Goal: Information Seeking & Learning: Learn about a topic

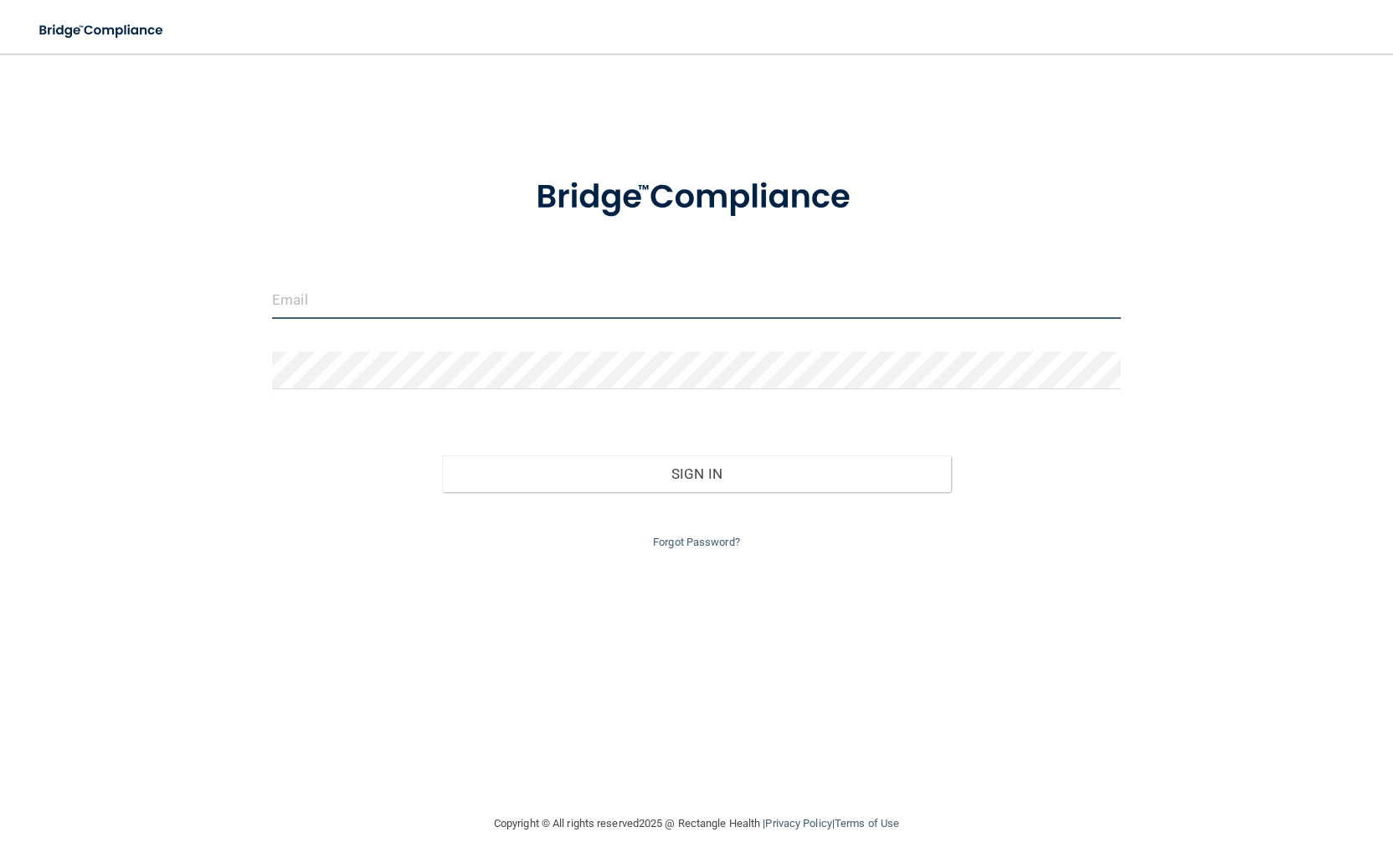
click at [548, 298] on input "email" at bounding box center [696, 300] width 849 height 37
type input "[EMAIL_ADDRESS][DOMAIN_NAME]"
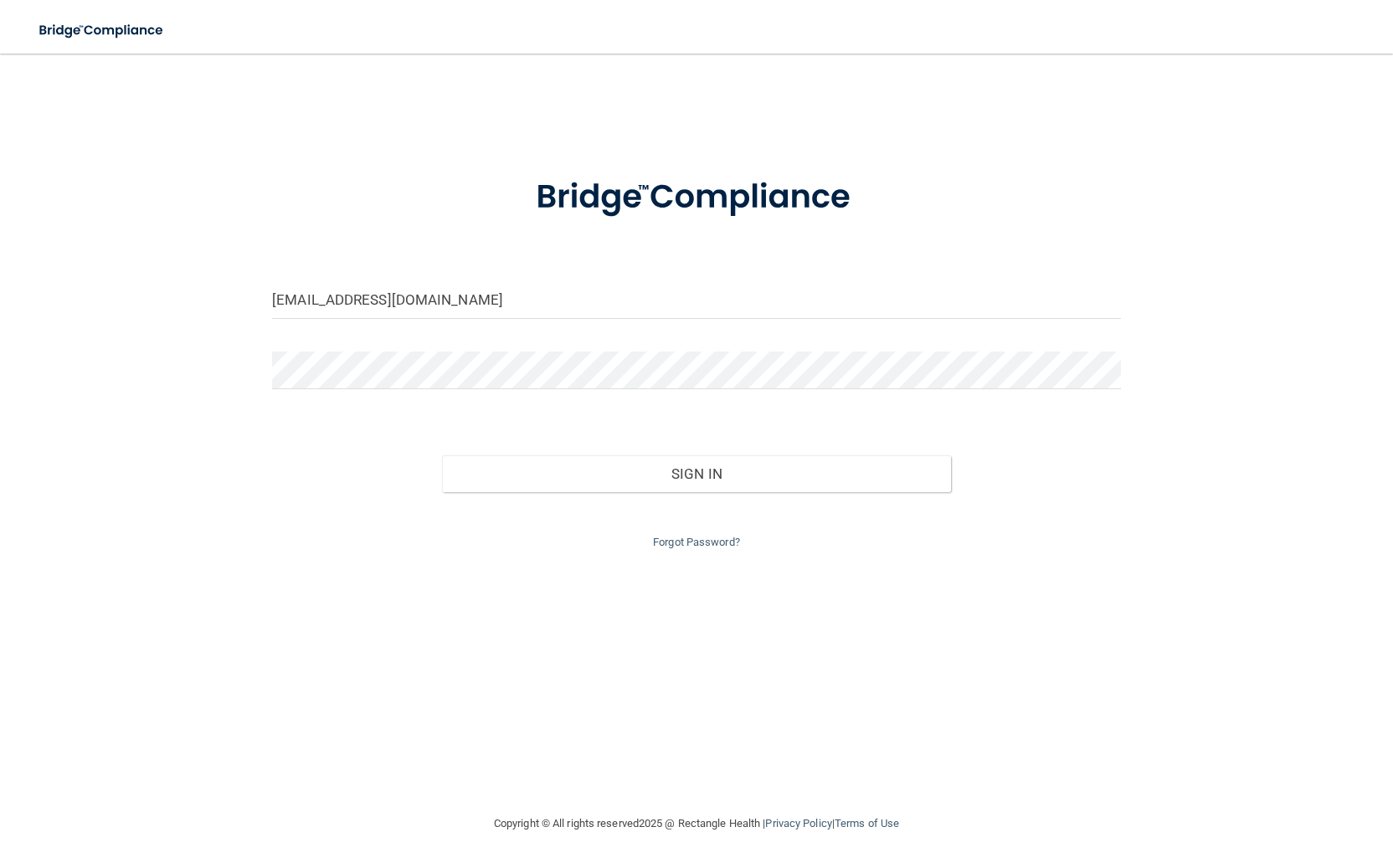
click at [449, 392] on div at bounding box center [696, 376] width 874 height 50
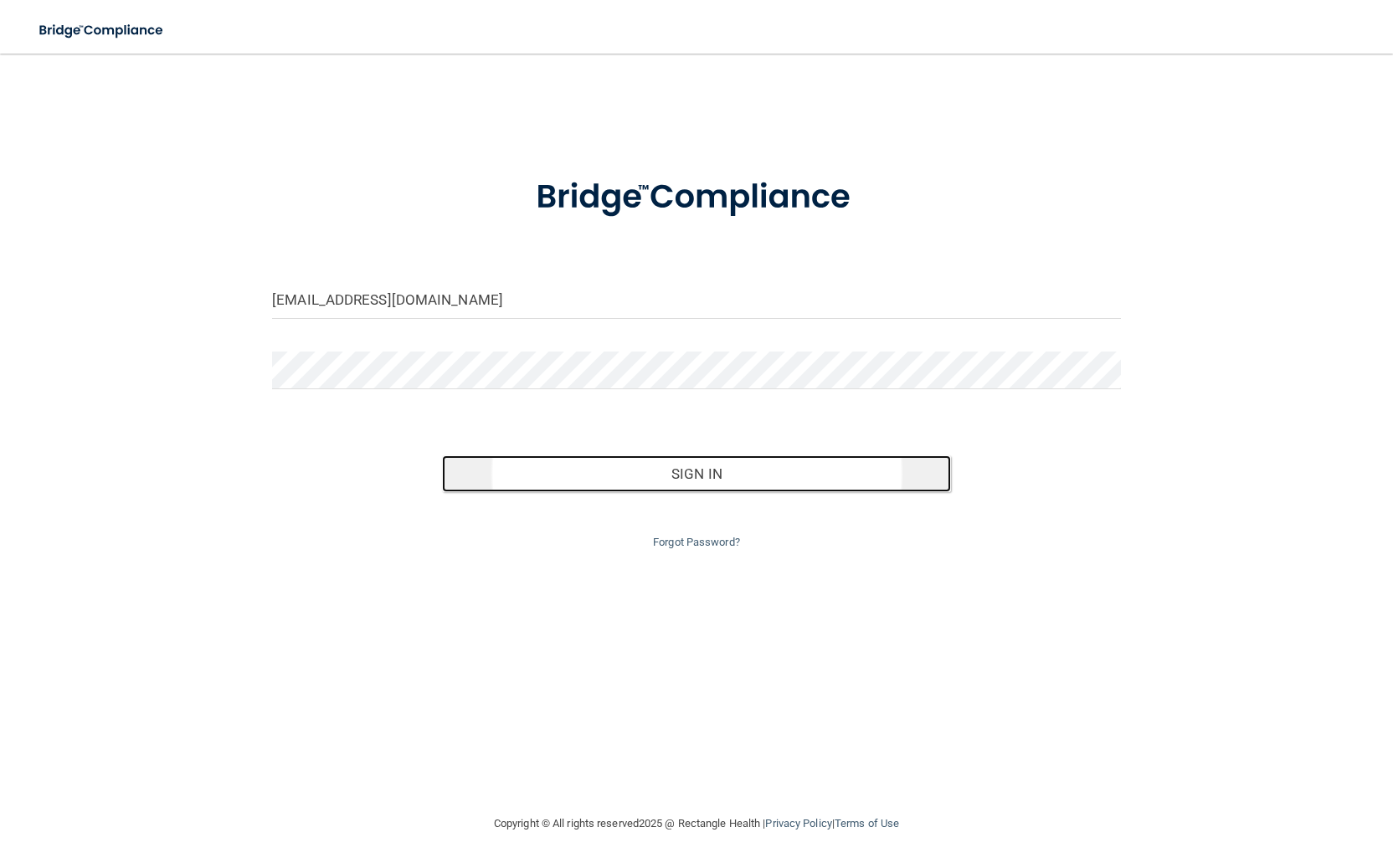
click at [519, 484] on button "Sign In" at bounding box center [696, 473] width 509 height 37
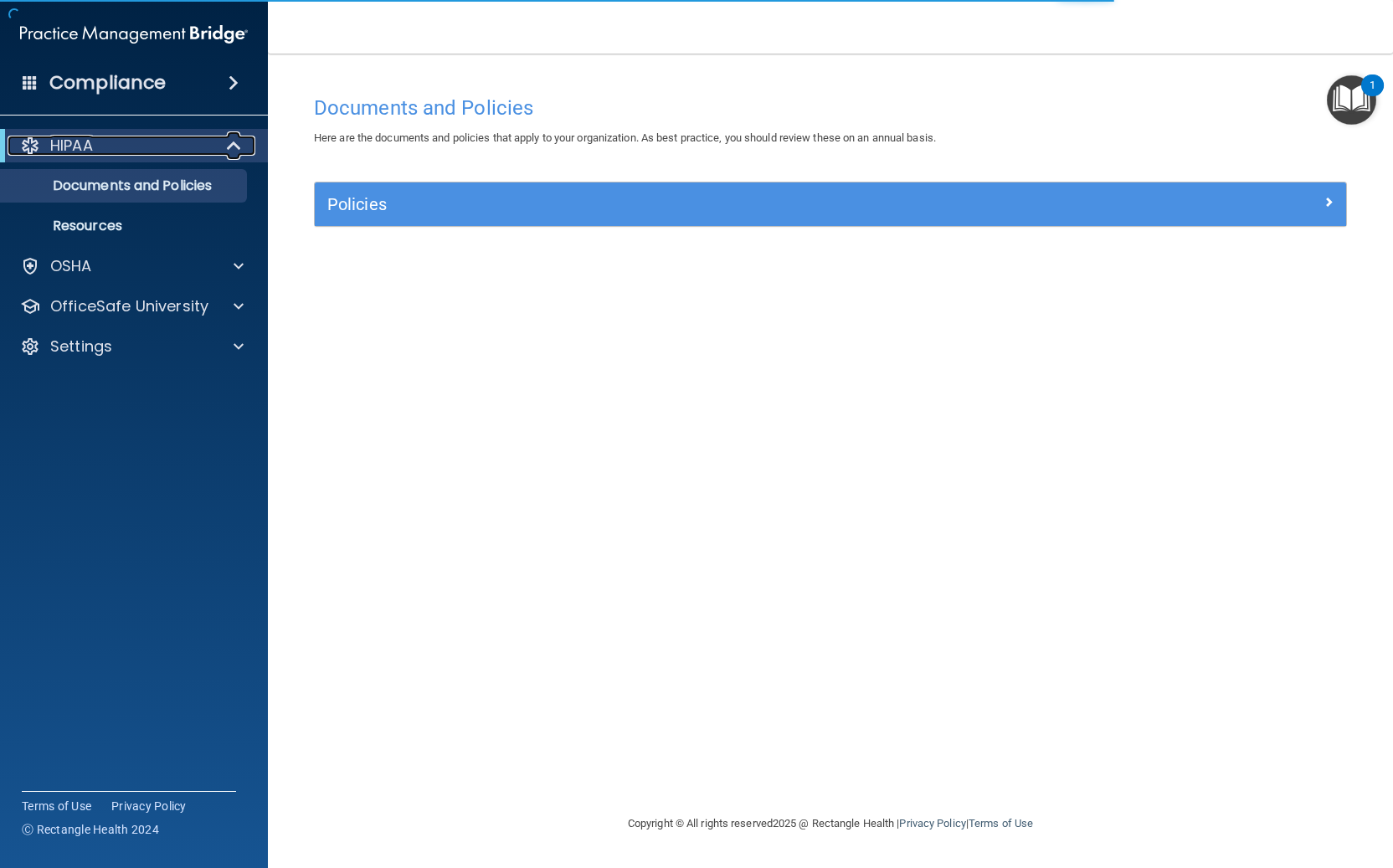
click at [141, 149] on div "HIPAA" at bounding box center [110, 146] width 206 height 20
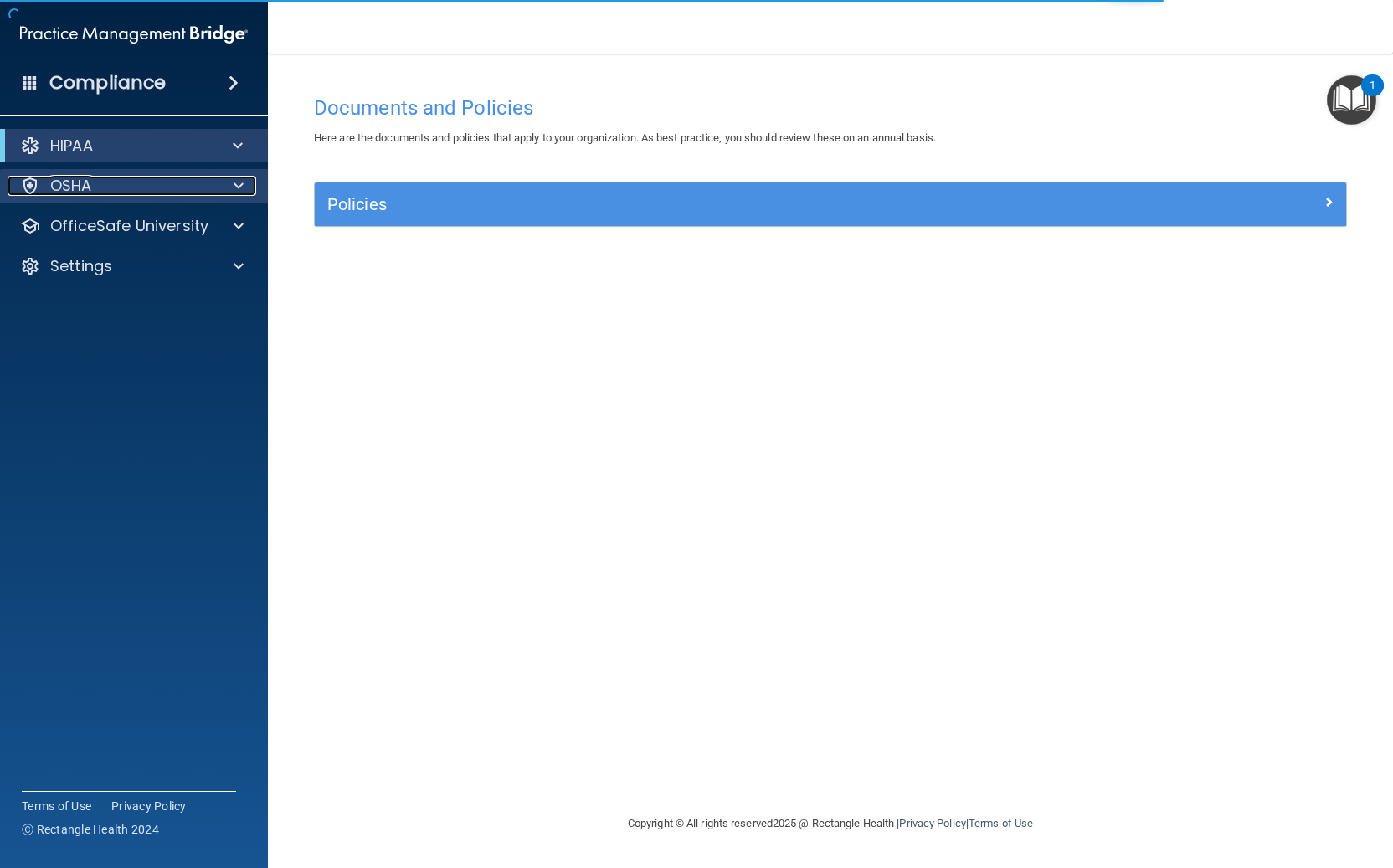
click at [58, 189] on p "OSHA" at bounding box center [70, 186] width 42 height 20
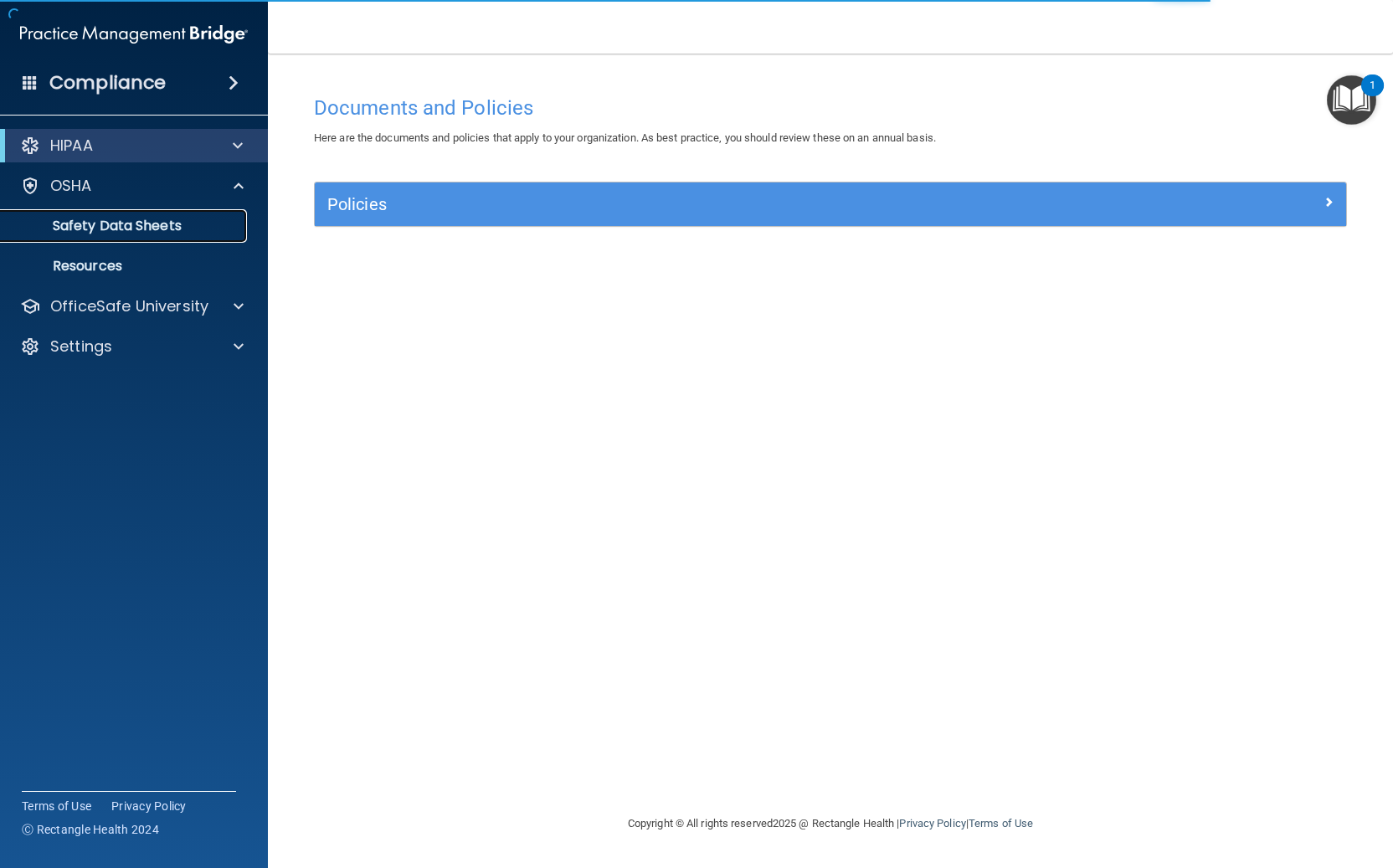
click at [68, 229] on p "Safety Data Sheets" at bounding box center [125, 226] width 228 height 17
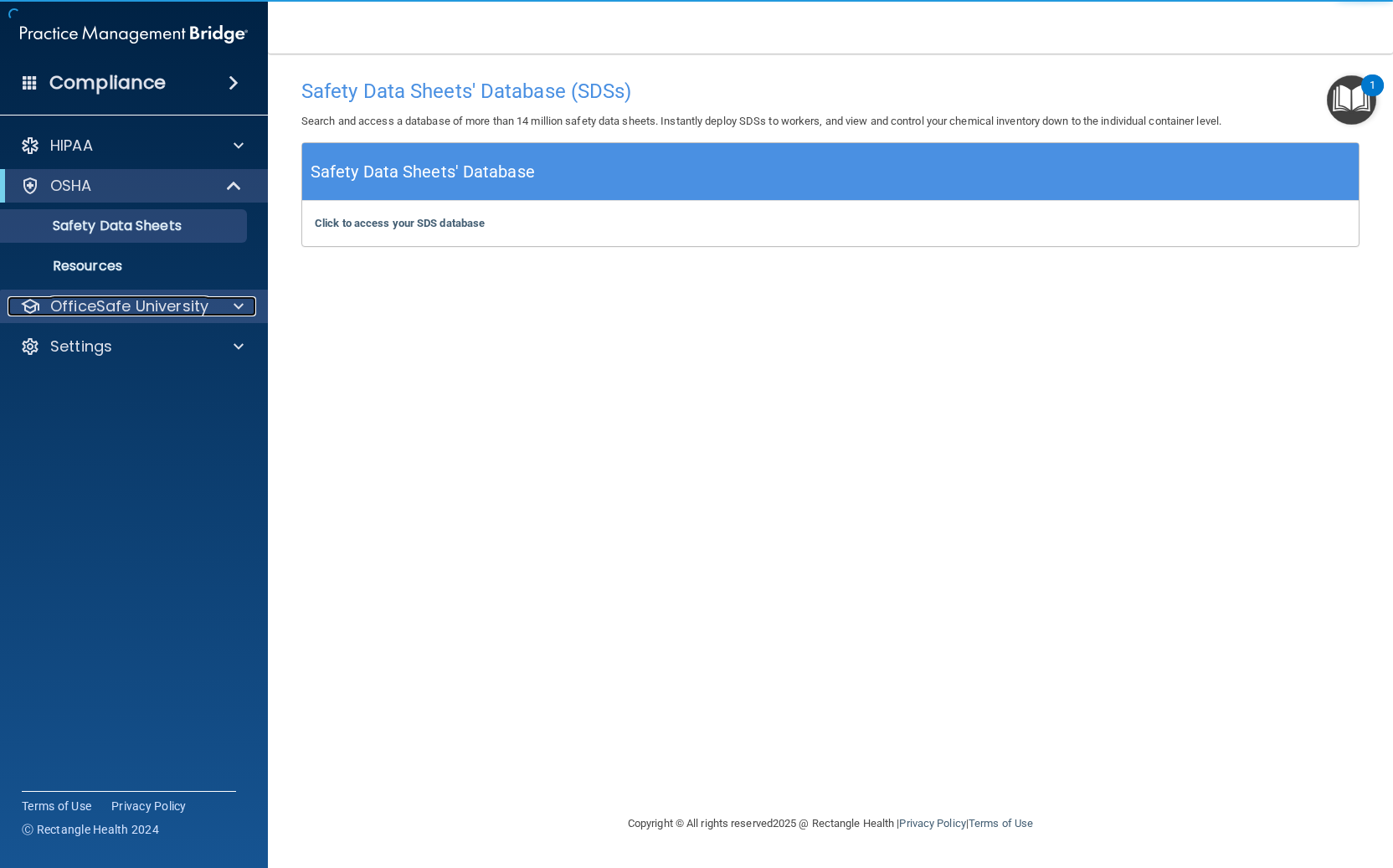
click at [93, 305] on p "OfficeSafe University" at bounding box center [129, 307] width 158 height 20
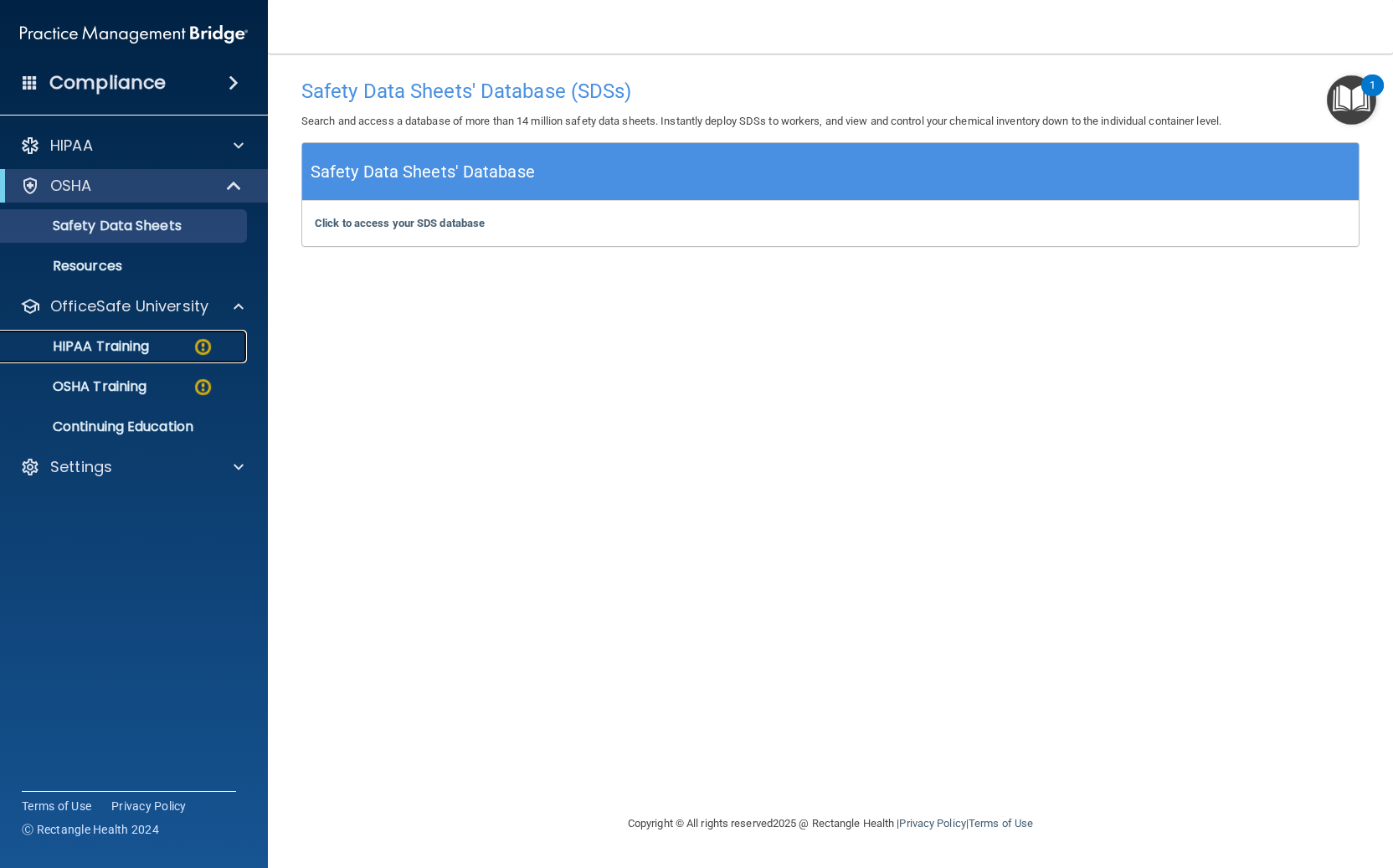
click at [117, 340] on p "HIPAA Training" at bounding box center [80, 347] width 138 height 17
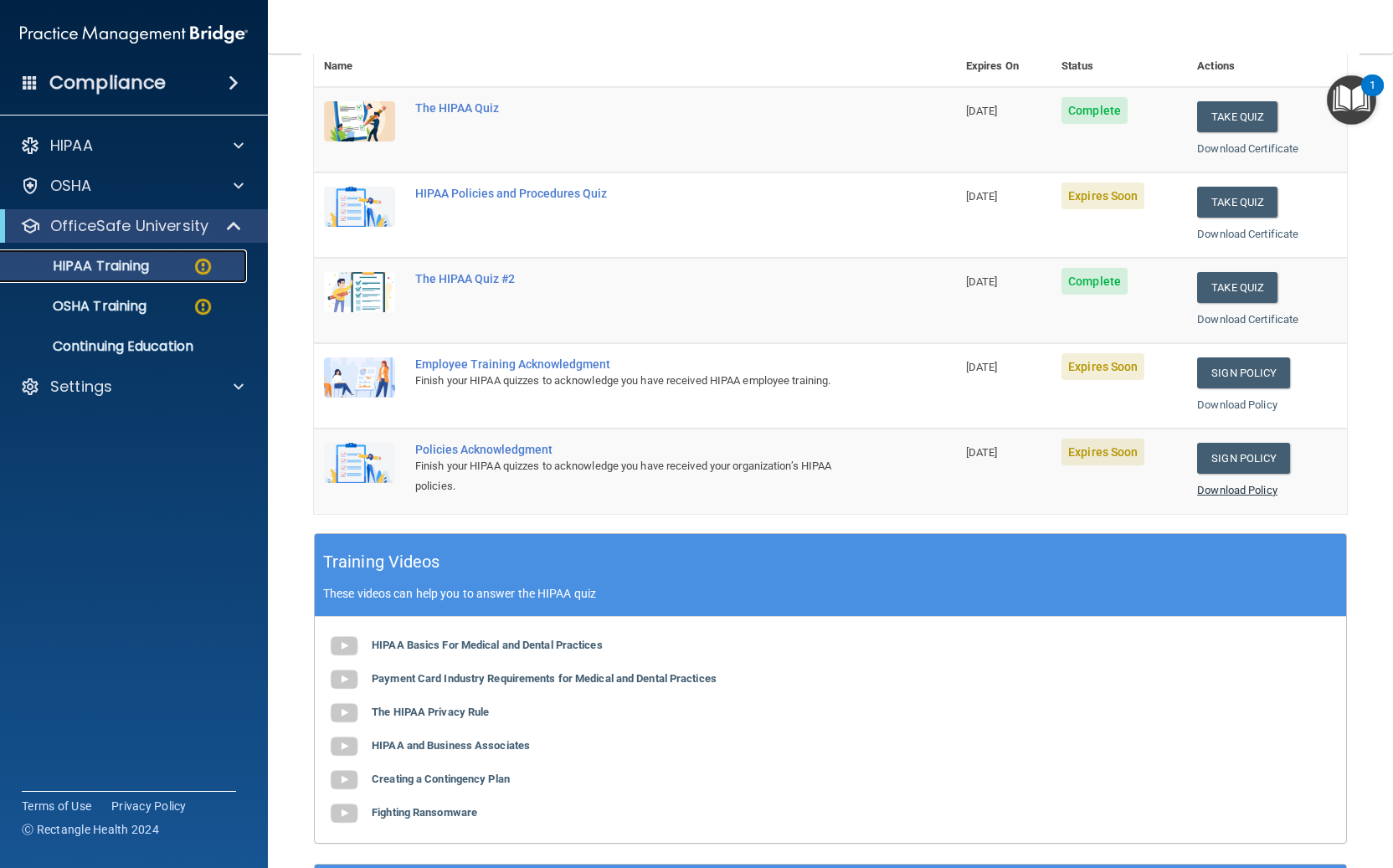
scroll to position [223, 0]
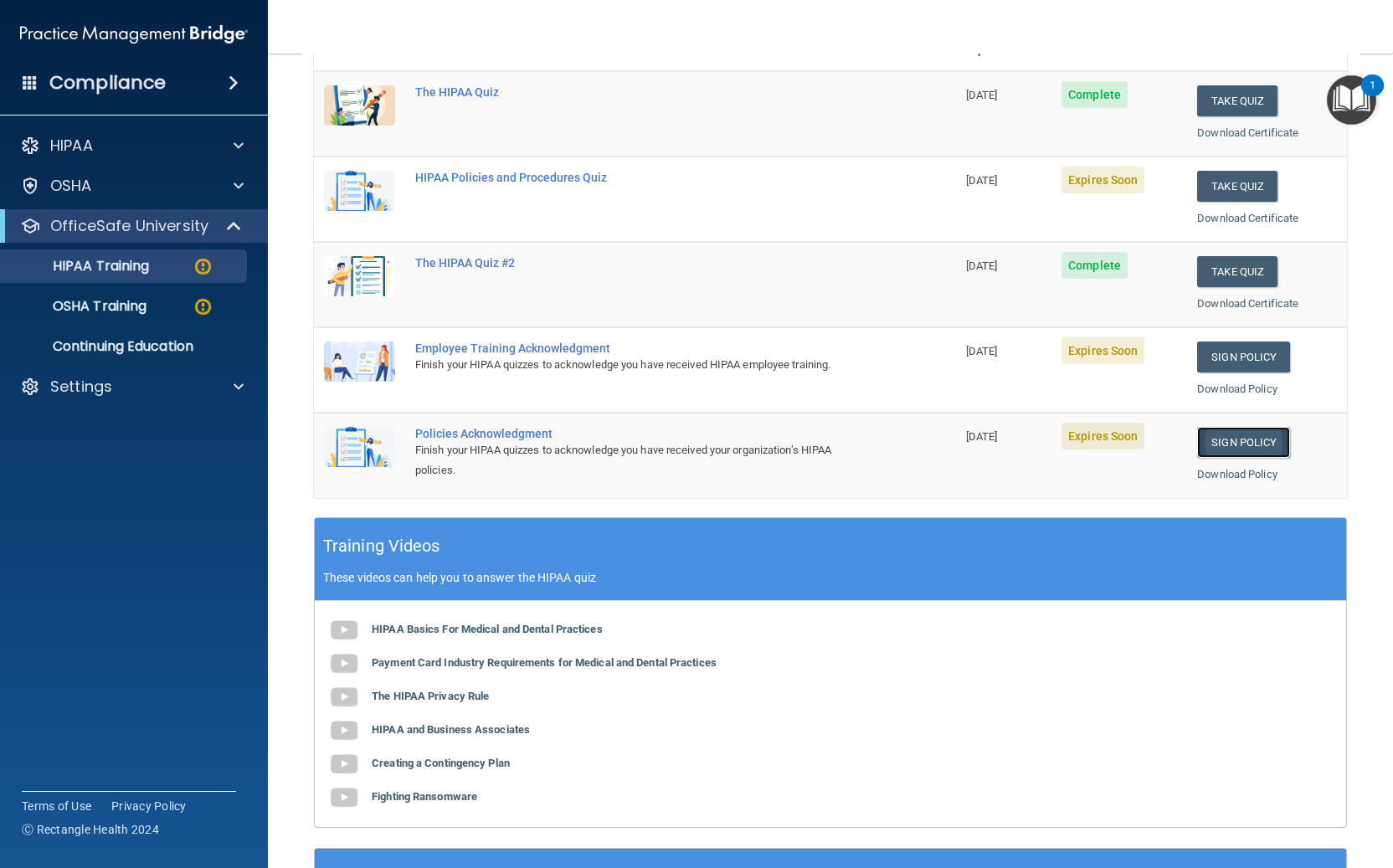
click at [1221, 447] on link "Sign Policy" at bounding box center [1243, 442] width 93 height 31
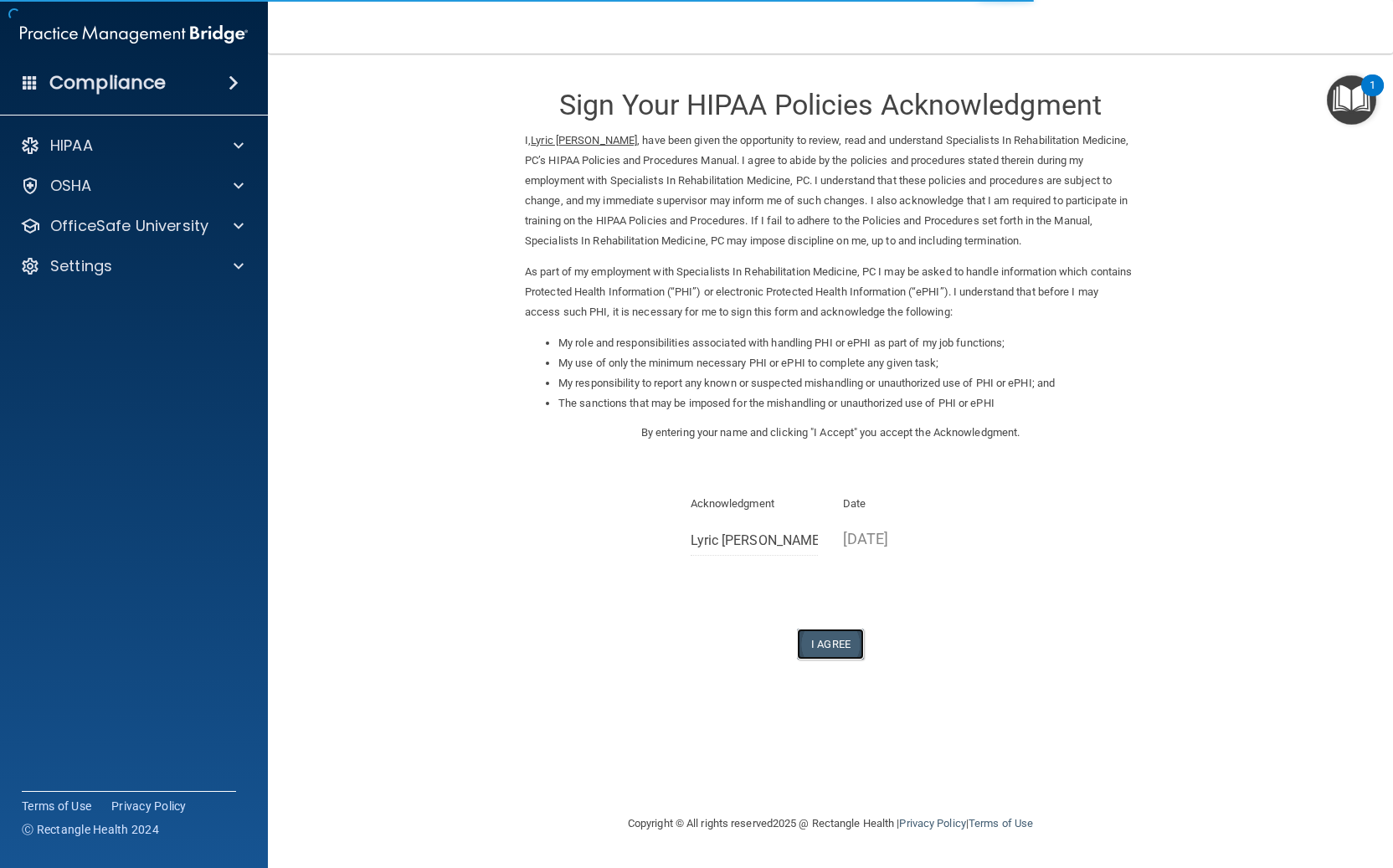
drag, startPoint x: 852, startPoint y: 654, endPoint x: 835, endPoint y: 648, distance: 18.0
click at [851, 653] on button "I Agree" at bounding box center [830, 644] width 67 height 31
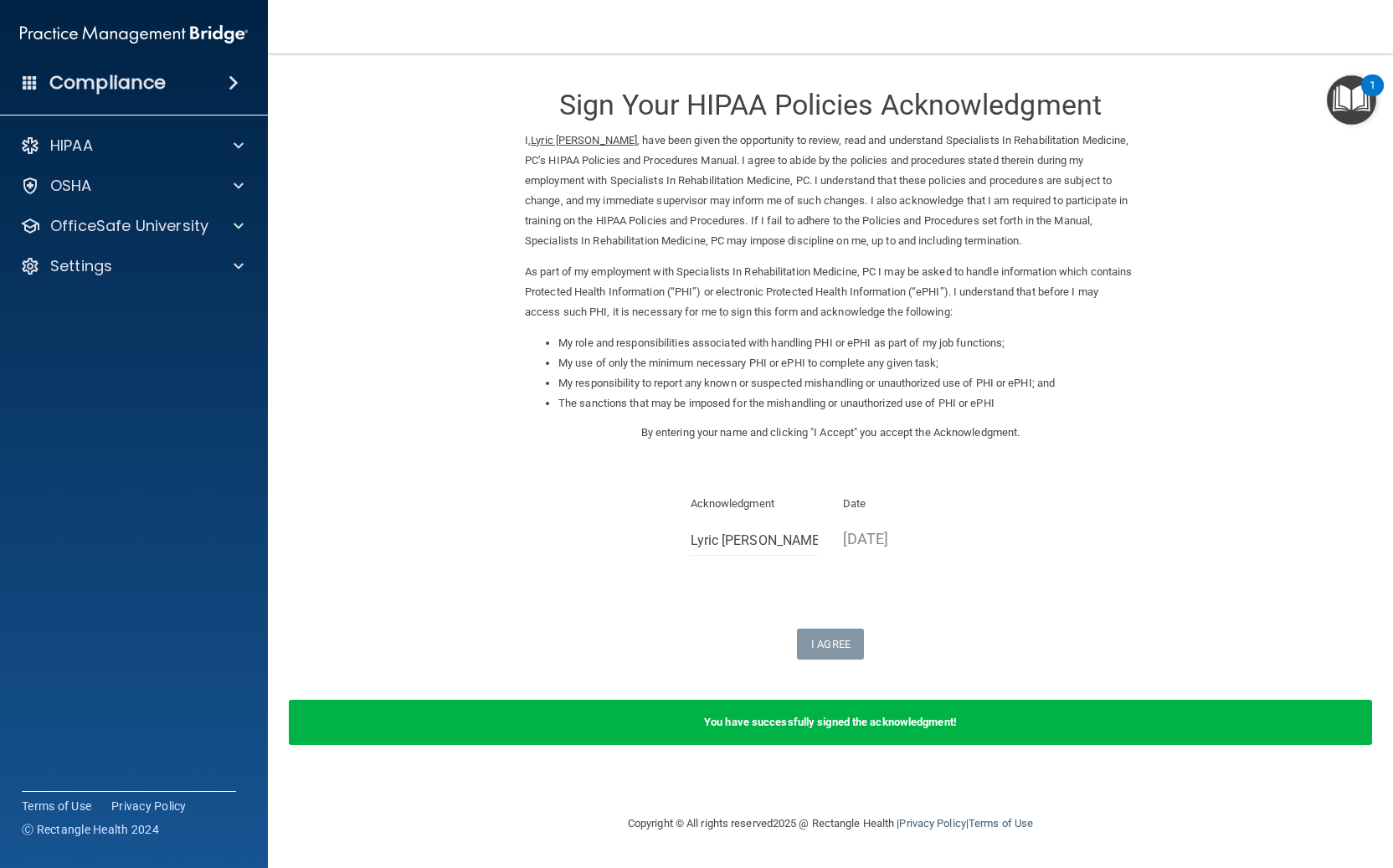
click at [979, 671] on form "Sign Your HIPAA Policies Acknowledgment I, Lyric [PERSON_NAME] , have been give…" at bounding box center [830, 418] width 1057 height 695
click at [118, 147] on div "HIPAA" at bounding box center [111, 146] width 207 height 20
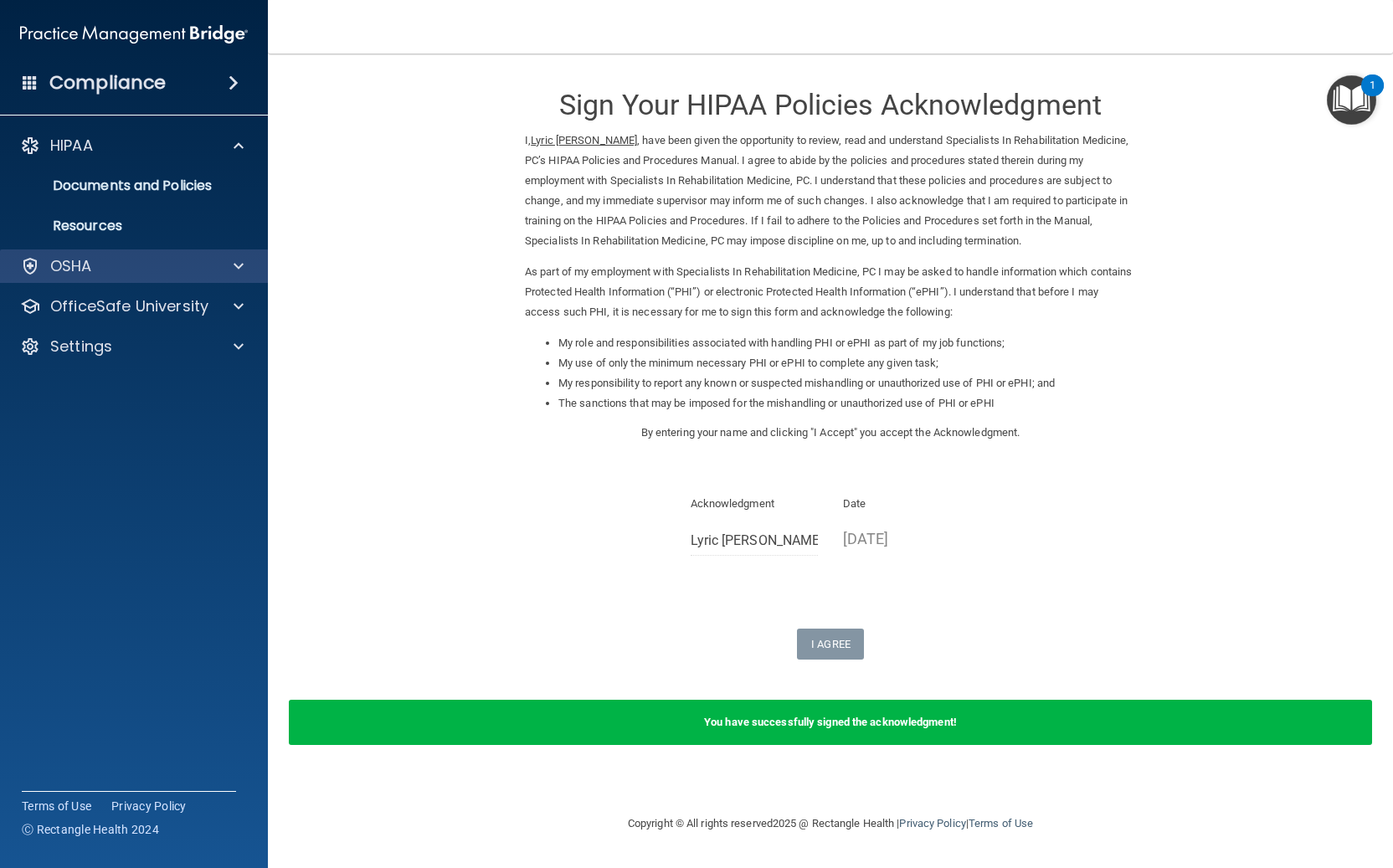
click at [106, 252] on div "OSHA" at bounding box center [134, 266] width 268 height 33
click at [234, 264] on span at bounding box center [239, 267] width 10 height 20
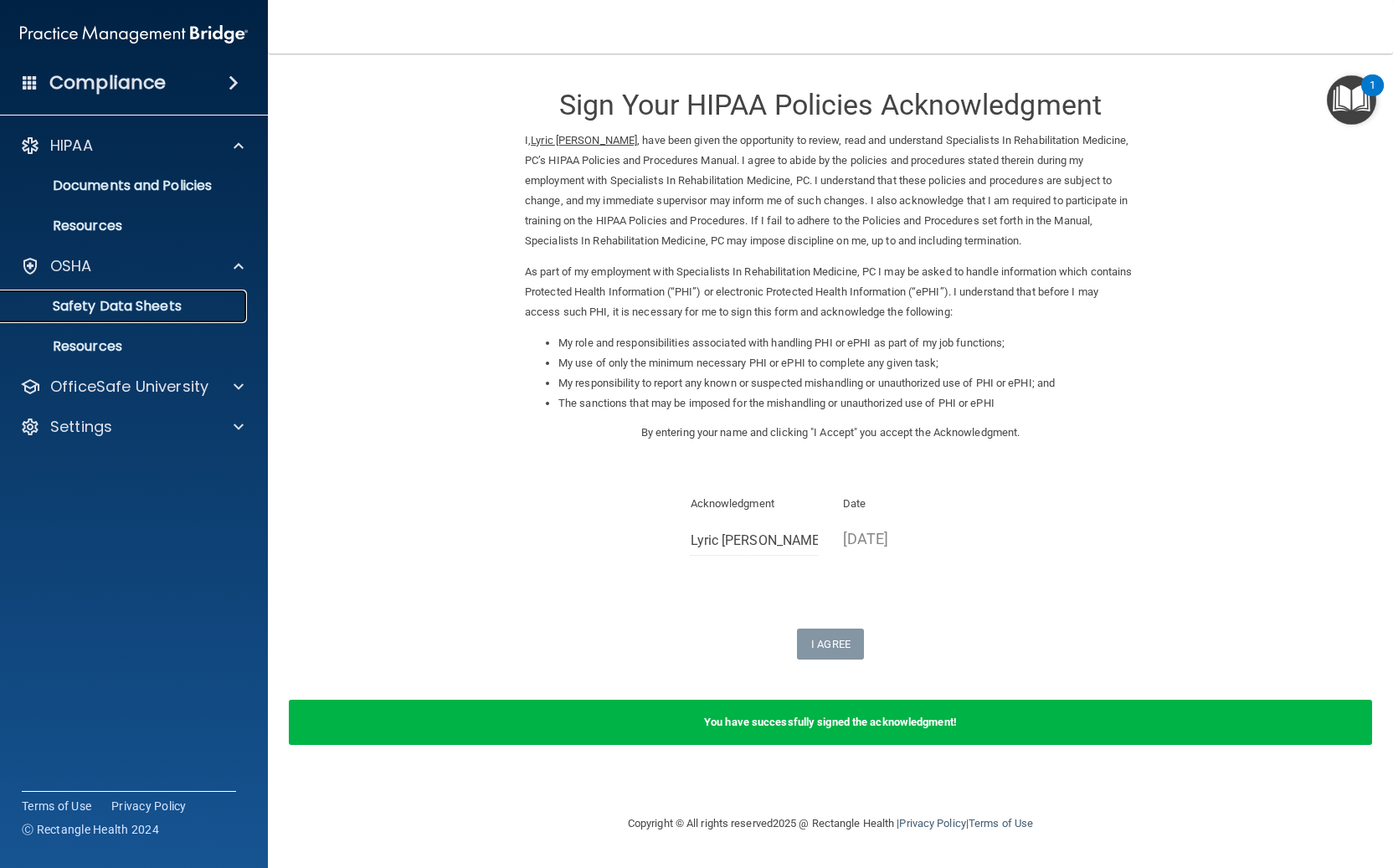
click at [113, 309] on p "Safety Data Sheets" at bounding box center [125, 307] width 228 height 17
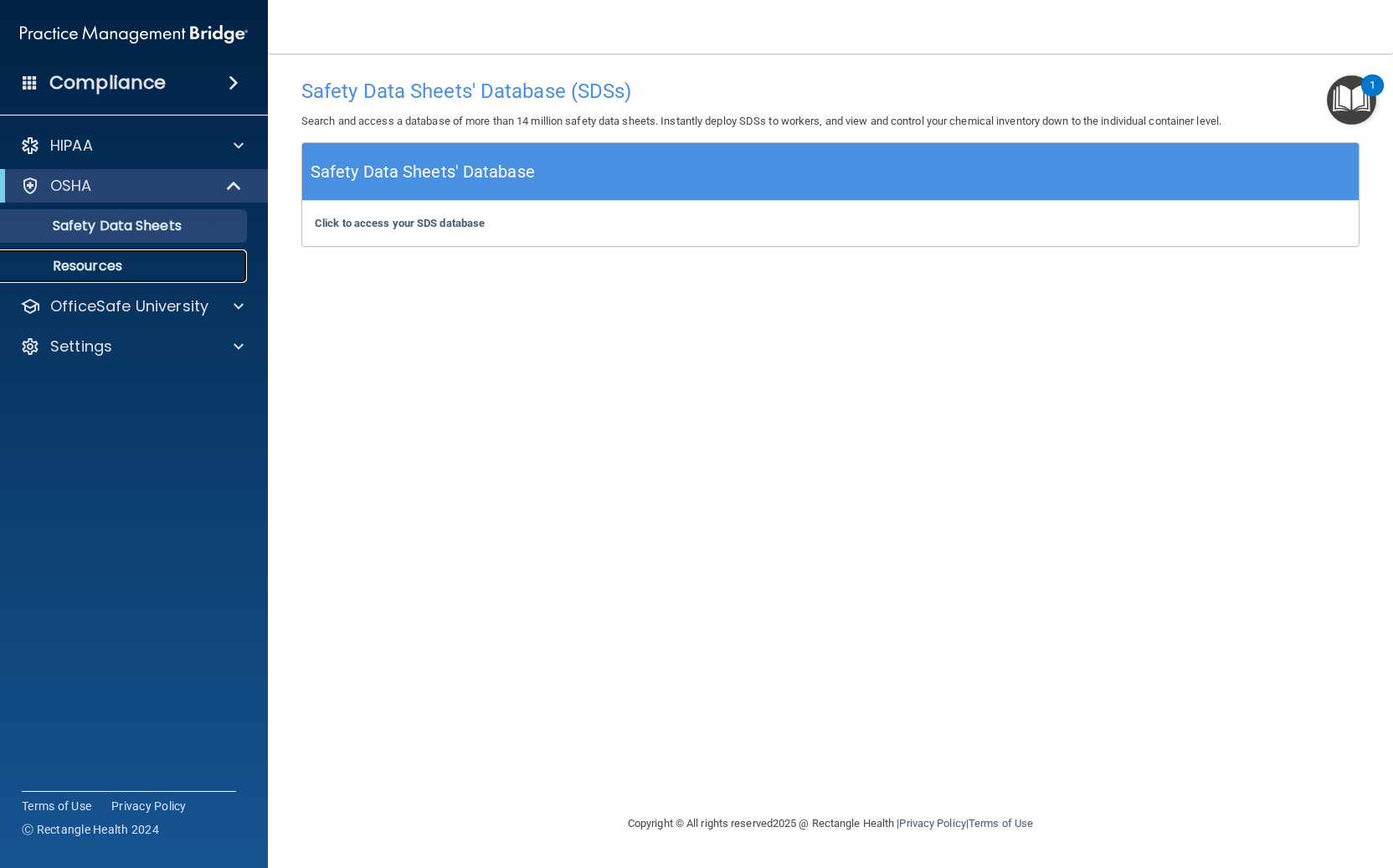
click at [104, 257] on p "Resources" at bounding box center [125, 266] width 228 height 17
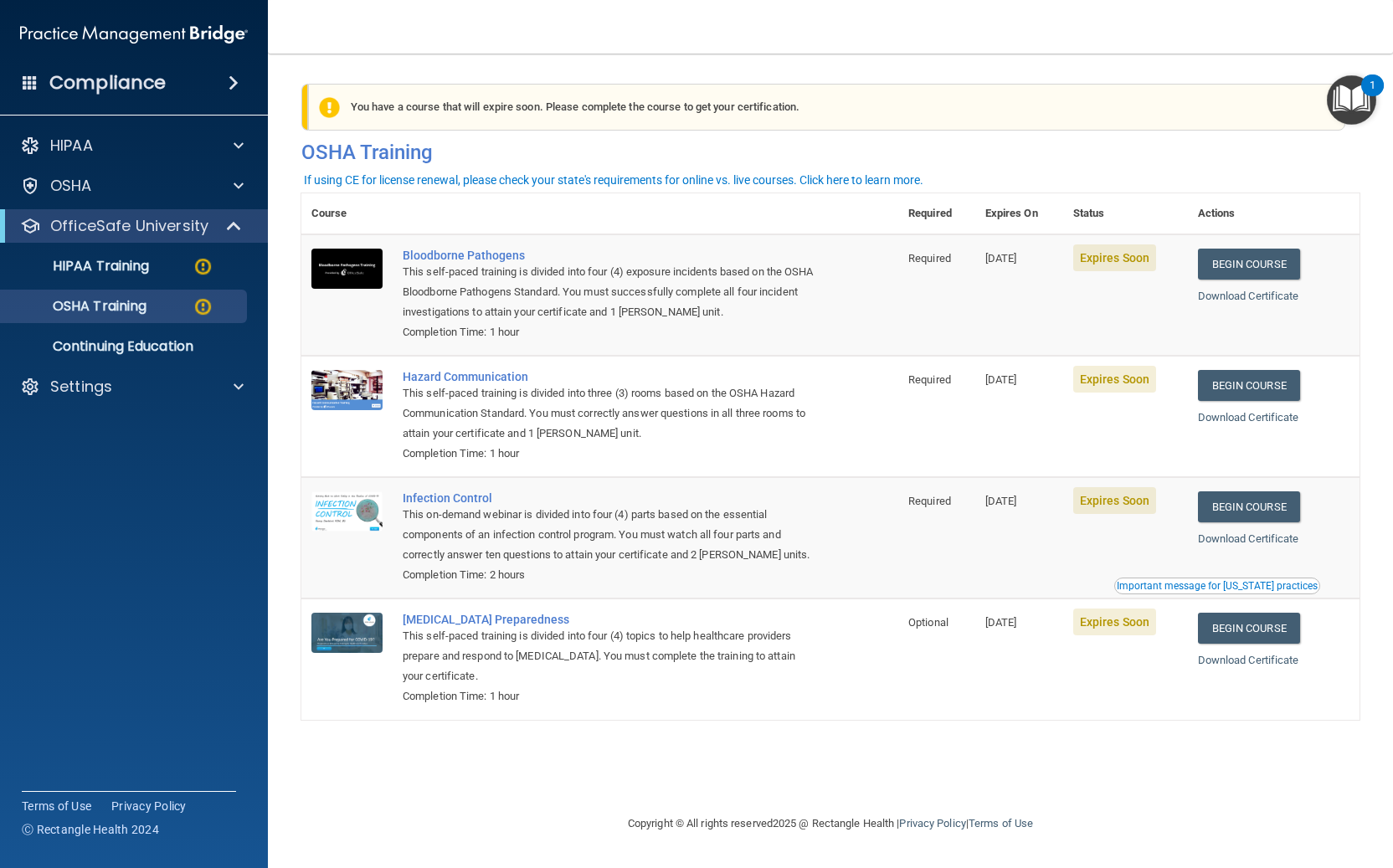
click at [1095, 575] on td "Expires Soon" at bounding box center [1125, 538] width 125 height 121
click at [116, 264] on p "HIPAA Training" at bounding box center [80, 266] width 138 height 17
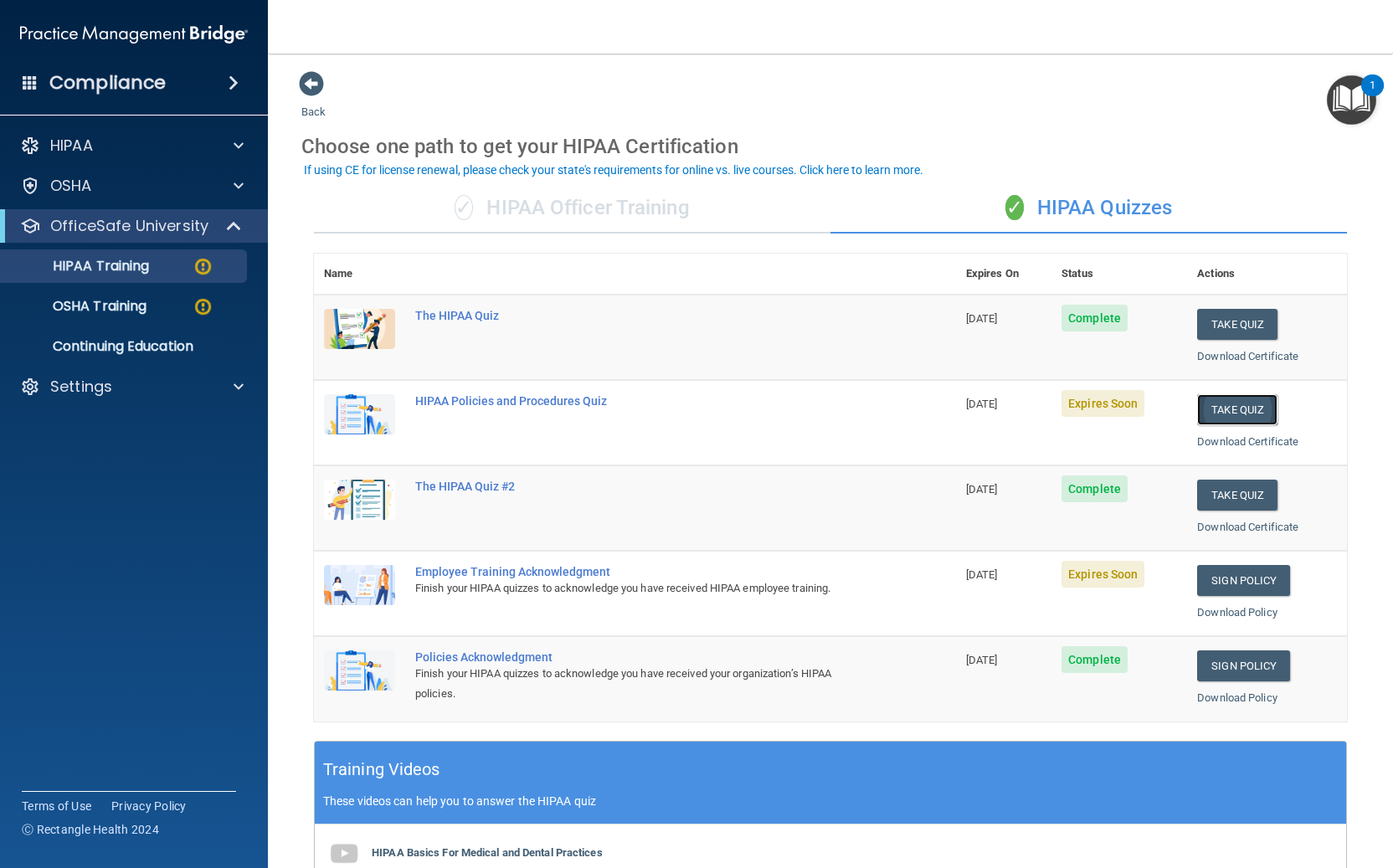
click at [1255, 409] on button "Take Quiz" at bounding box center [1237, 409] width 81 height 31
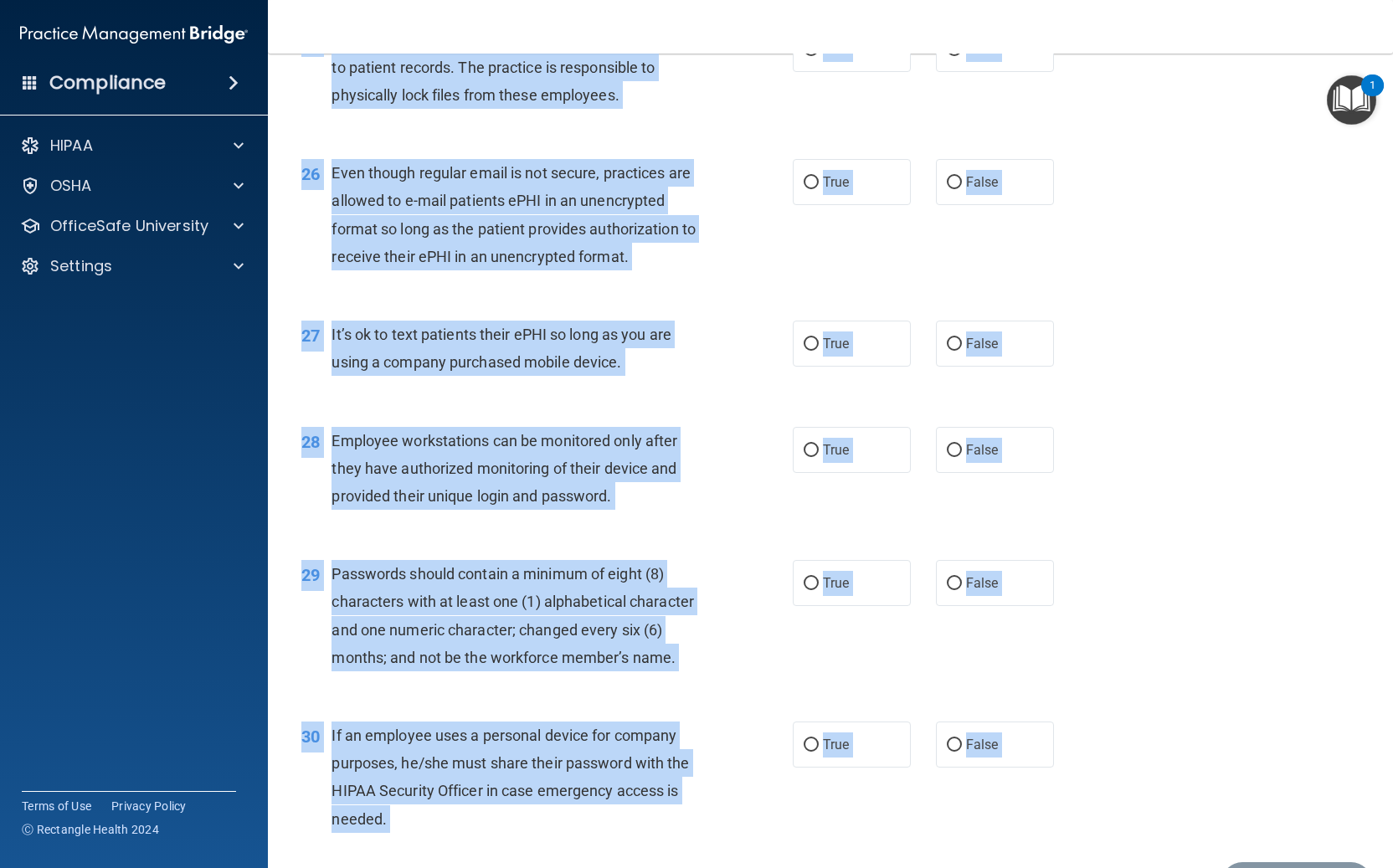
scroll to position [3723, 0]
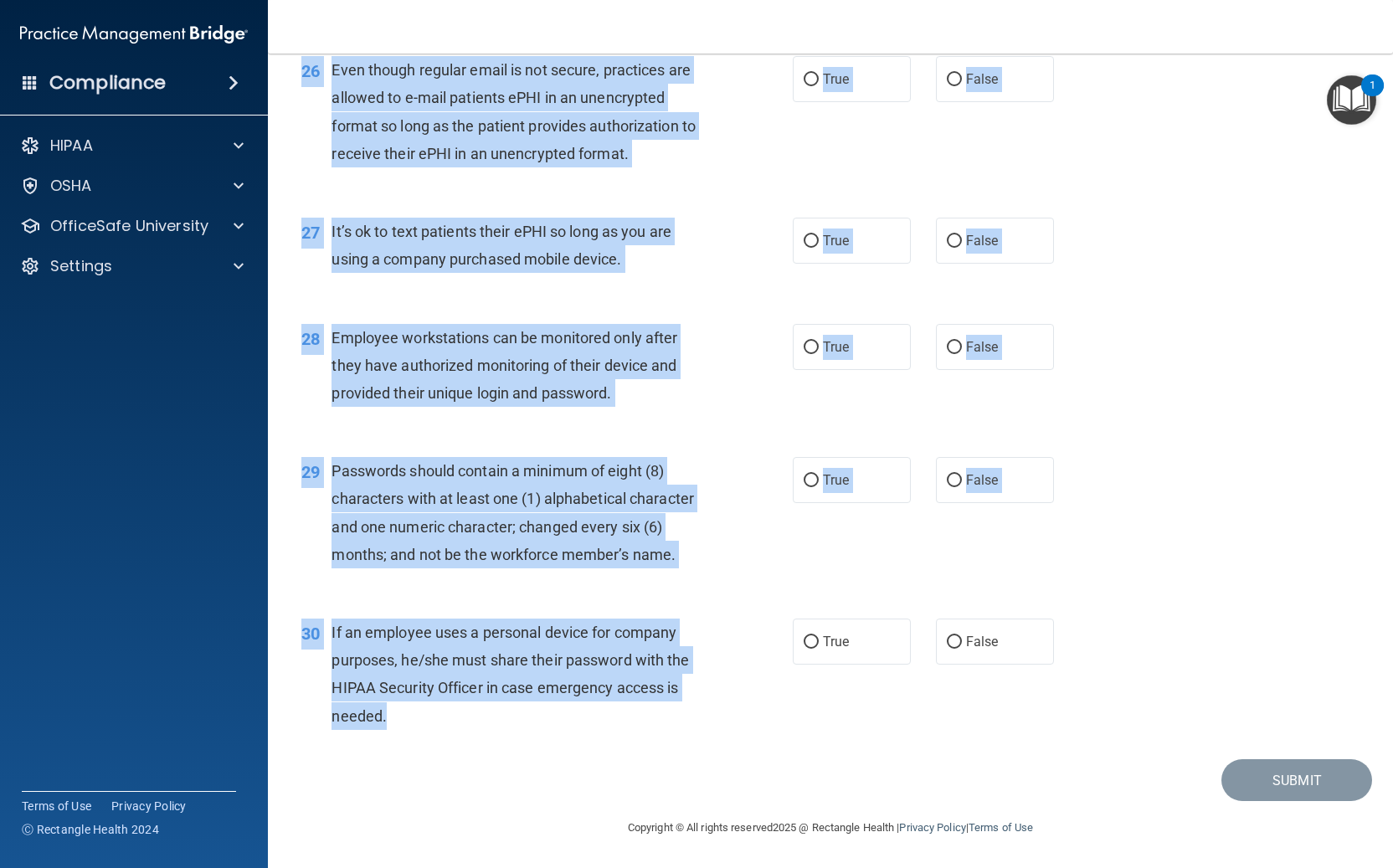
drag, startPoint x: 298, startPoint y: 144, endPoint x: 407, endPoint y: 705, distance: 571.5
copy div "01 It is ok to share your password with a co-worker in case immediate access of…"
click at [885, 197] on div "27 It’s ok to text patients their ePHI so long as you are using a company purch…" at bounding box center [830, 250] width 1083 height 105
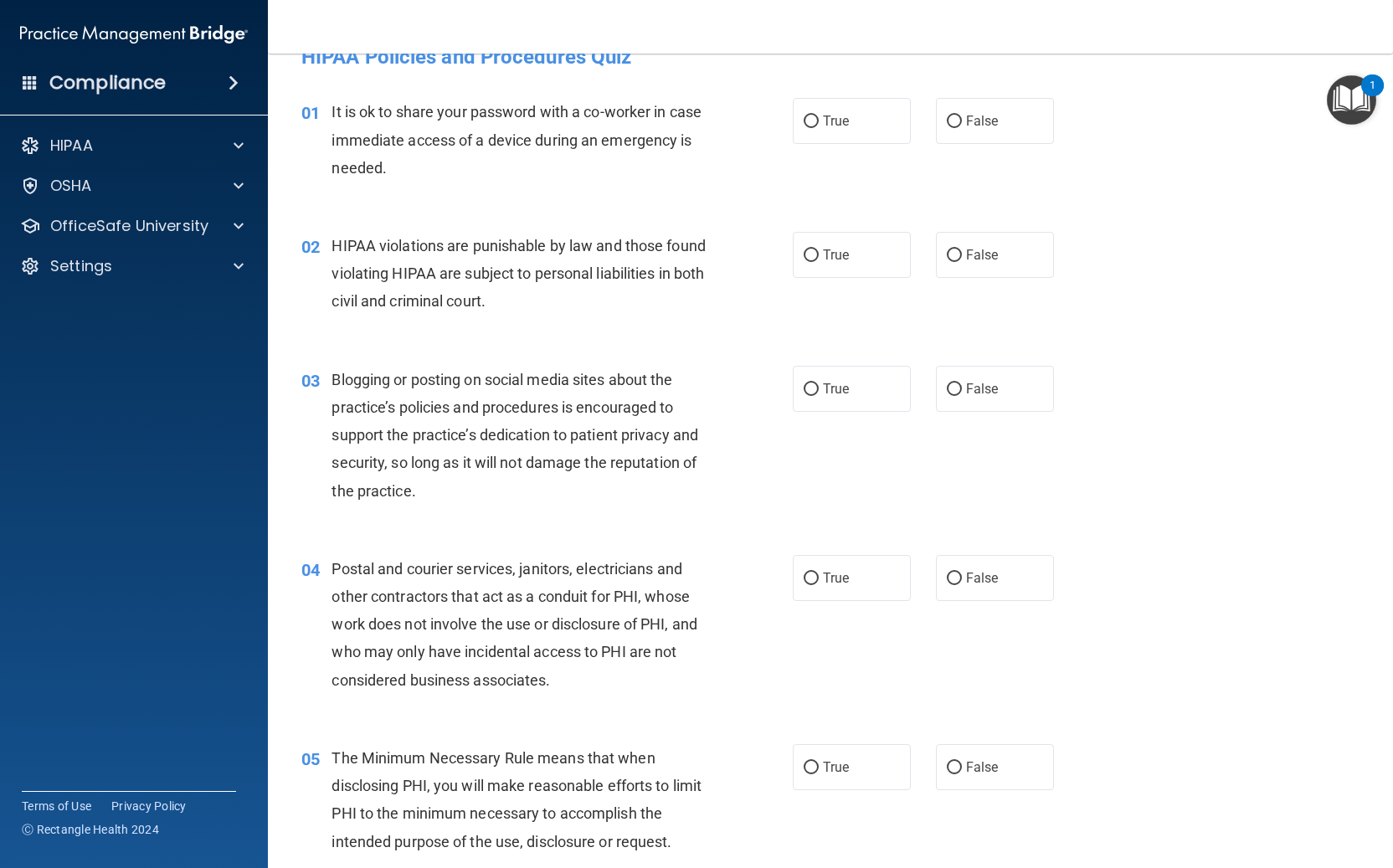
scroll to position [0, 0]
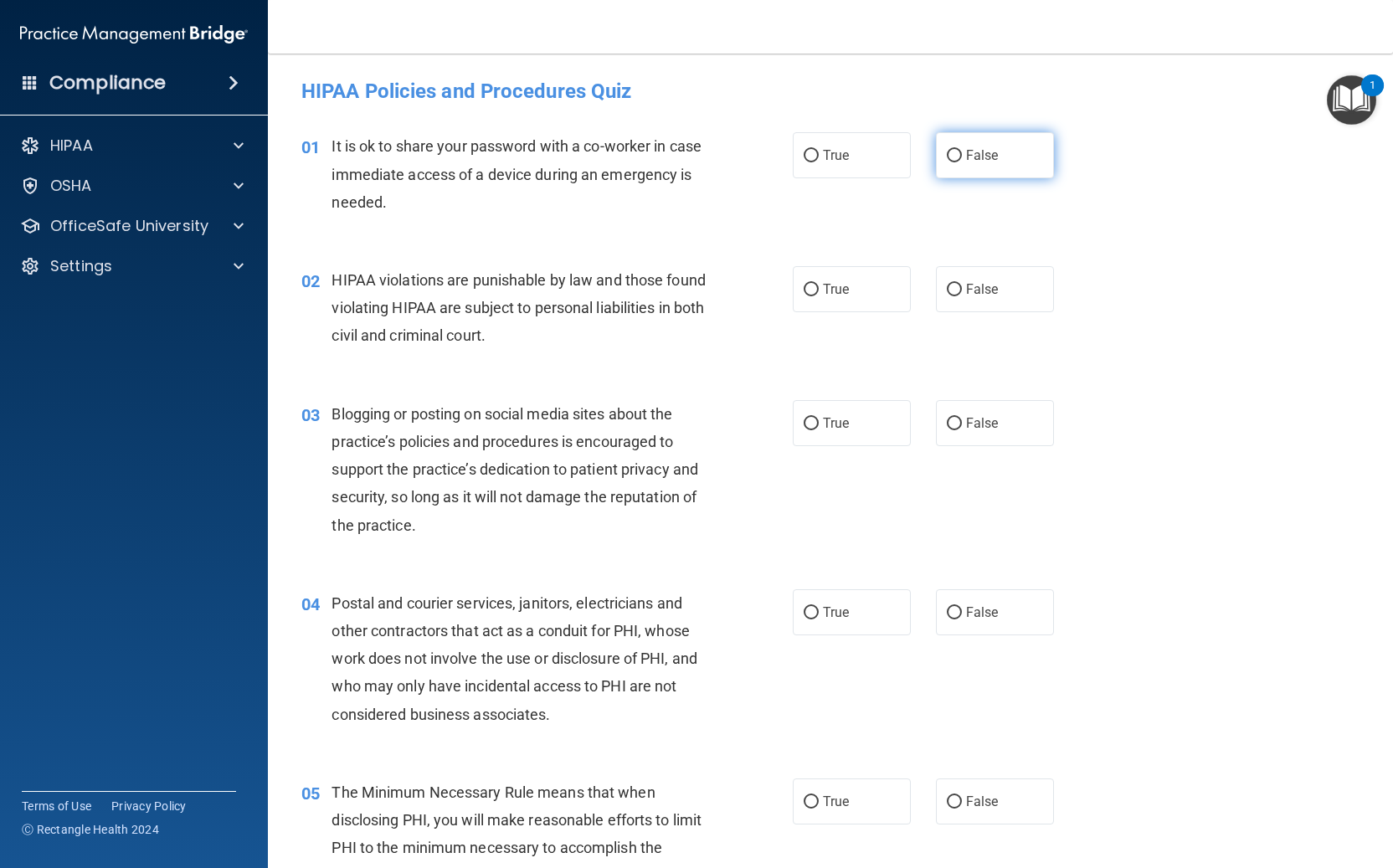
click at [969, 156] on span "False" at bounding box center [982, 155] width 32 height 16
click at [962, 156] on input "False" at bounding box center [954, 155] width 15 height 13
radio input "true"
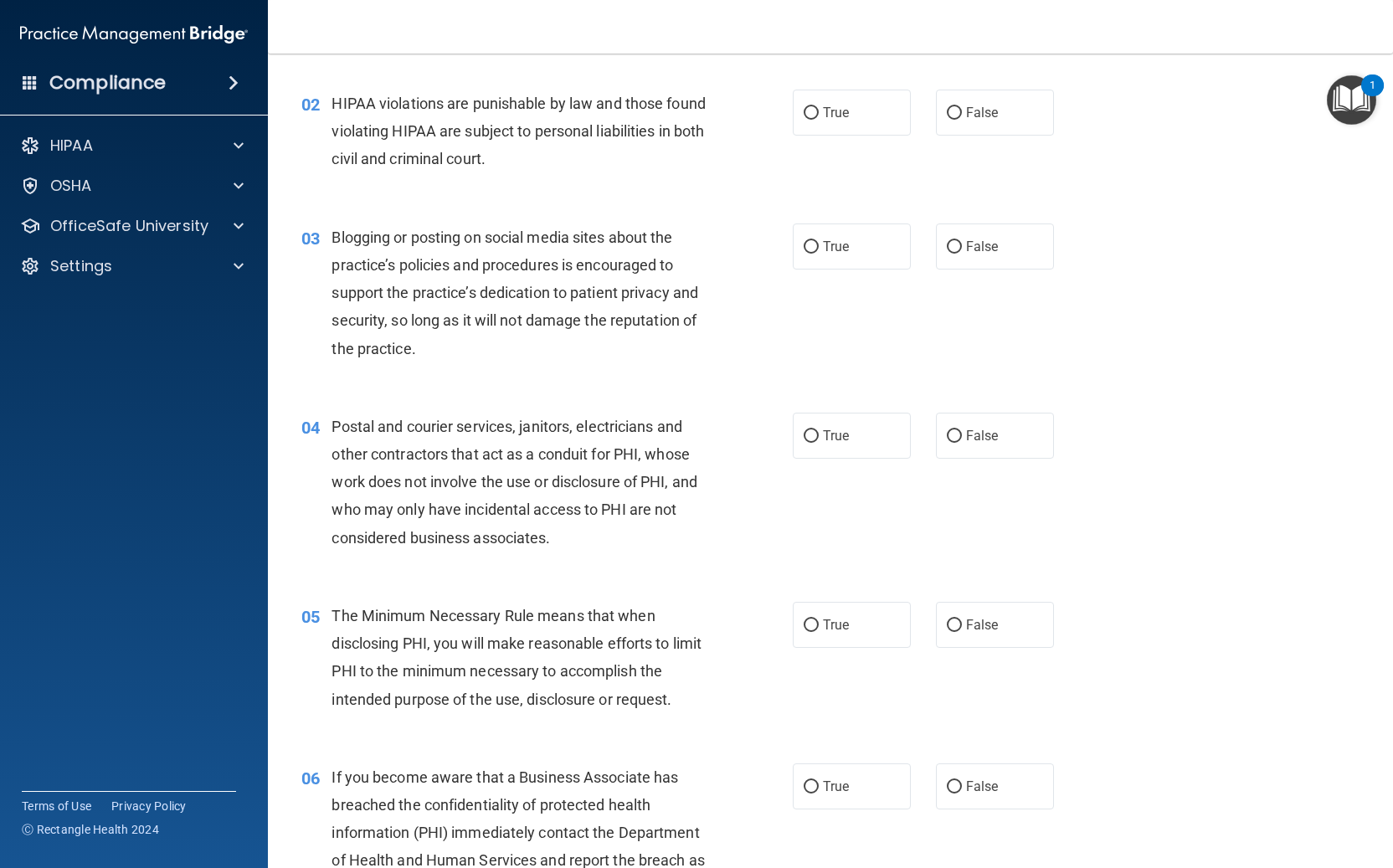
scroll to position [217, 0]
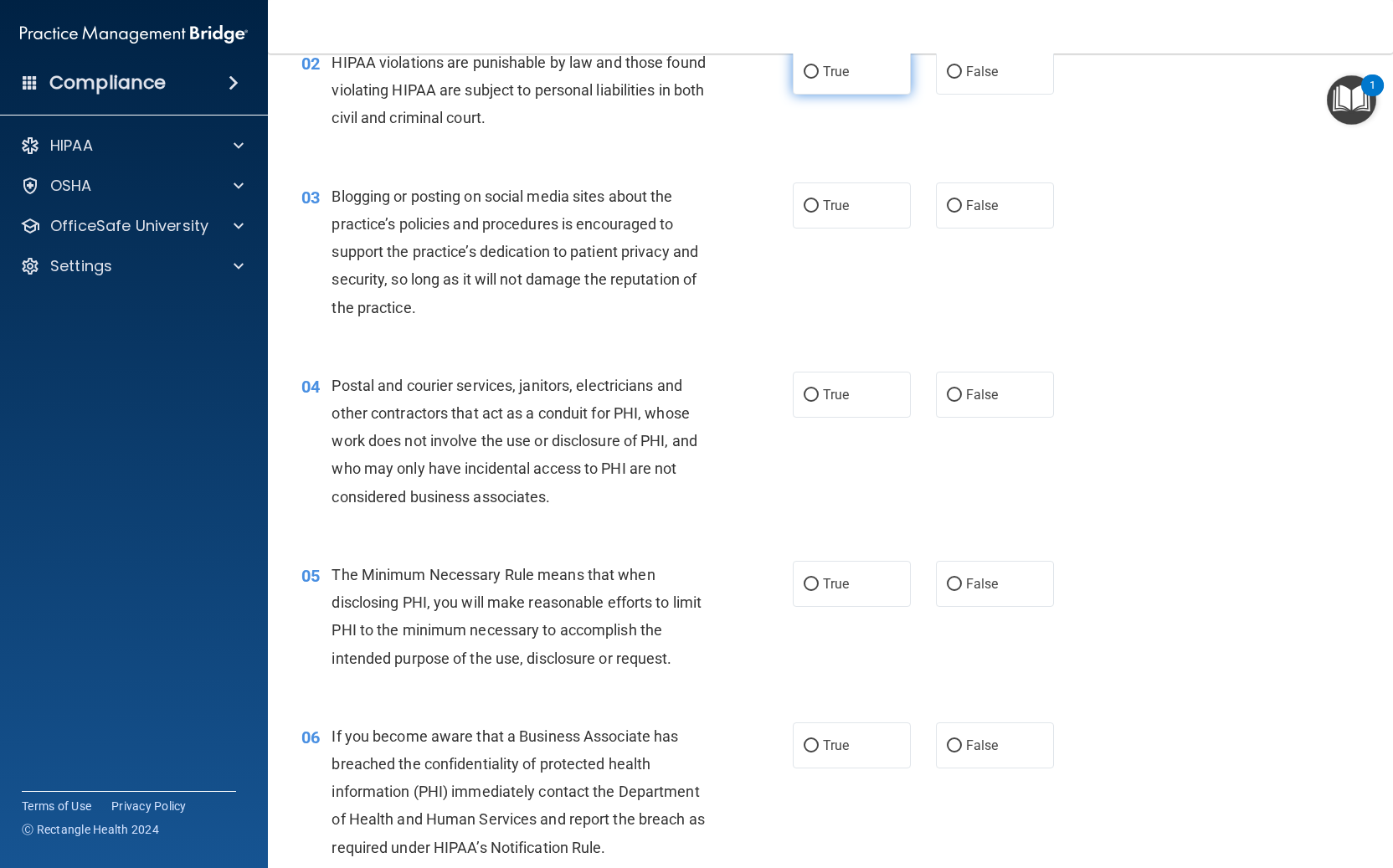
click at [842, 75] on span "True" at bounding box center [836, 71] width 26 height 16
click at [819, 75] on input "True" at bounding box center [811, 72] width 15 height 13
radio input "true"
click at [956, 197] on label "False" at bounding box center [995, 206] width 118 height 46
click at [956, 200] on input "False" at bounding box center [954, 206] width 15 height 13
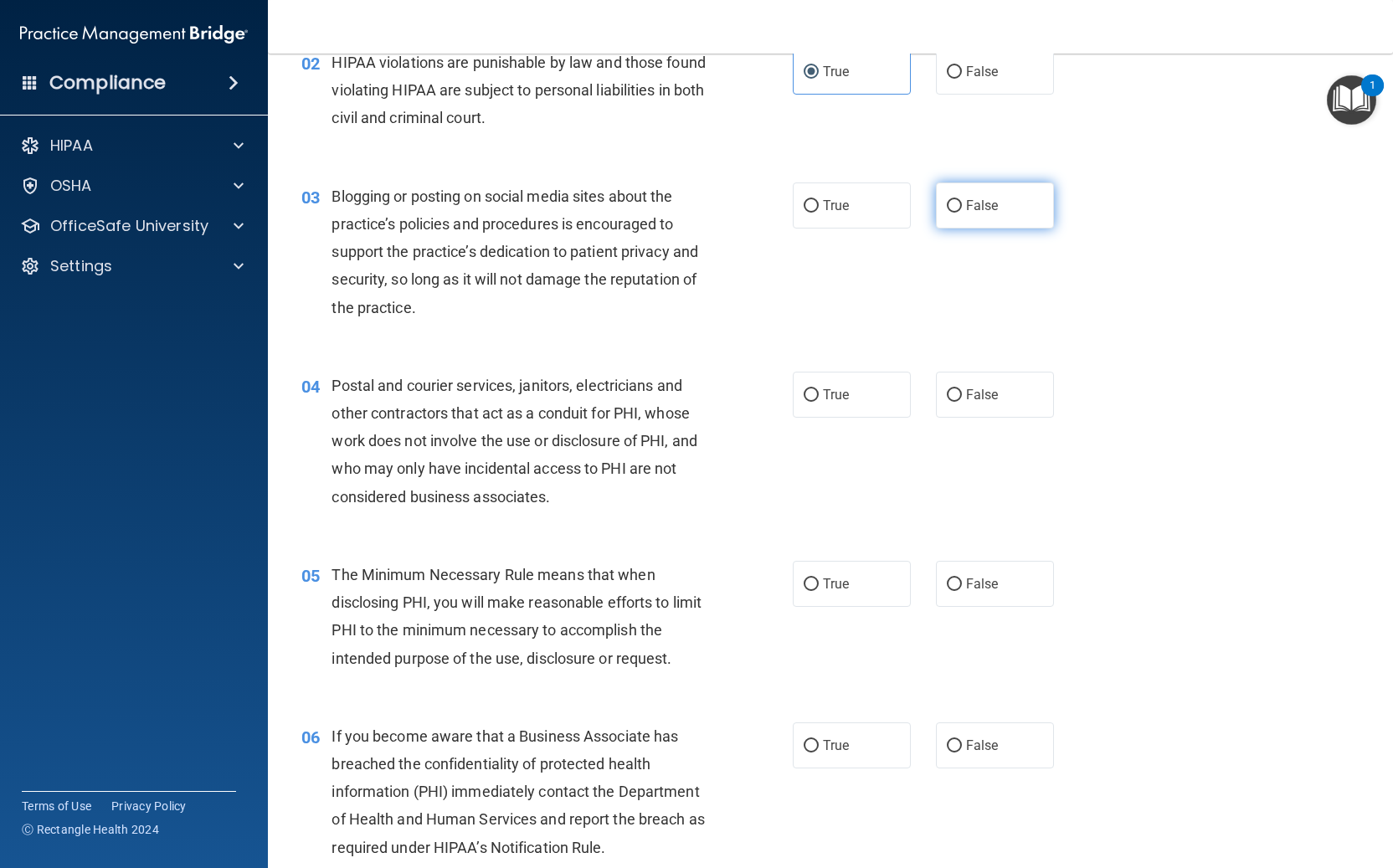
radio input "true"
click at [839, 412] on label "True" at bounding box center [851, 395] width 118 height 46
click at [819, 402] on input "True" at bounding box center [811, 395] width 15 height 13
radio input "true"
click at [832, 571] on label "True" at bounding box center [851, 583] width 118 height 46
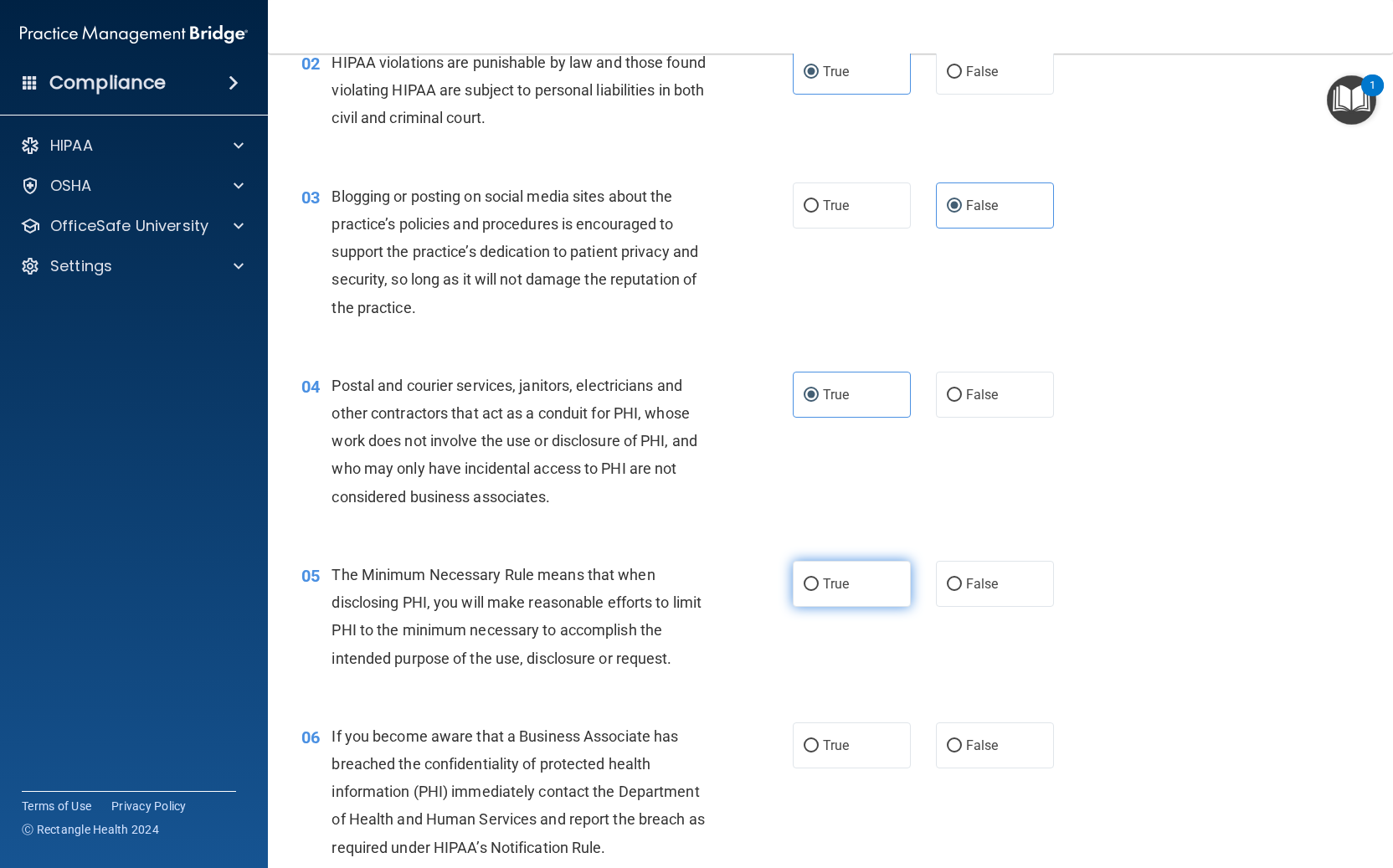
click at [819, 578] on input "True" at bounding box center [811, 584] width 15 height 13
radio input "true"
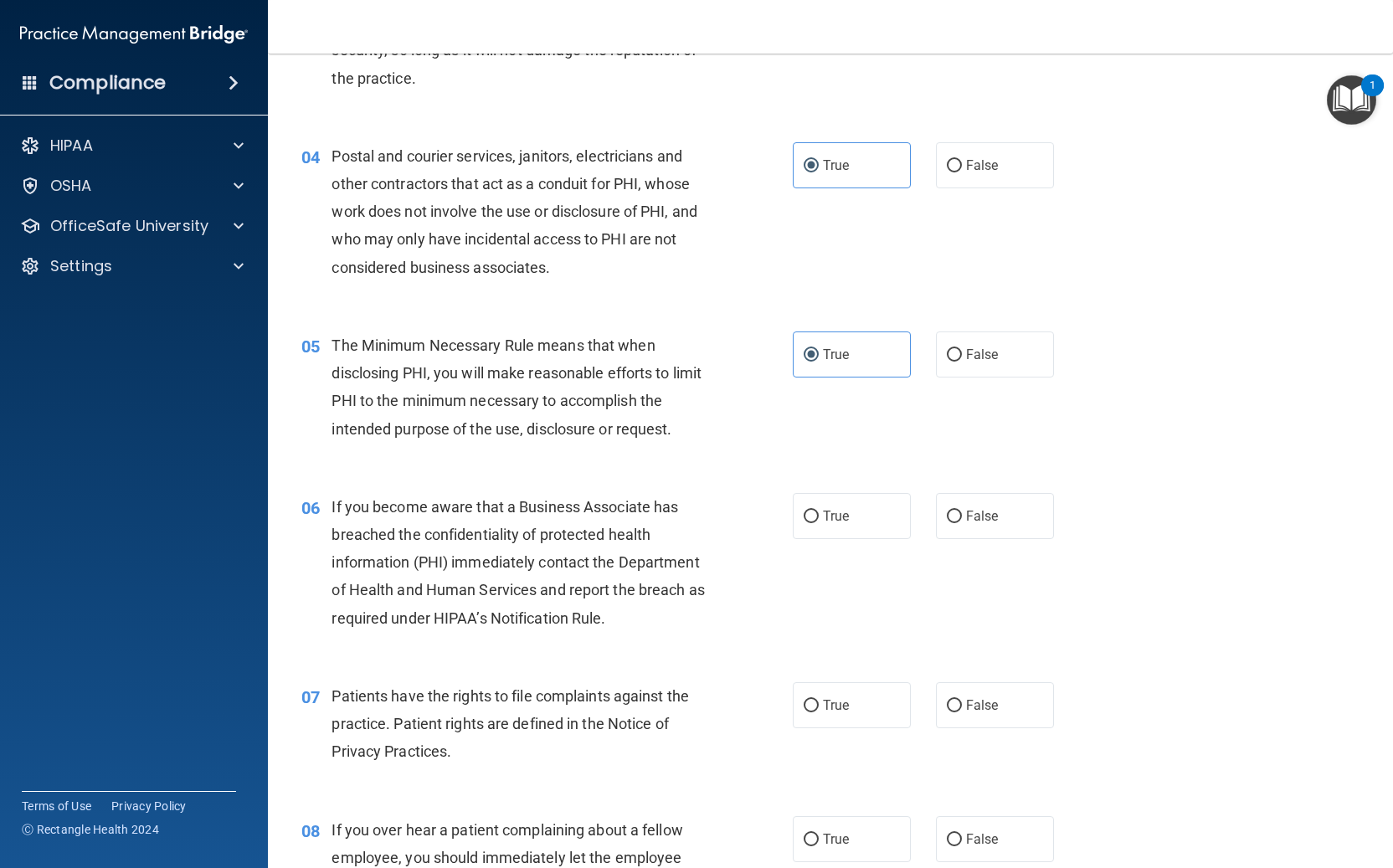
scroll to position [460, 0]
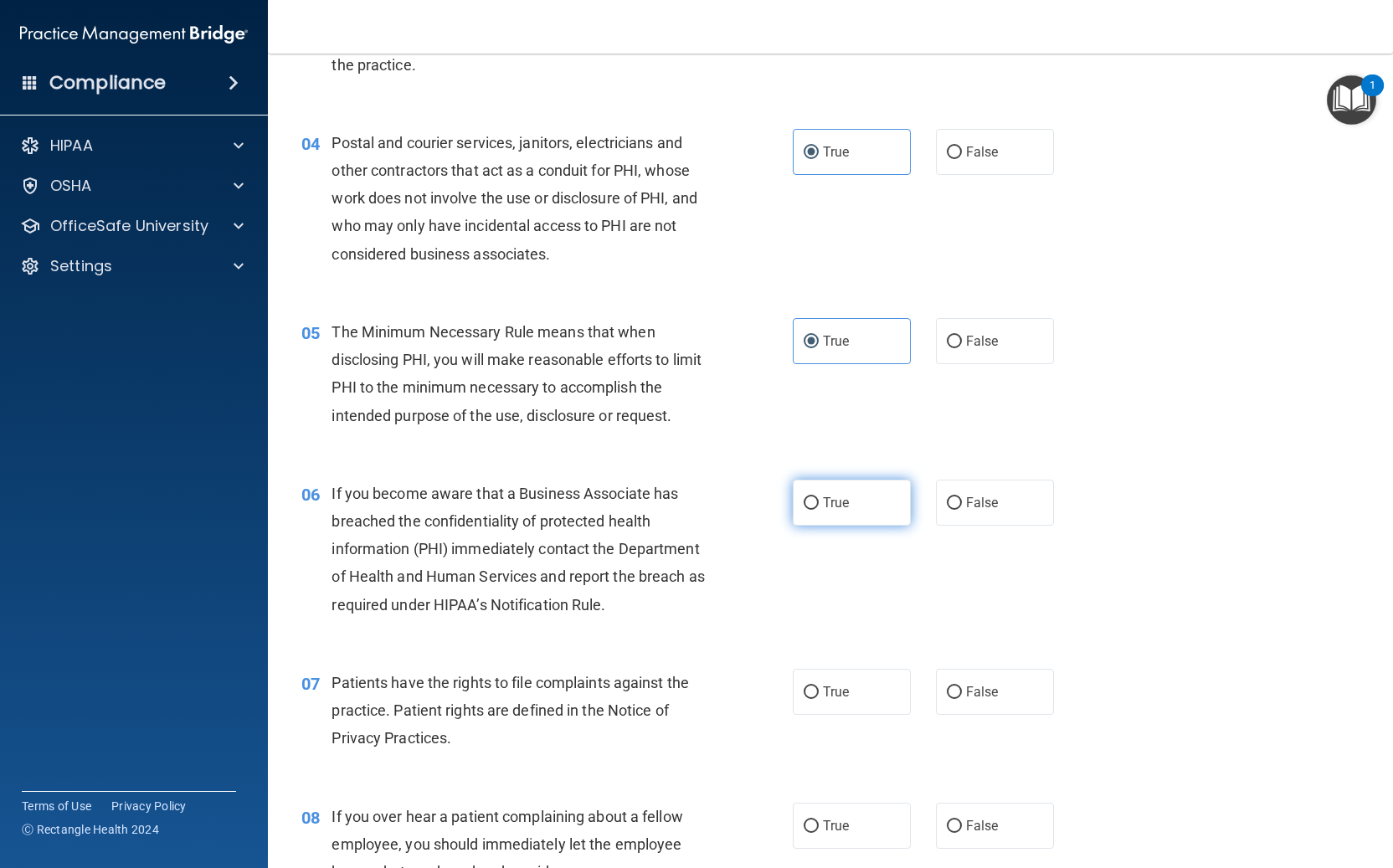
click at [828, 492] on label "True" at bounding box center [851, 503] width 118 height 46
click at [819, 497] on input "True" at bounding box center [811, 503] width 15 height 13
radio input "true"
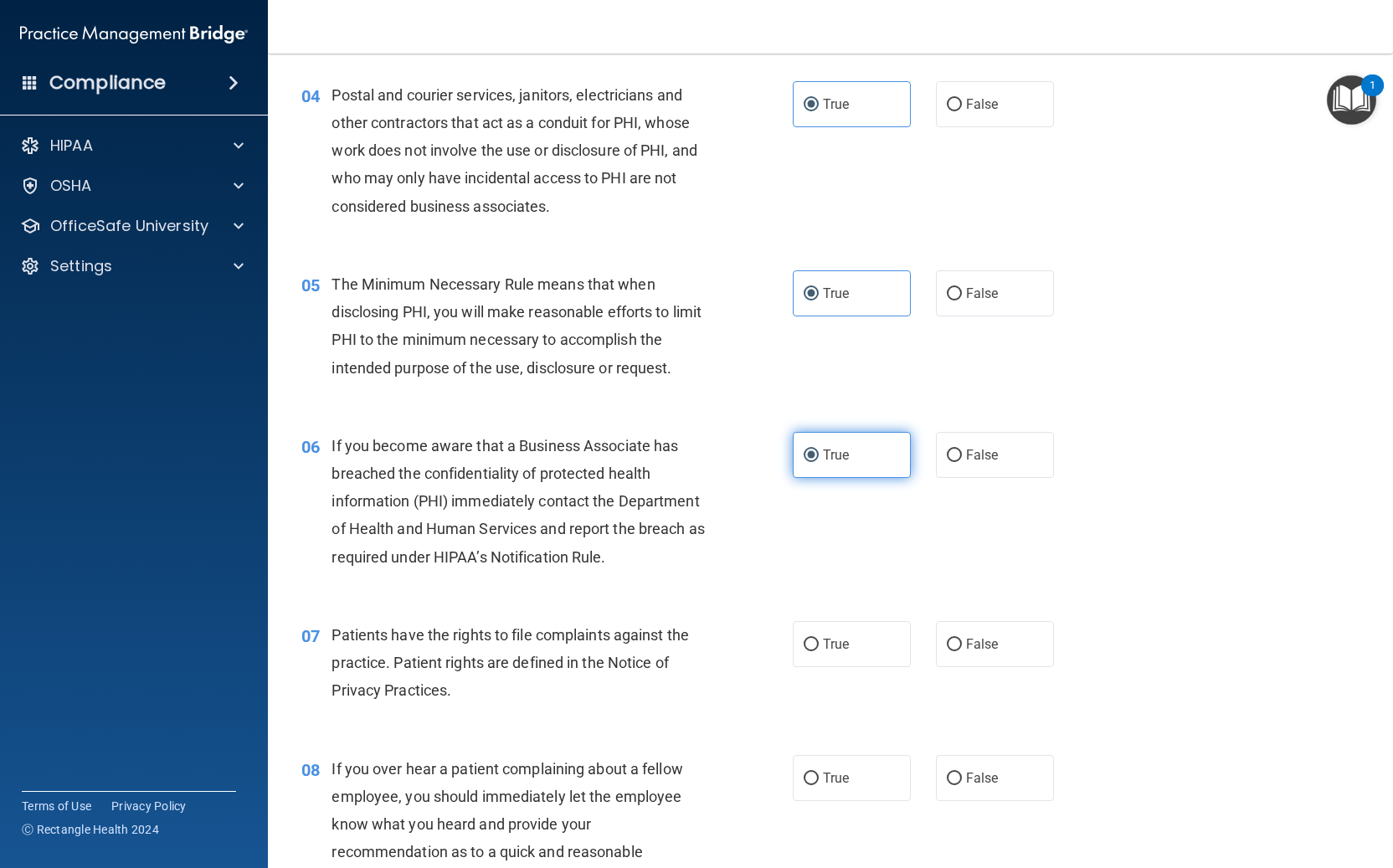
scroll to position [497, 0]
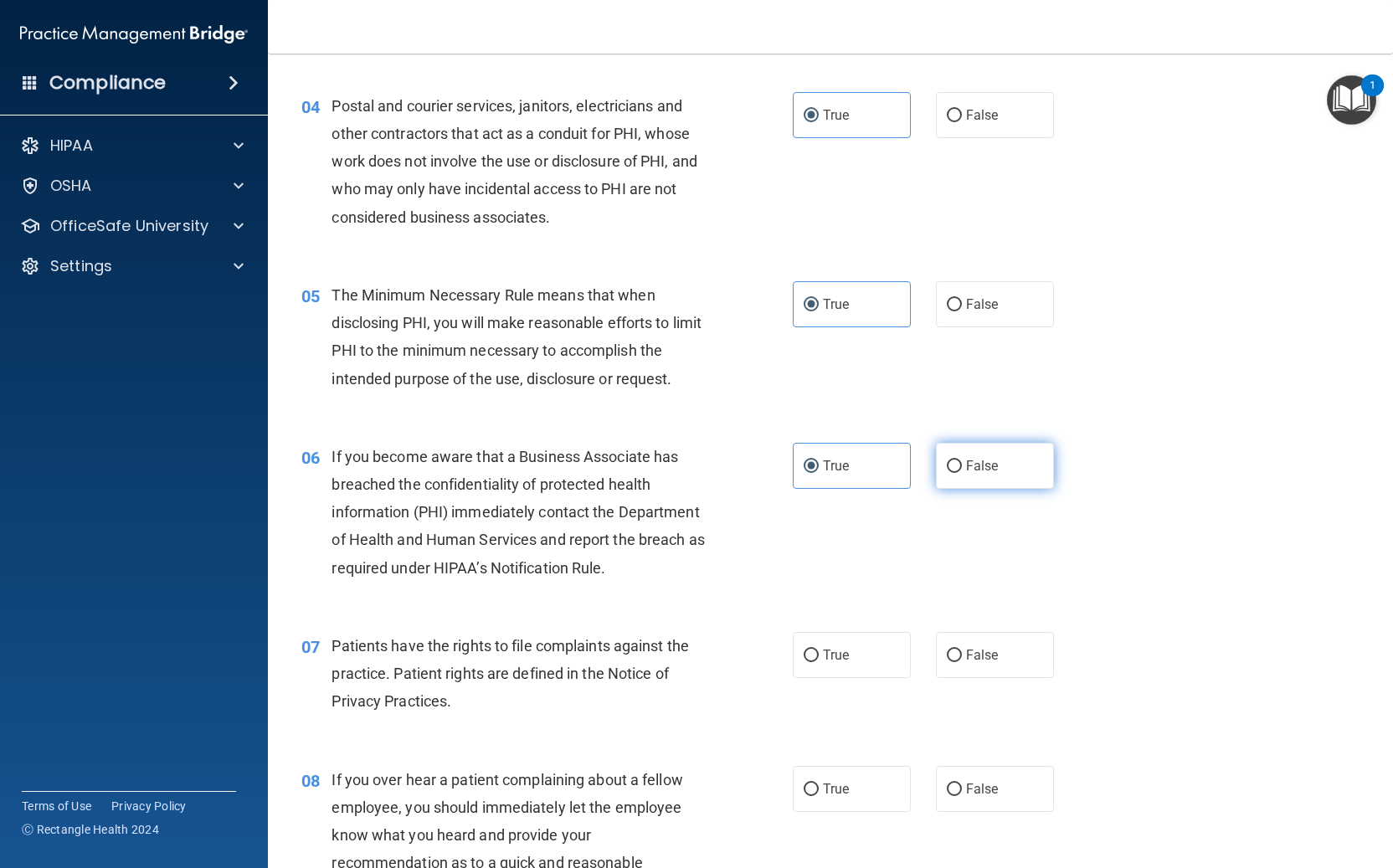
click at [993, 453] on label "False" at bounding box center [995, 465] width 118 height 46
click at [962, 460] on input "False" at bounding box center [954, 466] width 15 height 13
radio input "true"
radio input "false"
click at [826, 674] on label "True" at bounding box center [851, 655] width 118 height 46
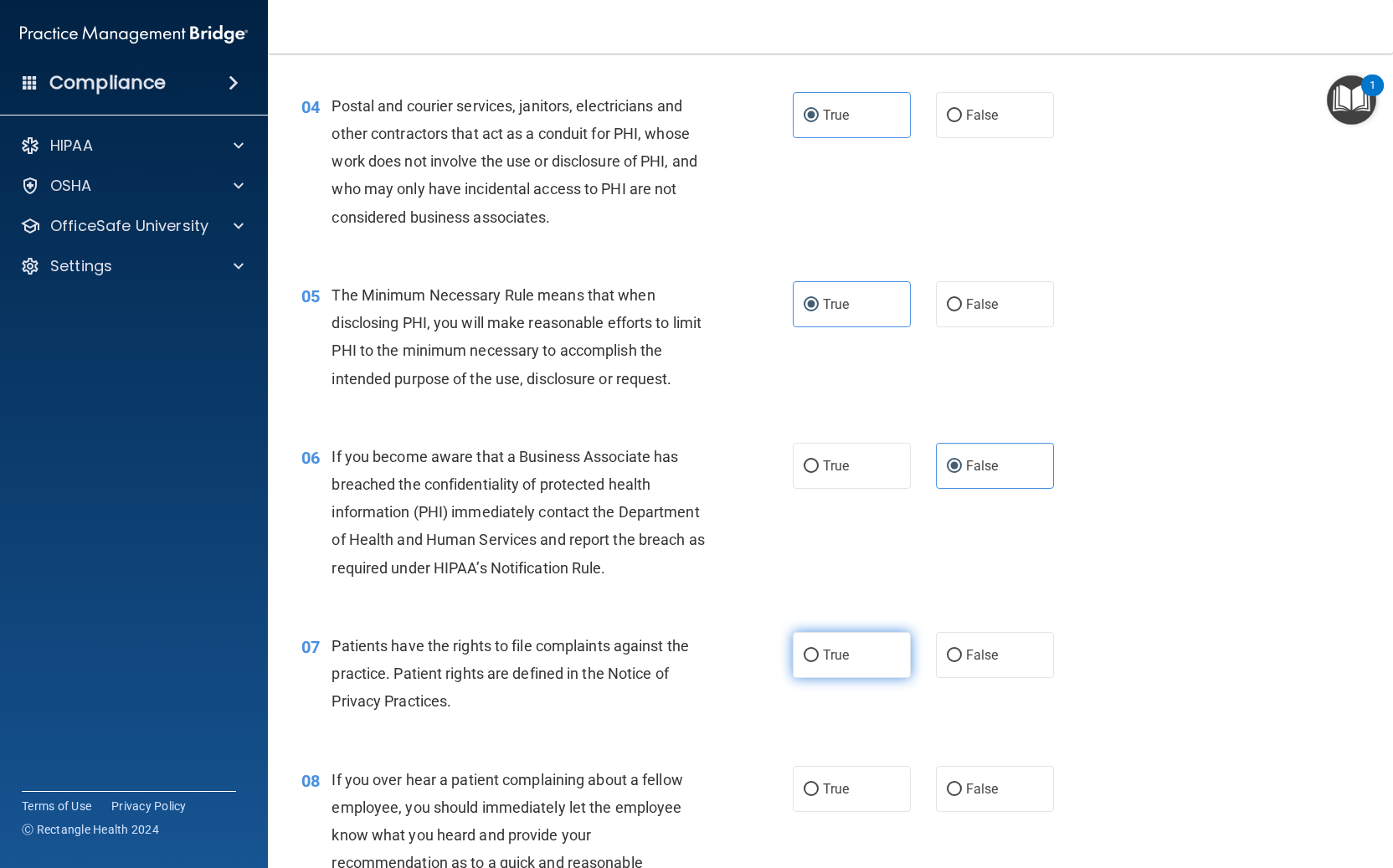
click at [819, 662] on input "True" at bounding box center [811, 656] width 15 height 13
radio input "true"
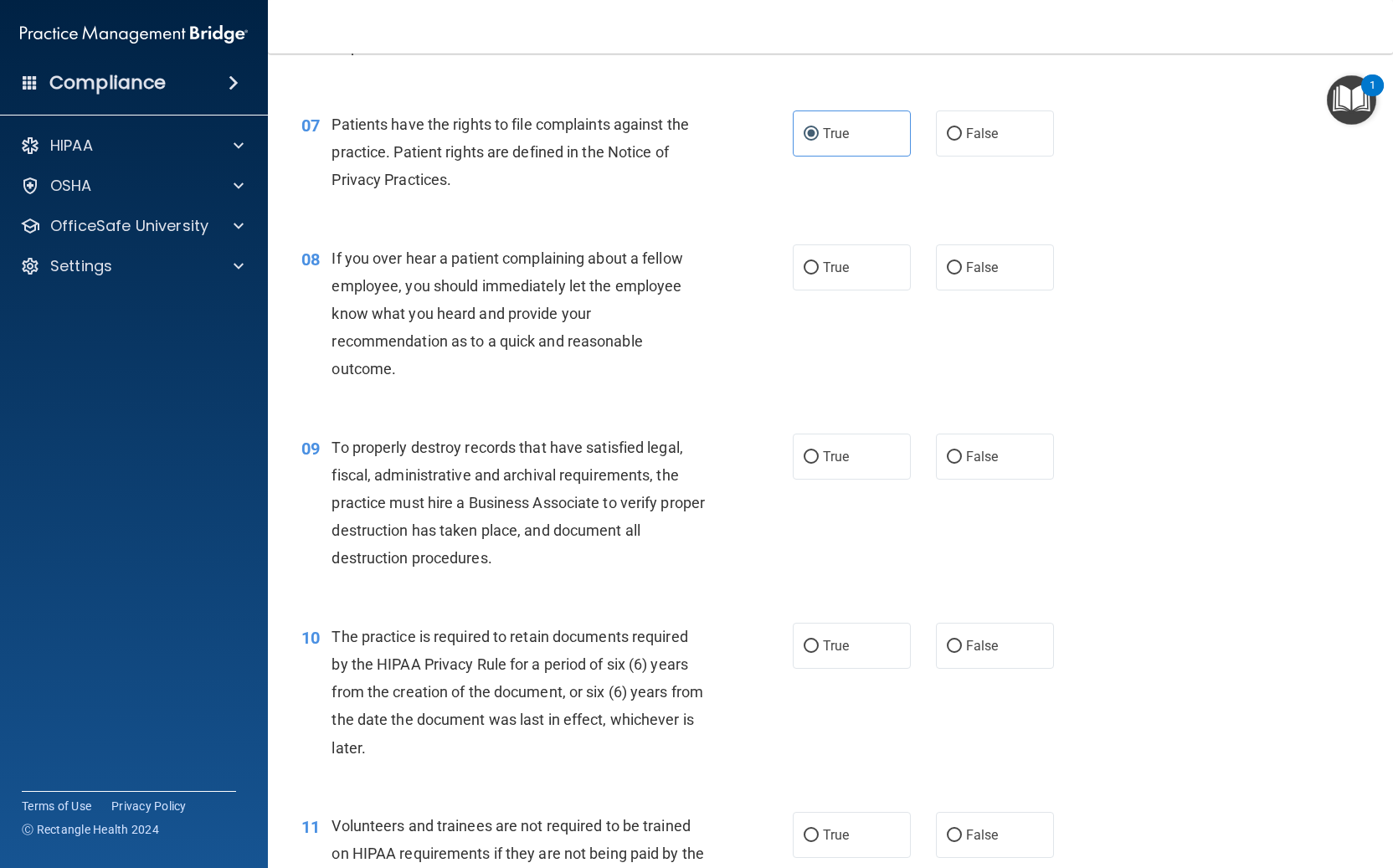
scroll to position [1029, 0]
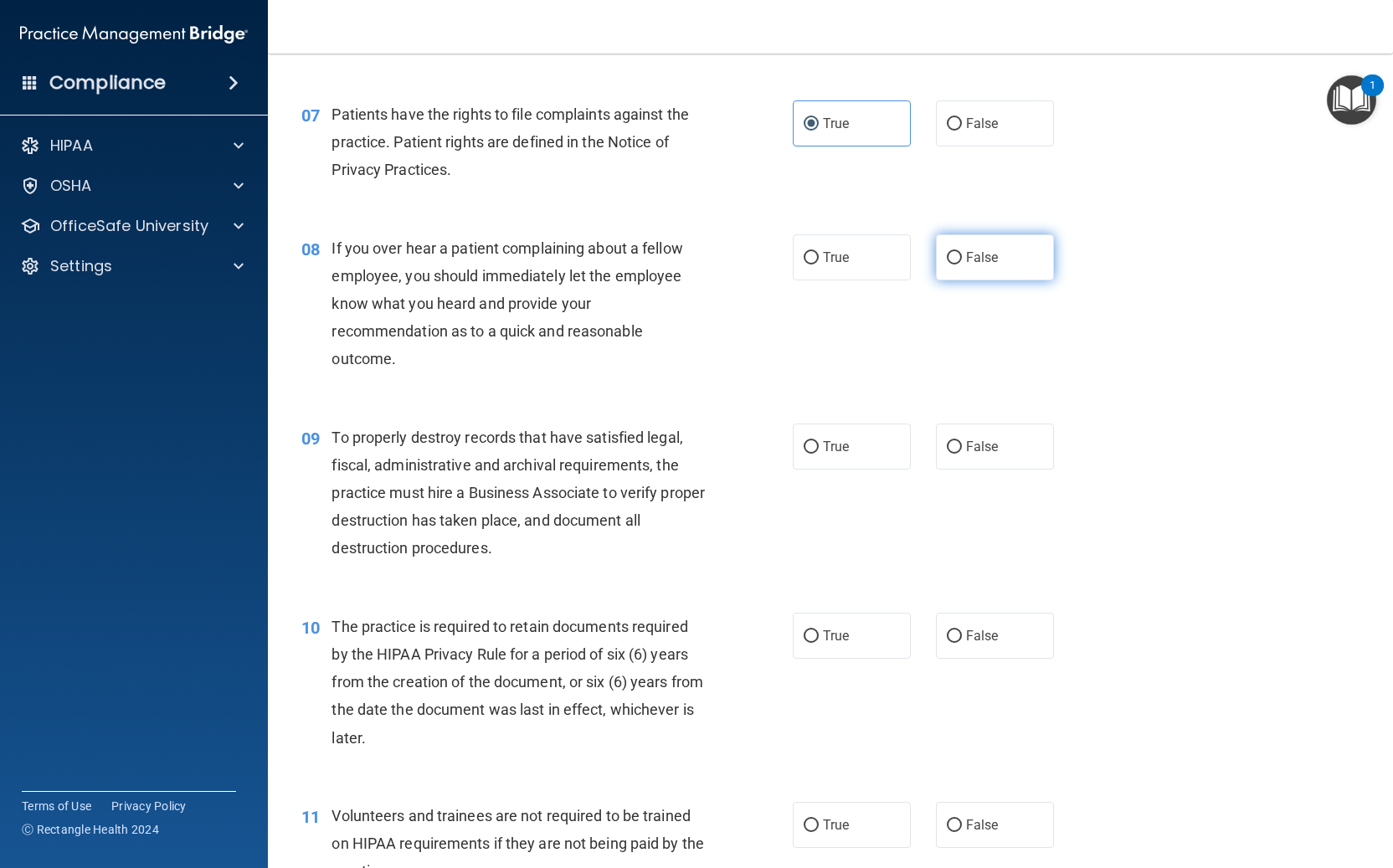
click at [971, 250] on span "False" at bounding box center [982, 257] width 32 height 16
click at [962, 252] on input "False" at bounding box center [954, 258] width 15 height 13
radio input "true"
click at [973, 441] on span "False" at bounding box center [982, 446] width 32 height 16
click at [962, 441] on input "False" at bounding box center [954, 447] width 15 height 13
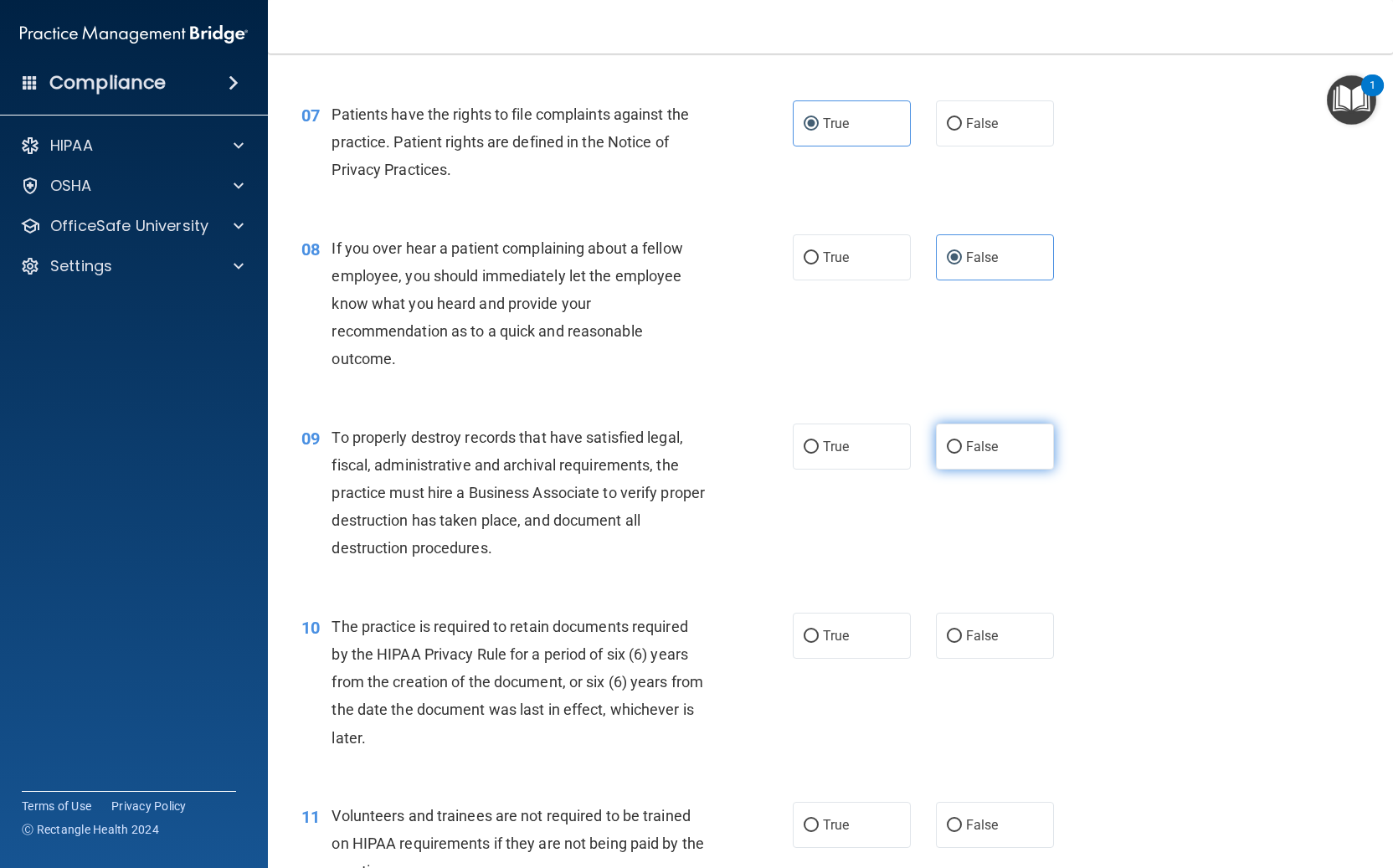
radio input "true"
click at [855, 641] on label "True" at bounding box center [851, 635] width 118 height 46
click at [819, 641] on input "True" at bounding box center [811, 636] width 15 height 13
radio input "true"
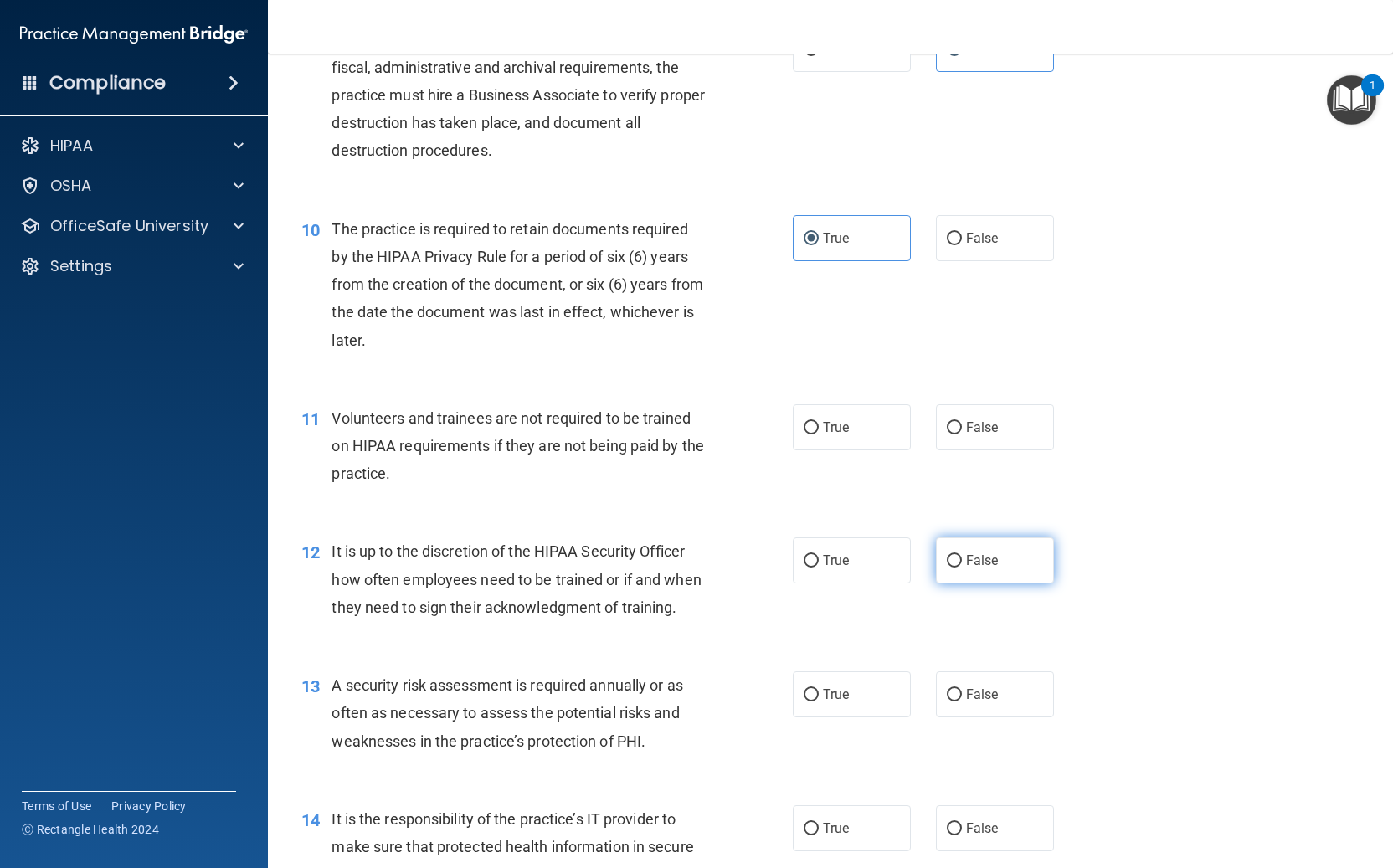
scroll to position [1433, 0]
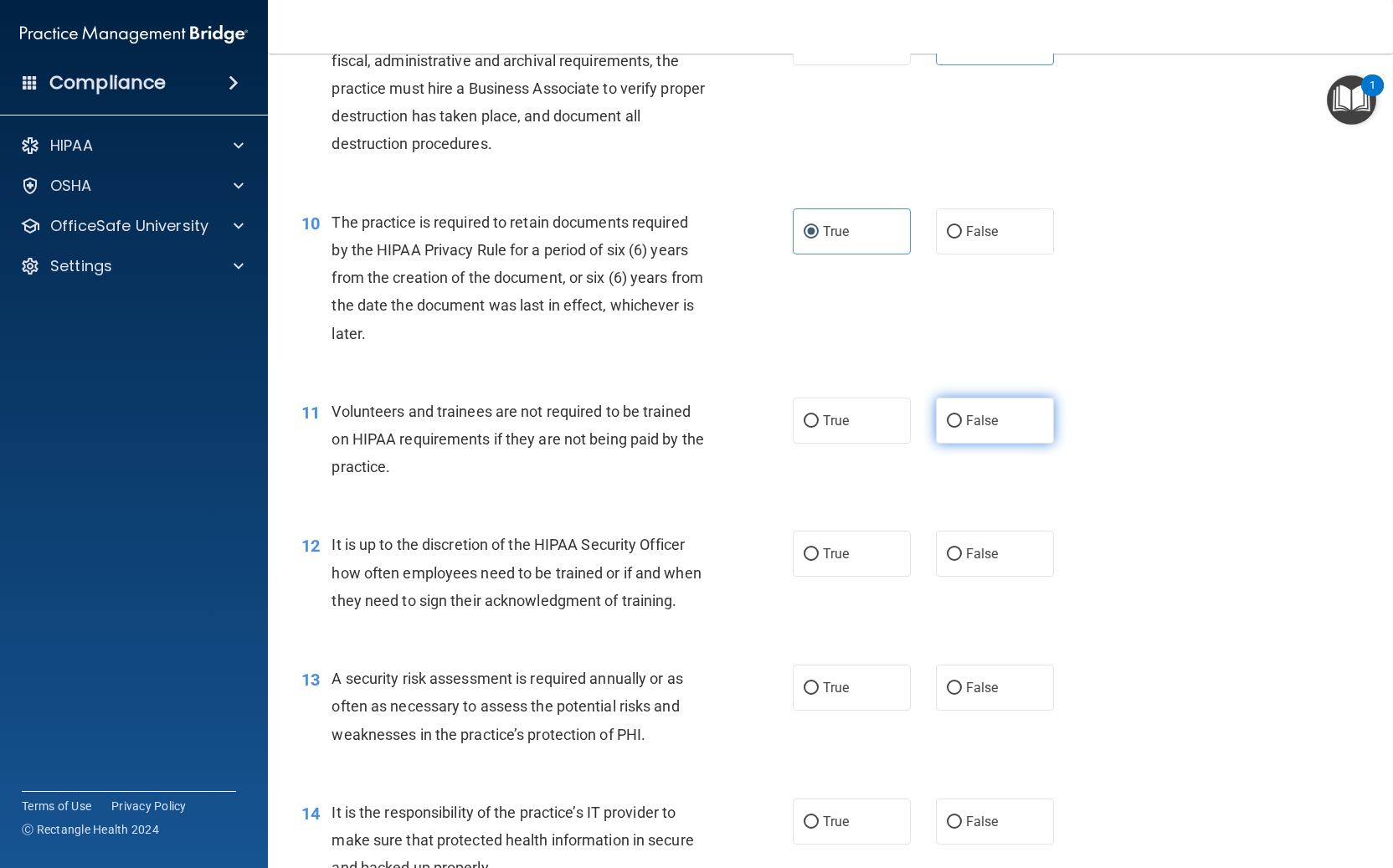
click at [975, 398] on label "False" at bounding box center [995, 420] width 118 height 46
click at [962, 415] on input "False" at bounding box center [954, 421] width 15 height 13
radio input "true"
click at [981, 568] on label "False" at bounding box center [995, 554] width 118 height 46
click at [962, 561] on input "False" at bounding box center [954, 554] width 15 height 13
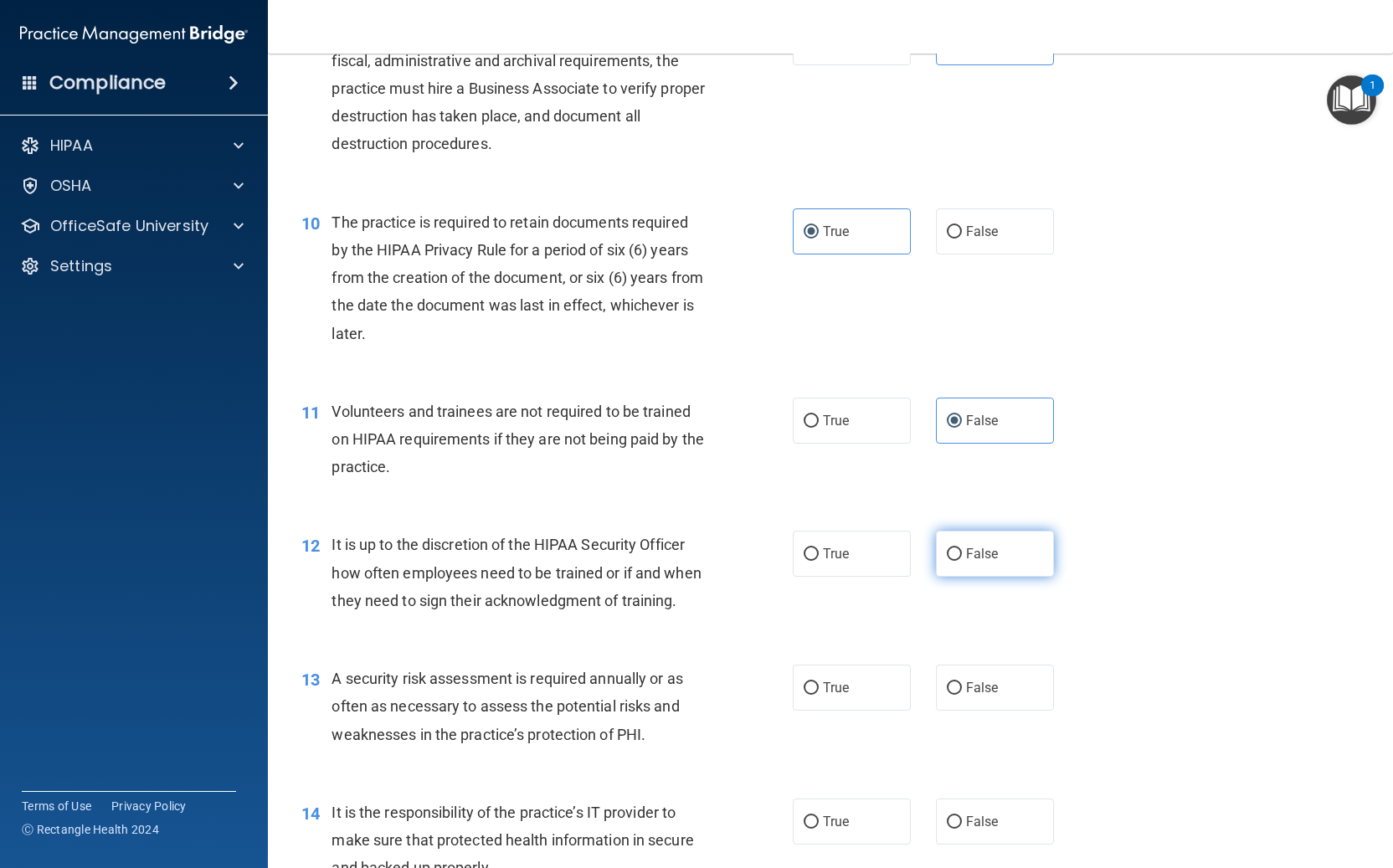
radio input "true"
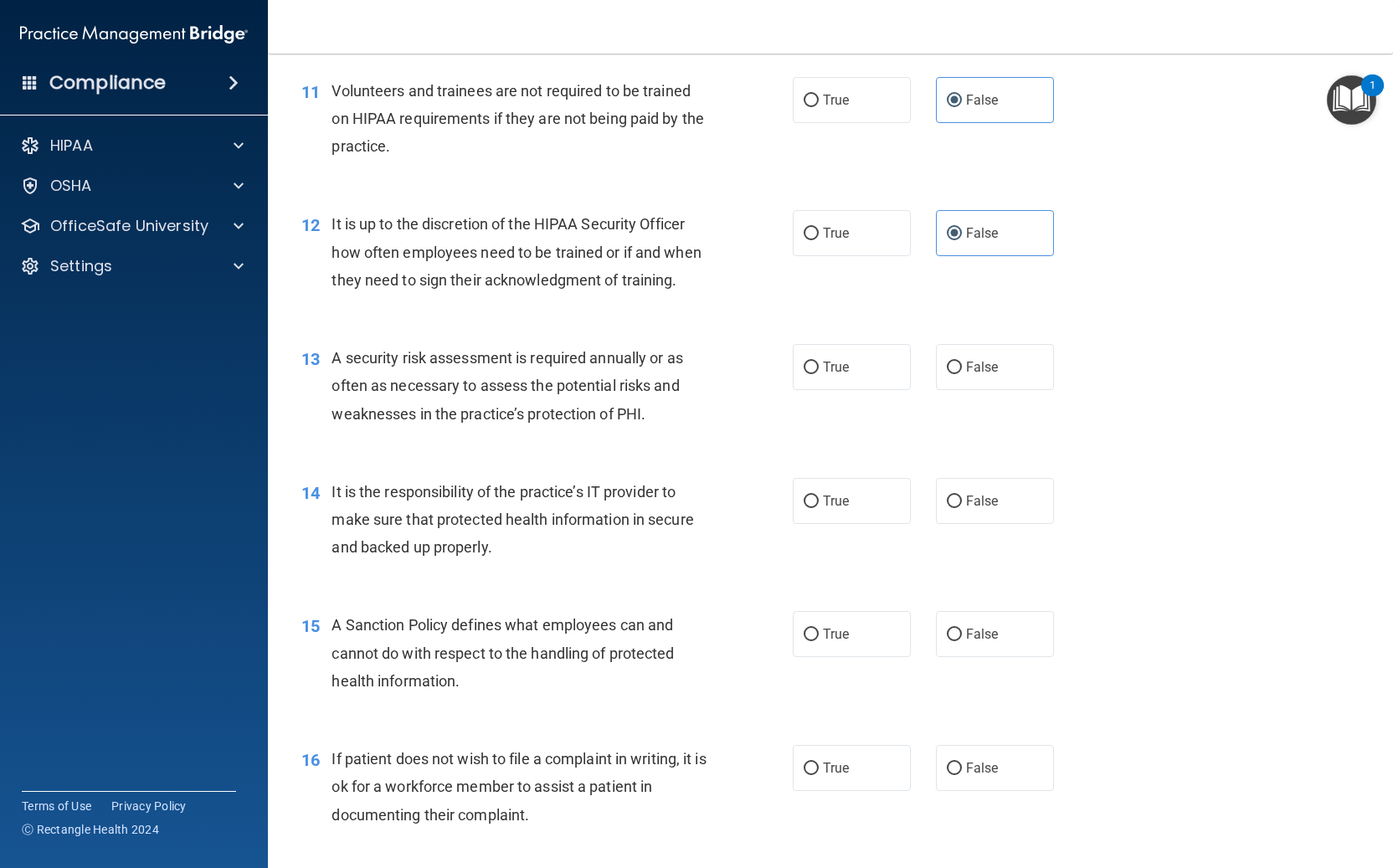
scroll to position [1797, 0]
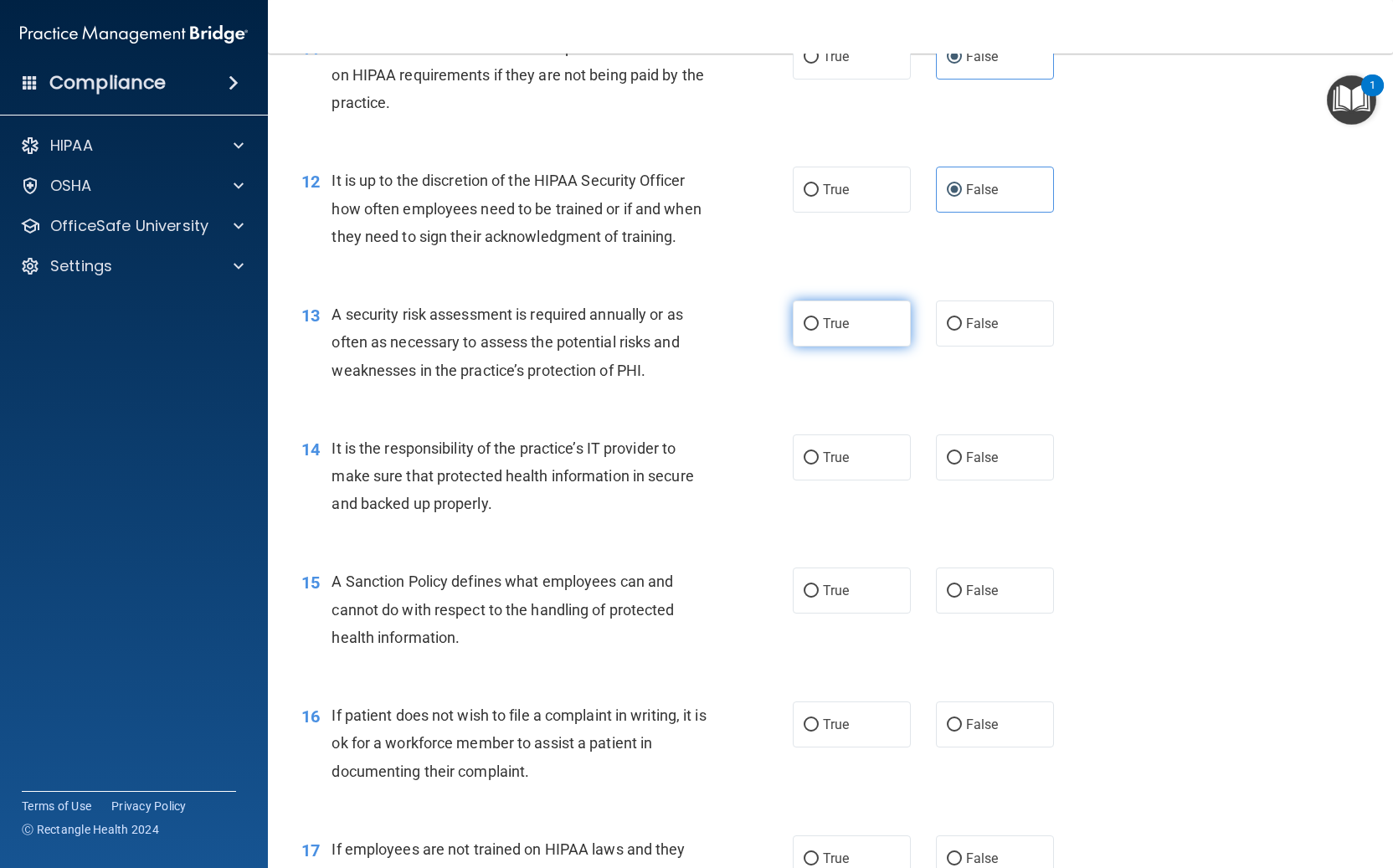
click at [815, 318] on input "True" at bounding box center [811, 324] width 15 height 13
radio input "true"
click at [970, 454] on span "False" at bounding box center [982, 457] width 32 height 16
click at [962, 454] on input "False" at bounding box center [954, 458] width 15 height 13
radio input "true"
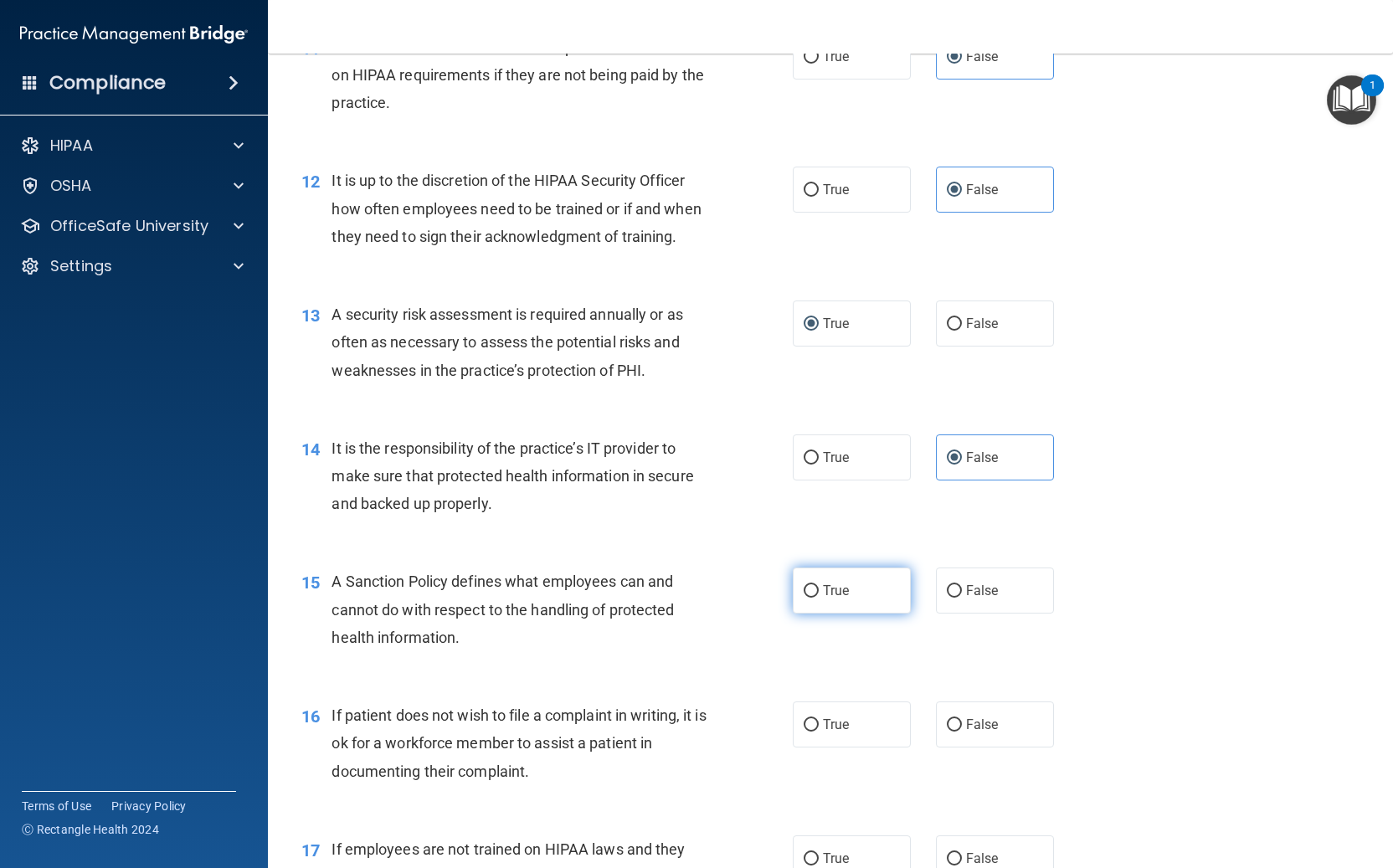
click at [818, 591] on input "True" at bounding box center [811, 591] width 15 height 13
radio input "true"
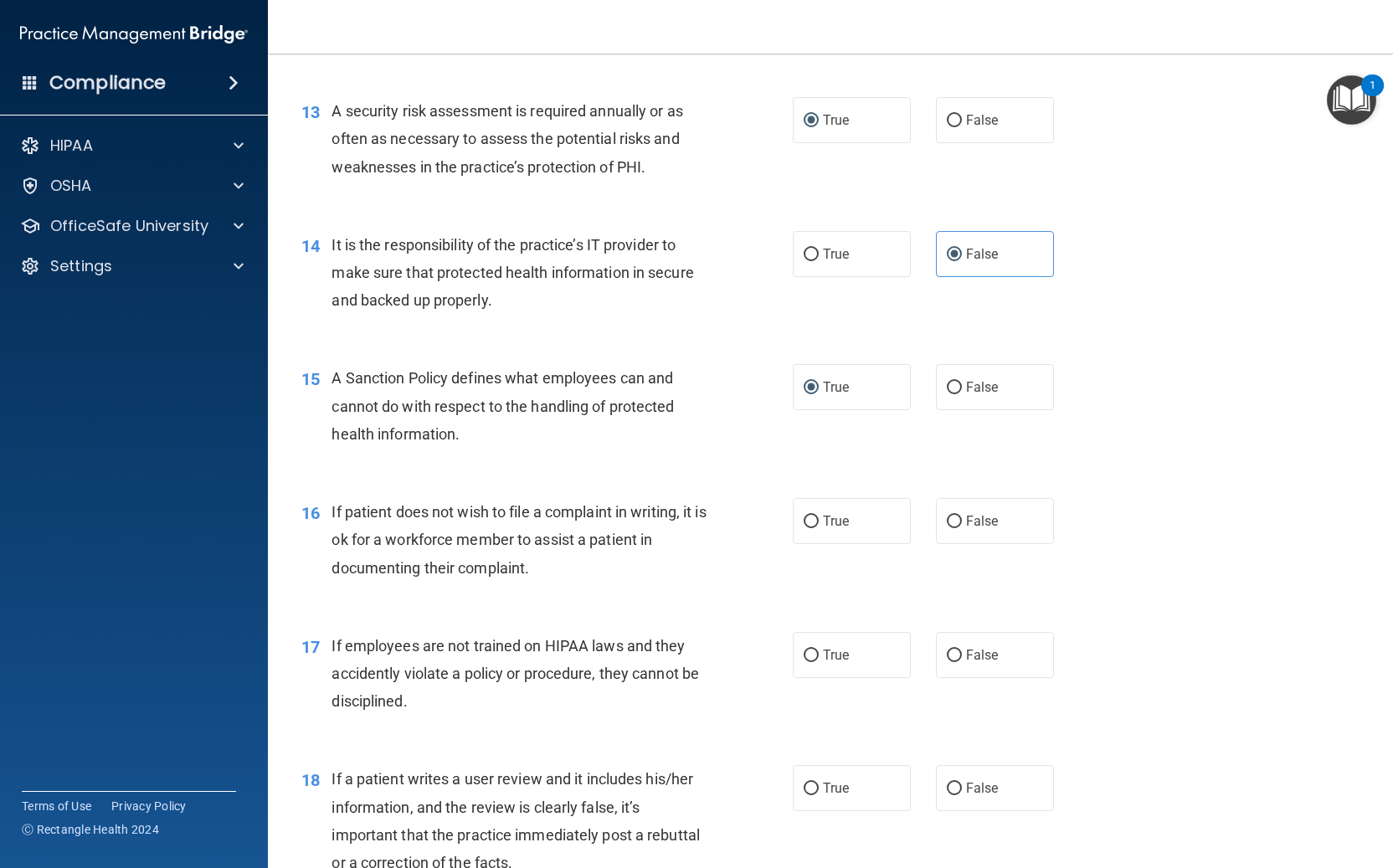
scroll to position [2035, 0]
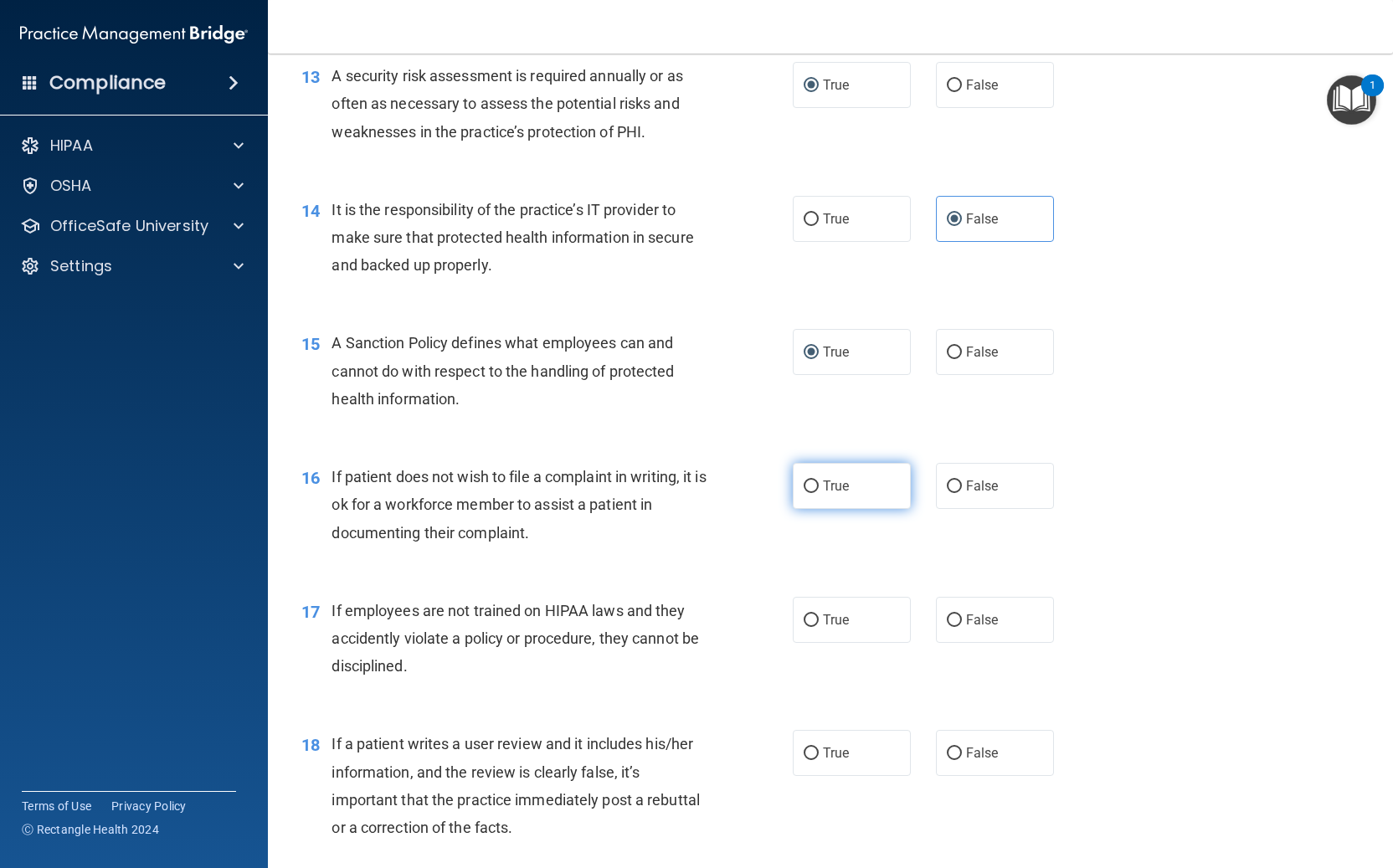
click at [833, 493] on span "True" at bounding box center [836, 486] width 26 height 16
click at [819, 493] on input "True" at bounding box center [811, 487] width 15 height 13
radio input "true"
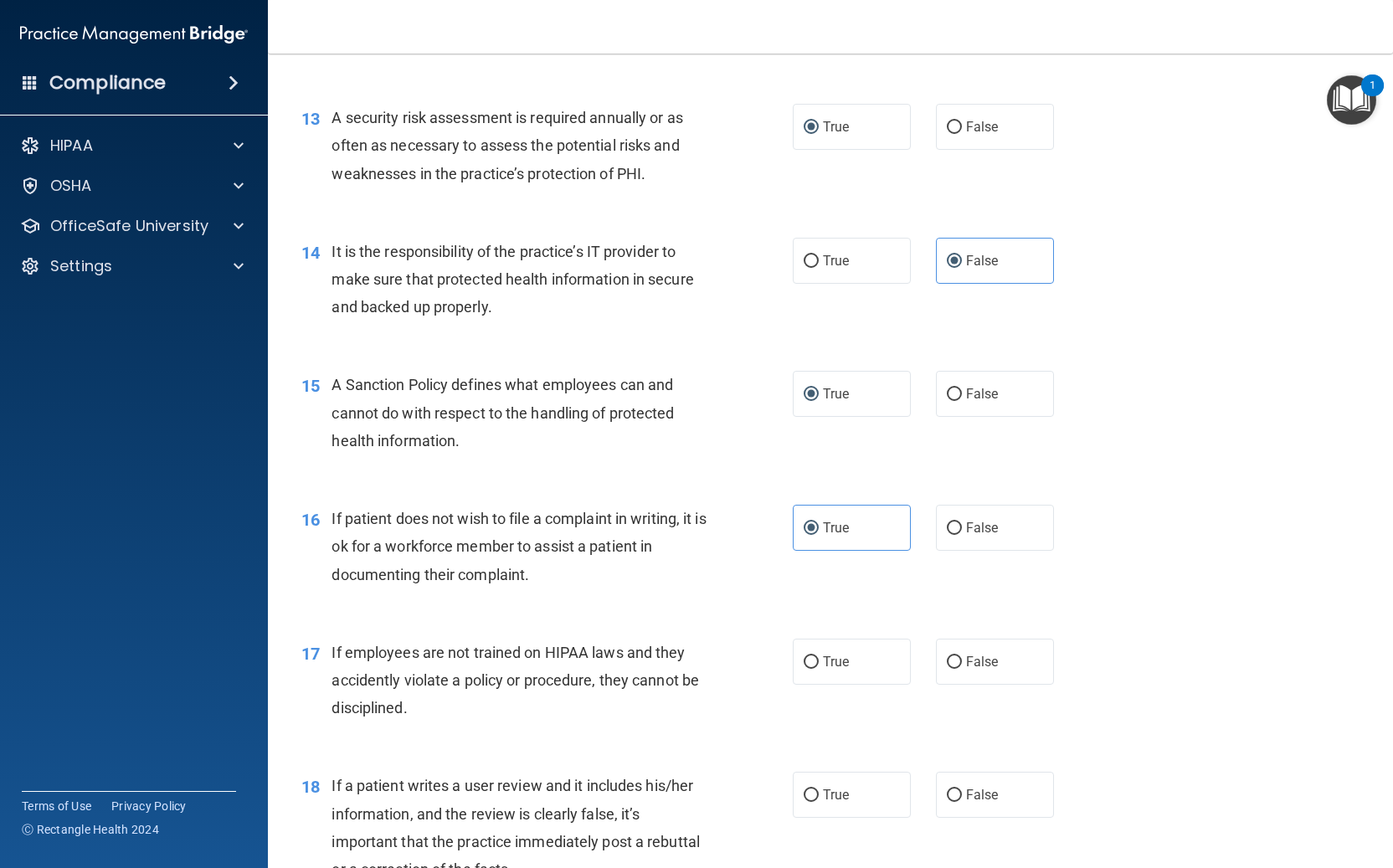
scroll to position [1979, 0]
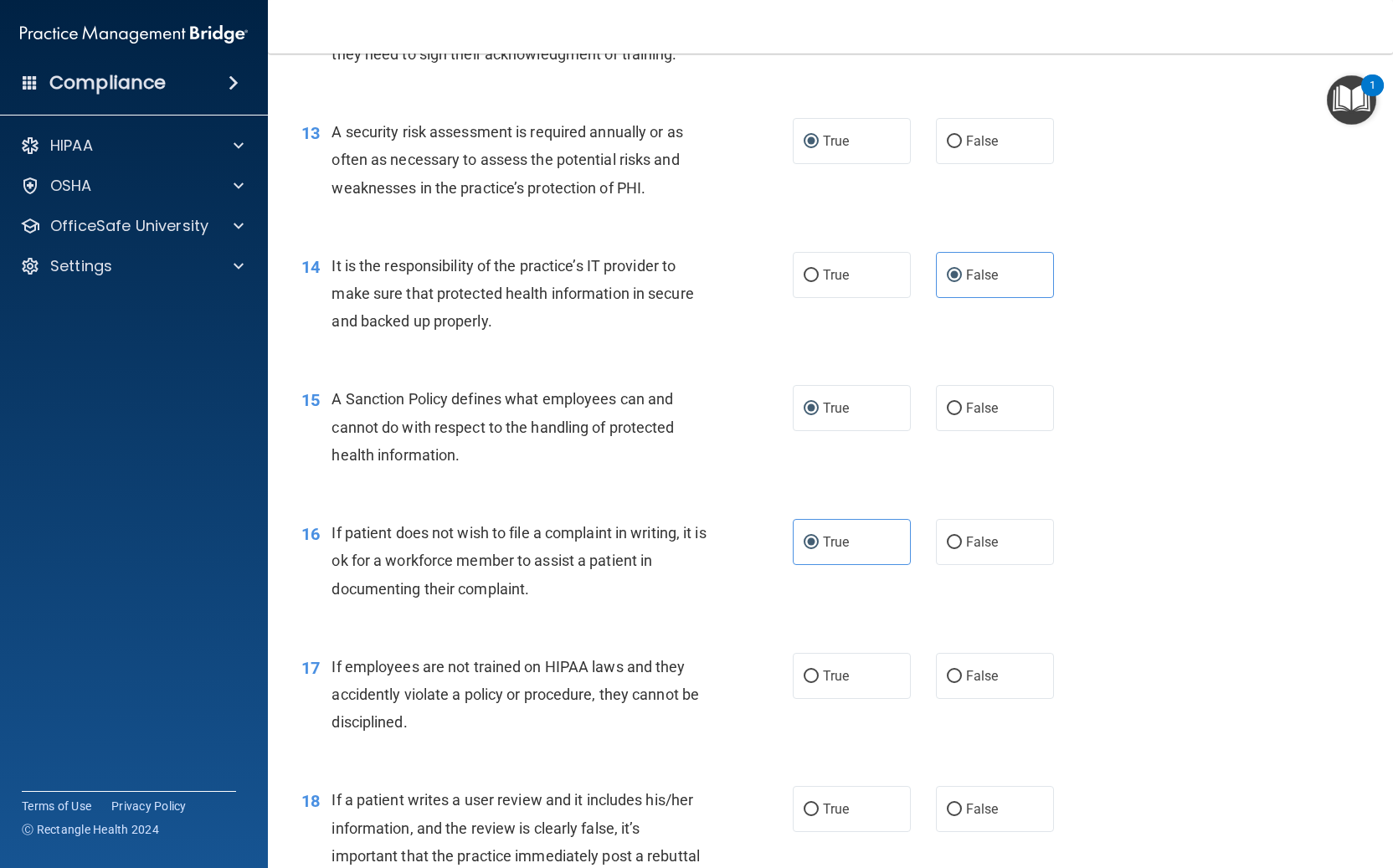
click at [984, 650] on div "17 If employees are not trained on HIPAA laws and they accidently violate a pol…" at bounding box center [830, 699] width 1083 height 134
click at [982, 675] on span "False" at bounding box center [982, 675] width 32 height 16
click at [962, 675] on input "False" at bounding box center [954, 676] width 15 height 13
radio input "true"
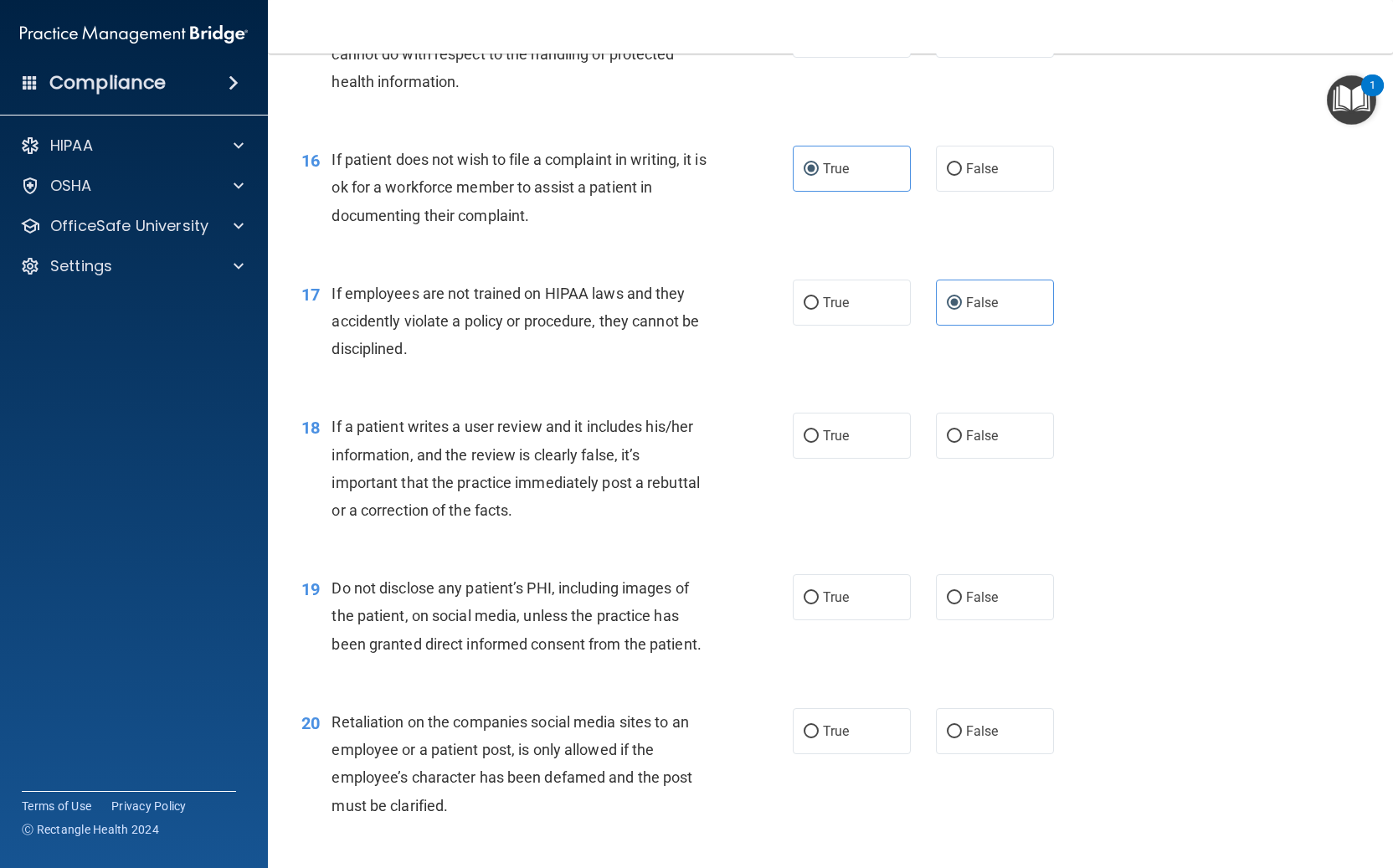
scroll to position [2384, 0]
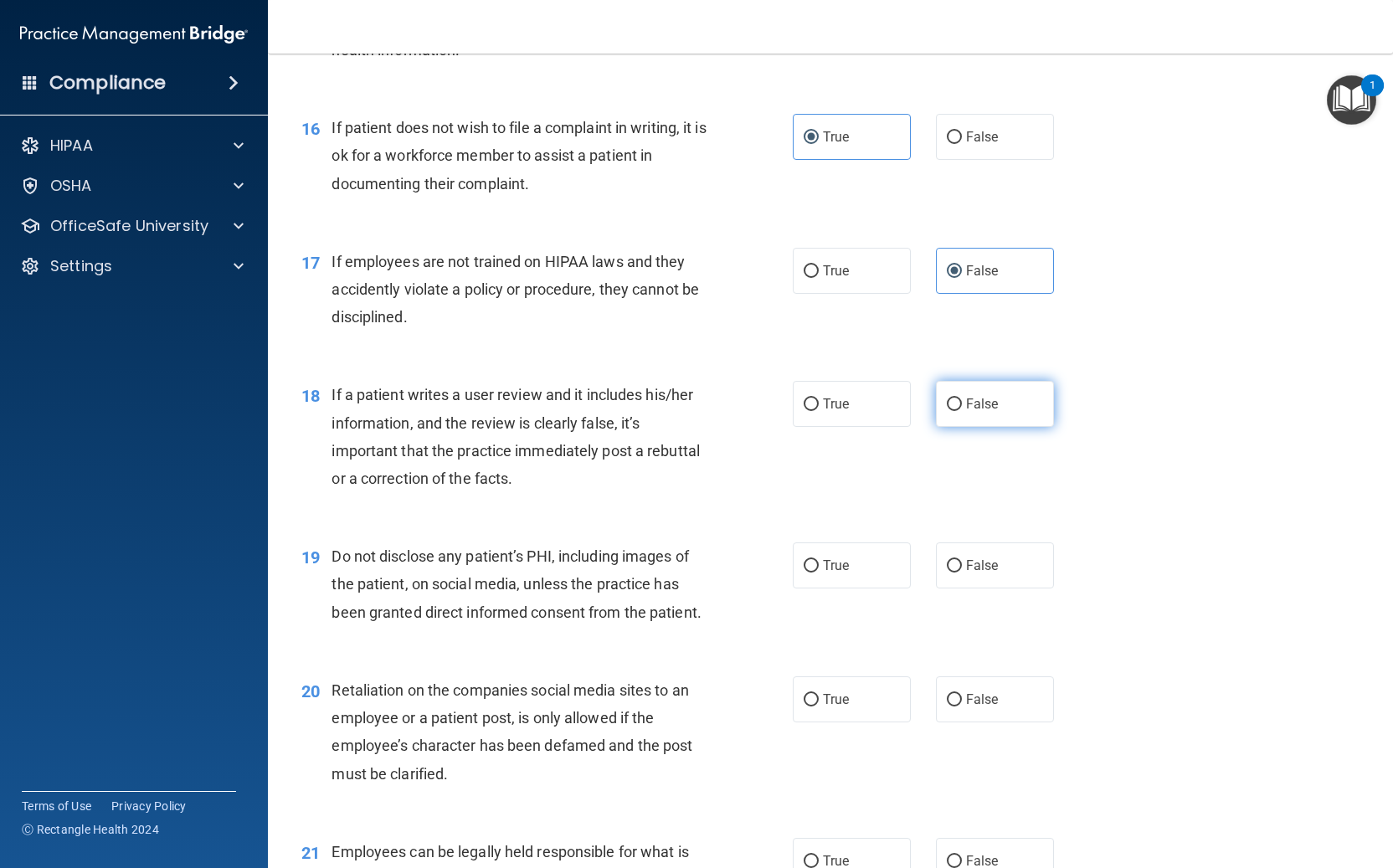
click at [982, 393] on label "False" at bounding box center [995, 403] width 118 height 46
click at [962, 398] on input "False" at bounding box center [954, 404] width 15 height 13
radio input "true"
click at [876, 572] on label "True" at bounding box center [851, 566] width 118 height 46
click at [819, 572] on input "True" at bounding box center [811, 566] width 15 height 13
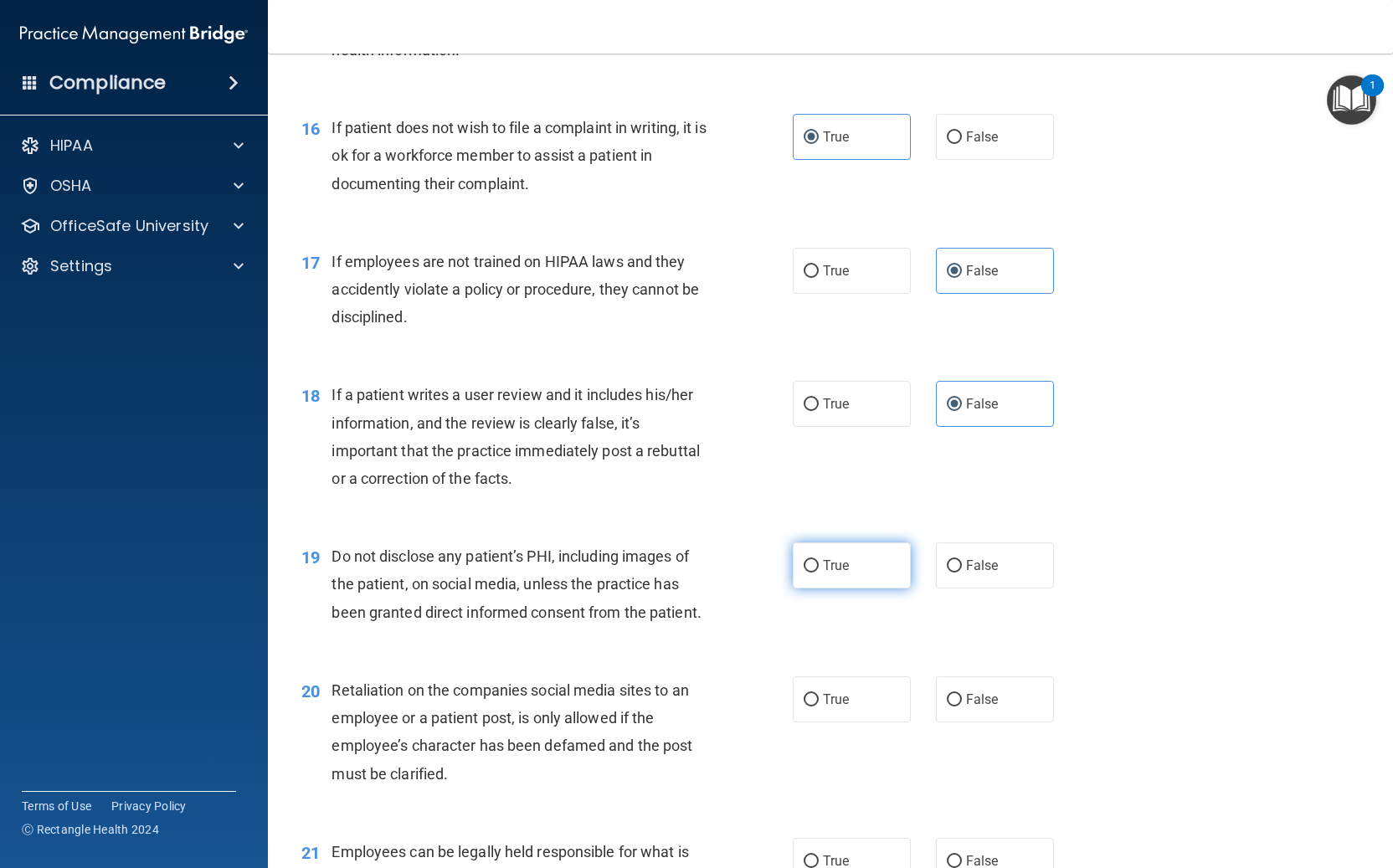
radio input "true"
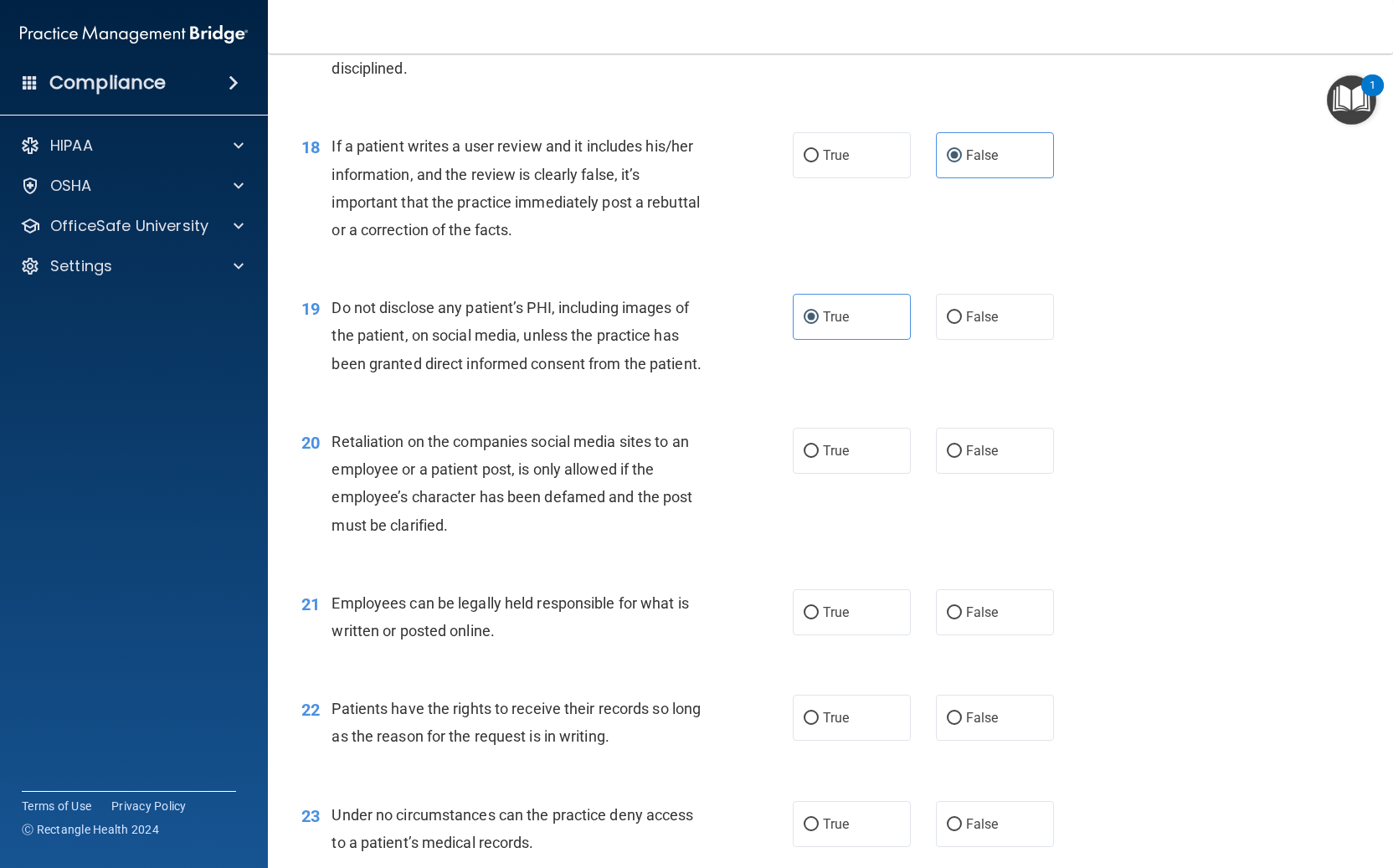
scroll to position [2643, 0]
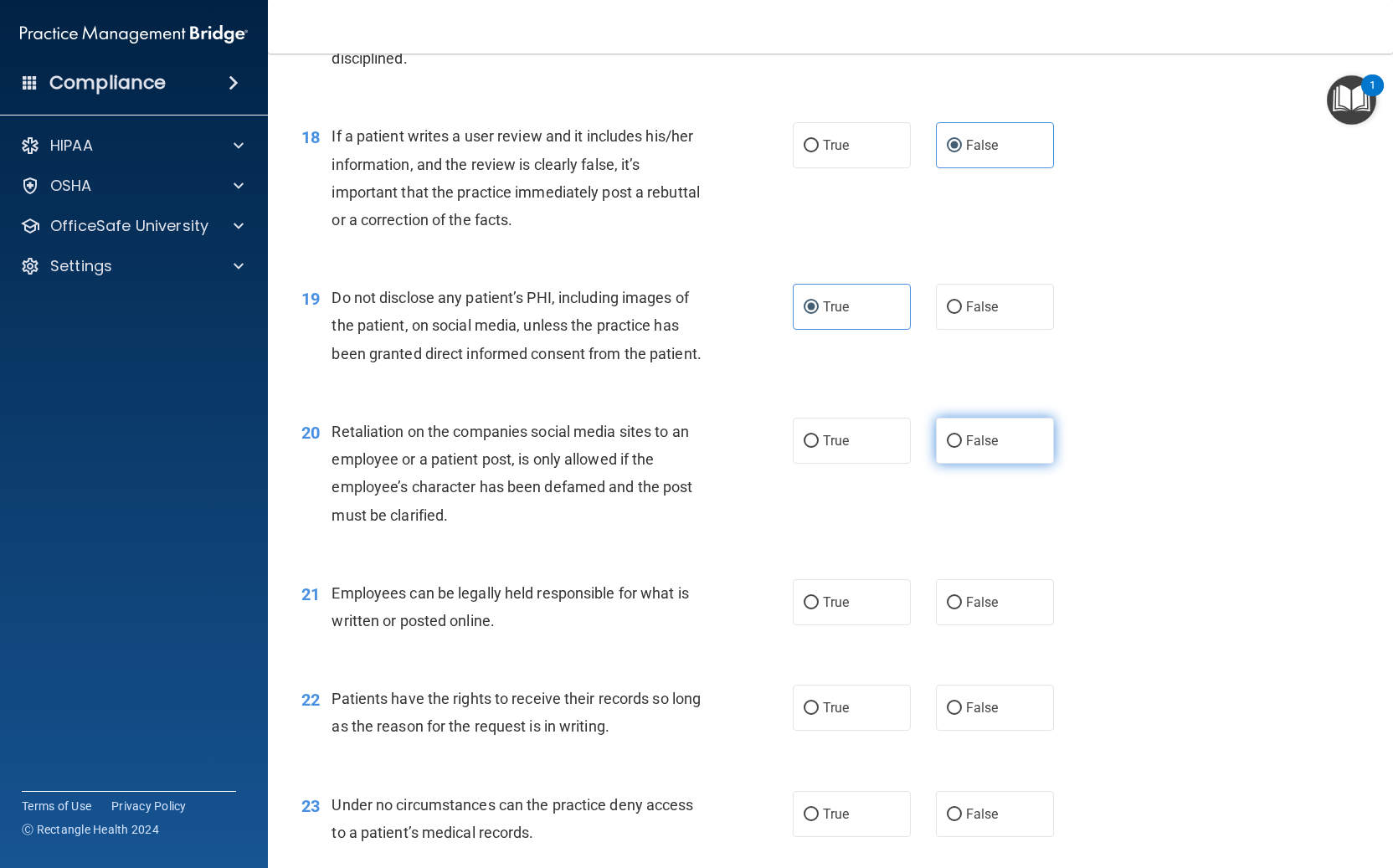
click at [981, 461] on label "False" at bounding box center [995, 441] width 118 height 46
click at [962, 448] on input "False" at bounding box center [954, 441] width 15 height 13
radio input "true"
click at [800, 605] on label "True" at bounding box center [851, 602] width 118 height 46
click at [804, 605] on input "True" at bounding box center [811, 603] width 15 height 13
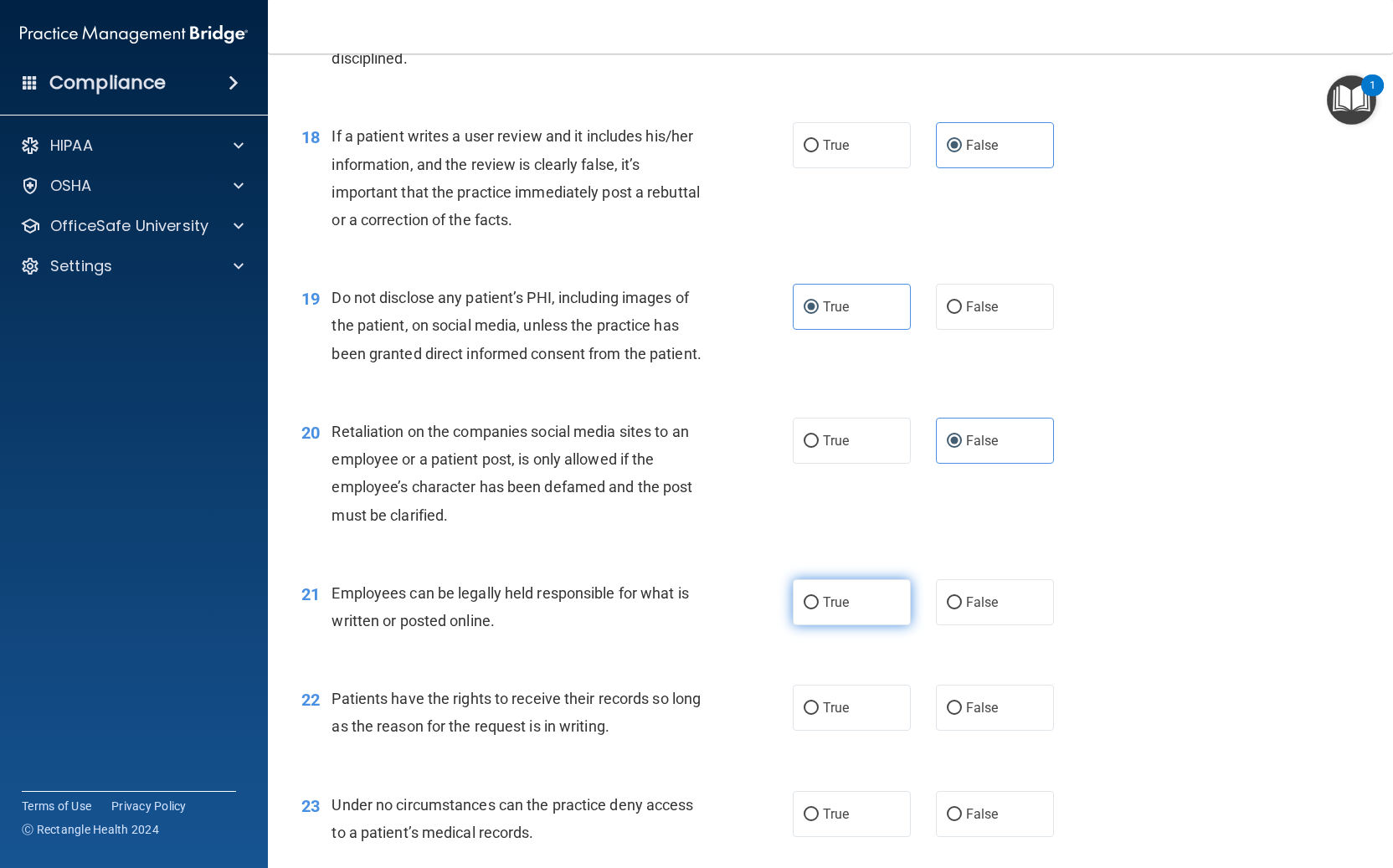
radio input "true"
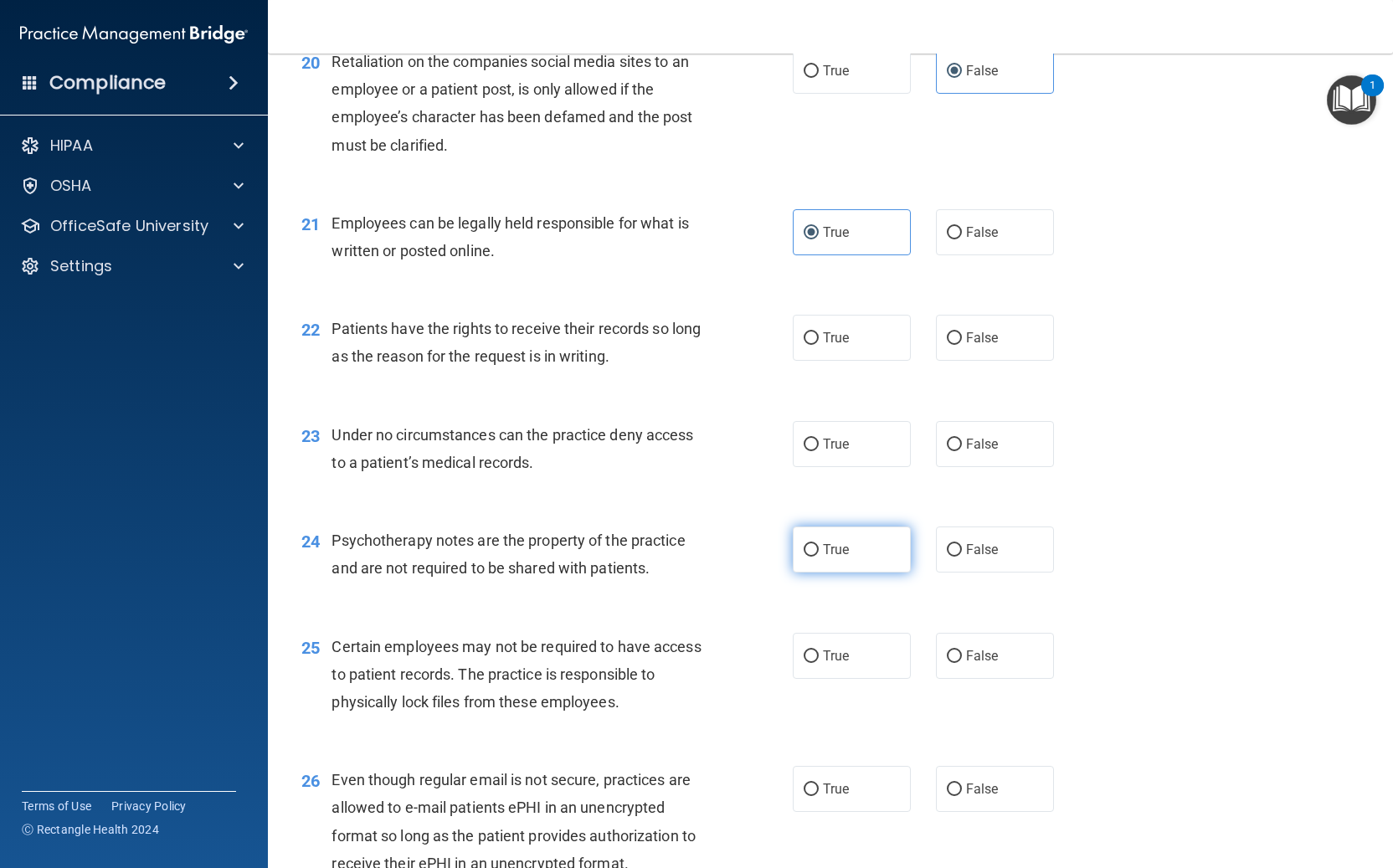
scroll to position [3025, 0]
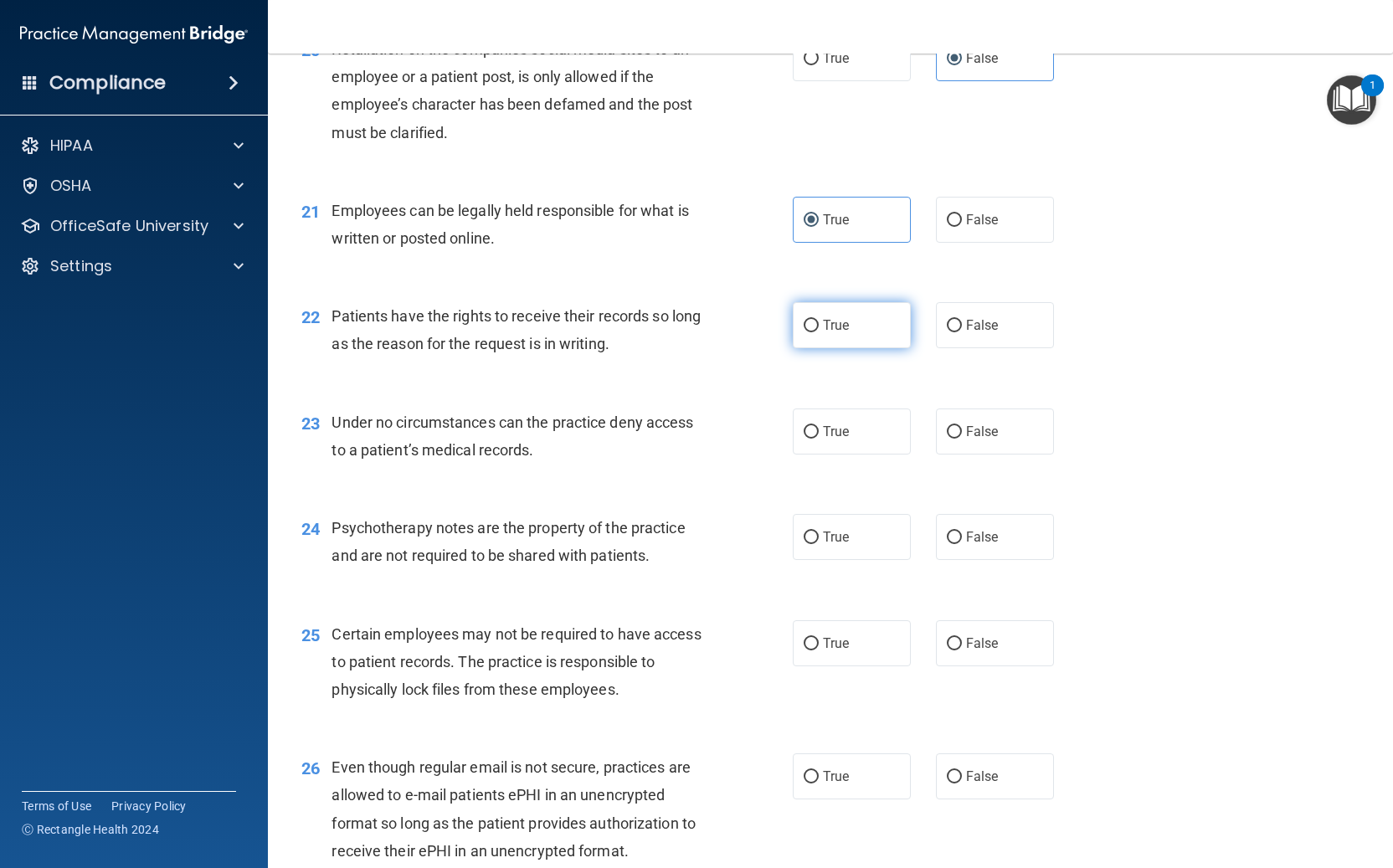
click at [834, 326] on span "True" at bounding box center [836, 324] width 26 height 16
click at [819, 326] on input "True" at bounding box center [811, 325] width 15 height 13
radio input "true"
click at [986, 436] on span "False" at bounding box center [982, 431] width 32 height 16
click at [962, 436] on input "False" at bounding box center [954, 432] width 15 height 13
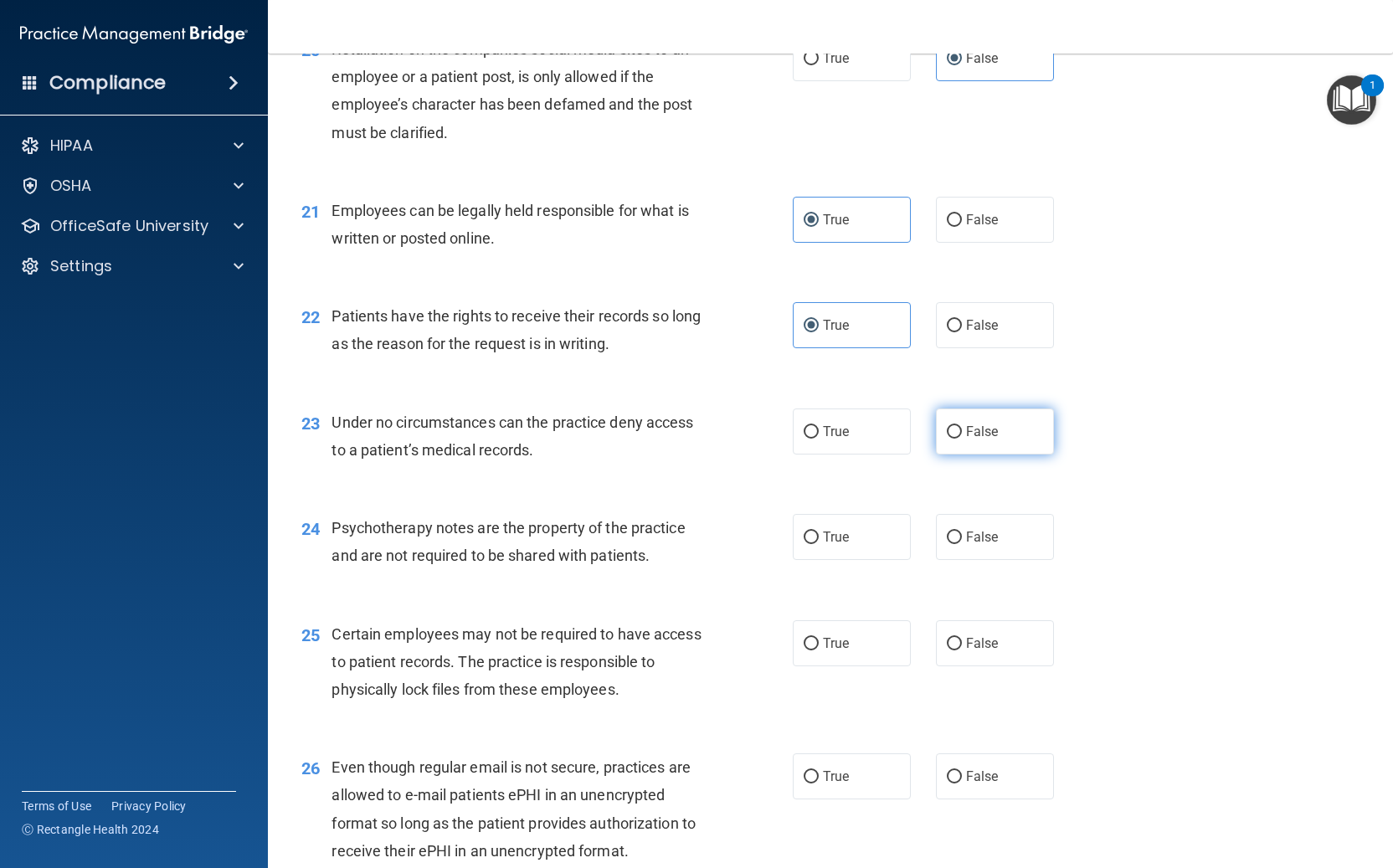
radio input "true"
click at [982, 329] on span "False" at bounding box center [982, 324] width 32 height 16
click at [962, 329] on input "False" at bounding box center [954, 325] width 15 height 13
radio input "true"
radio input "false"
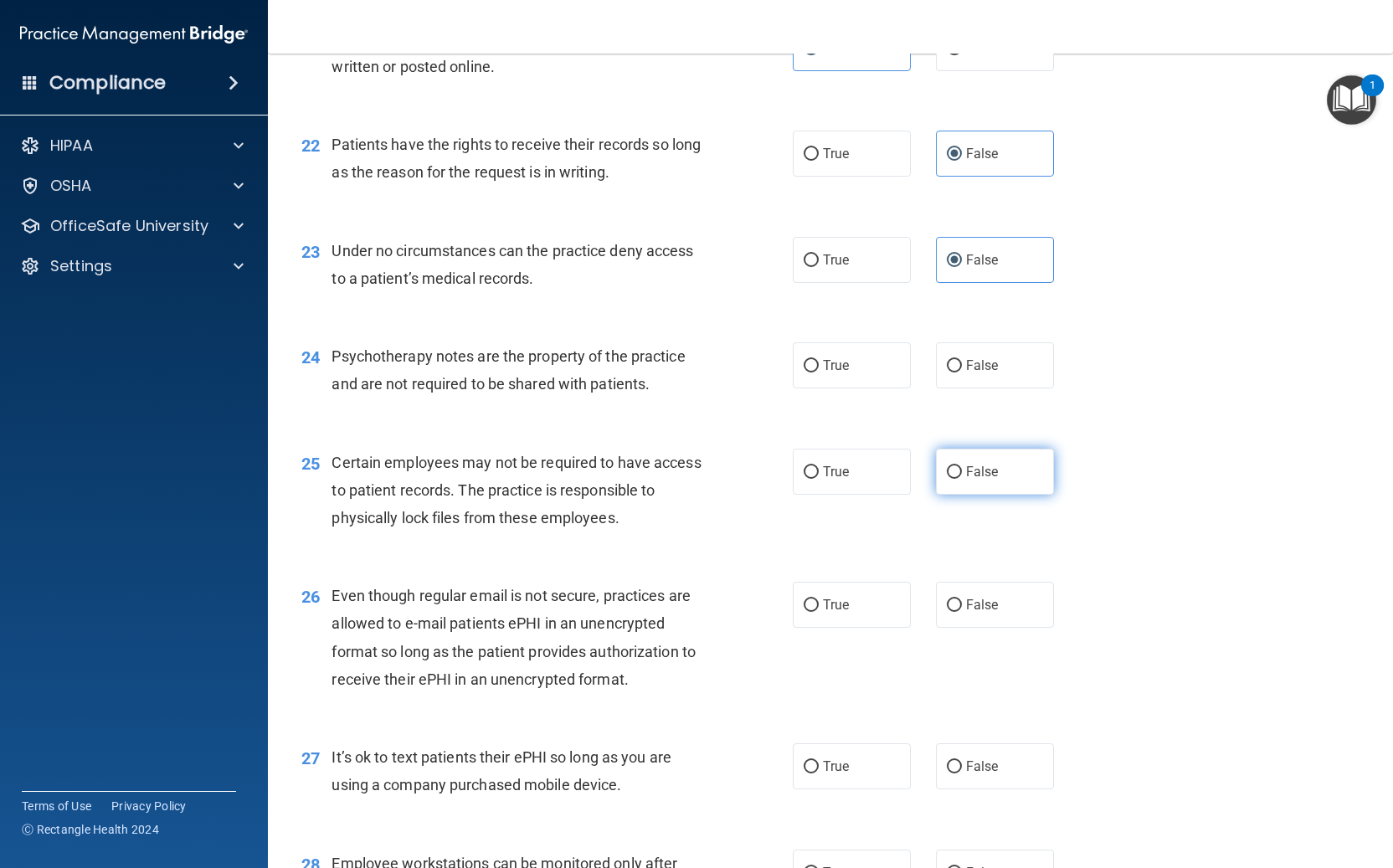
scroll to position [3208, 0]
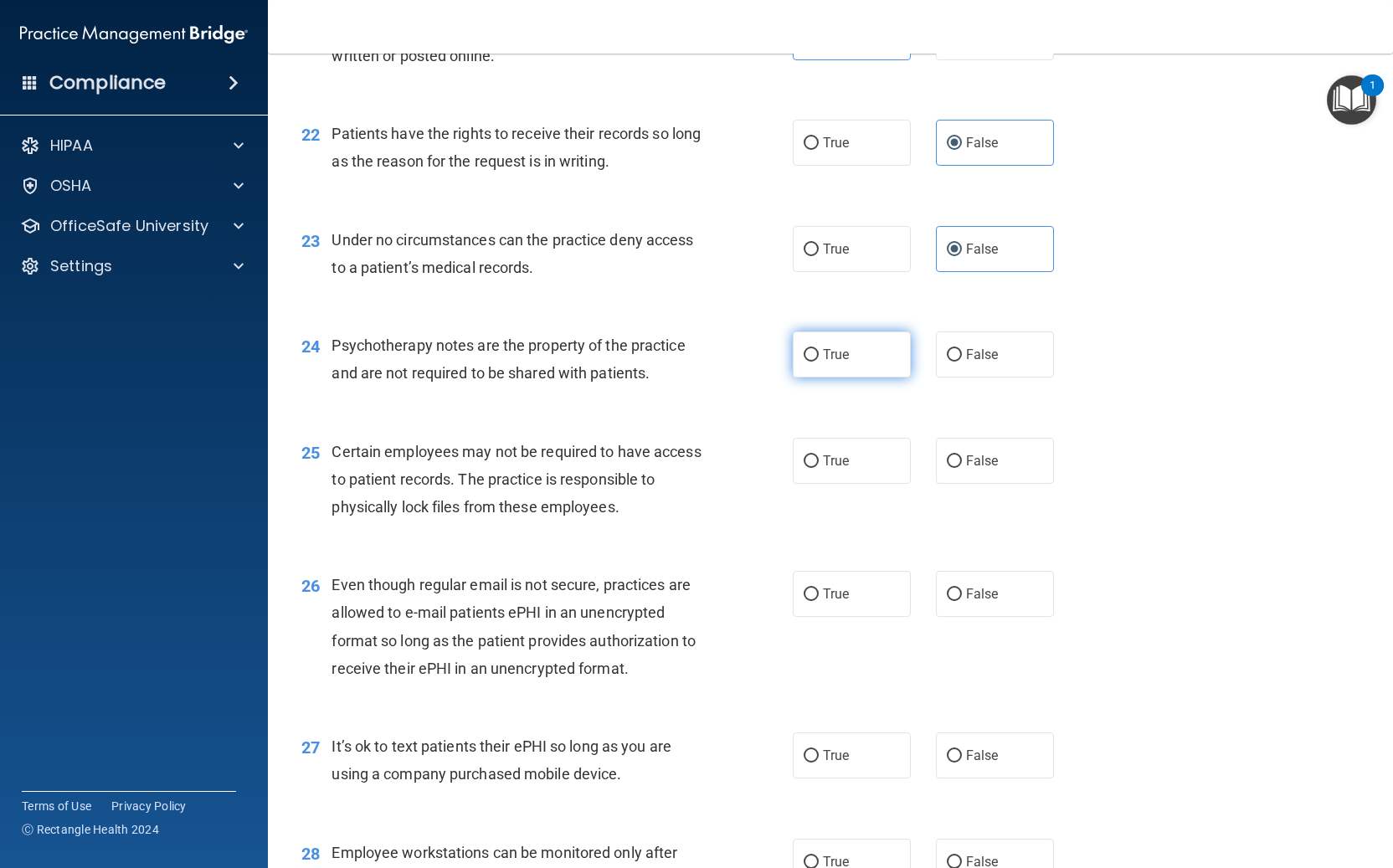
click at [845, 362] on span "True" at bounding box center [836, 354] width 26 height 16
click at [819, 362] on input "True" at bounding box center [811, 355] width 15 height 13
radio input "true"
click at [832, 471] on label "True" at bounding box center [851, 460] width 118 height 46
click at [819, 468] on input "True" at bounding box center [811, 461] width 15 height 13
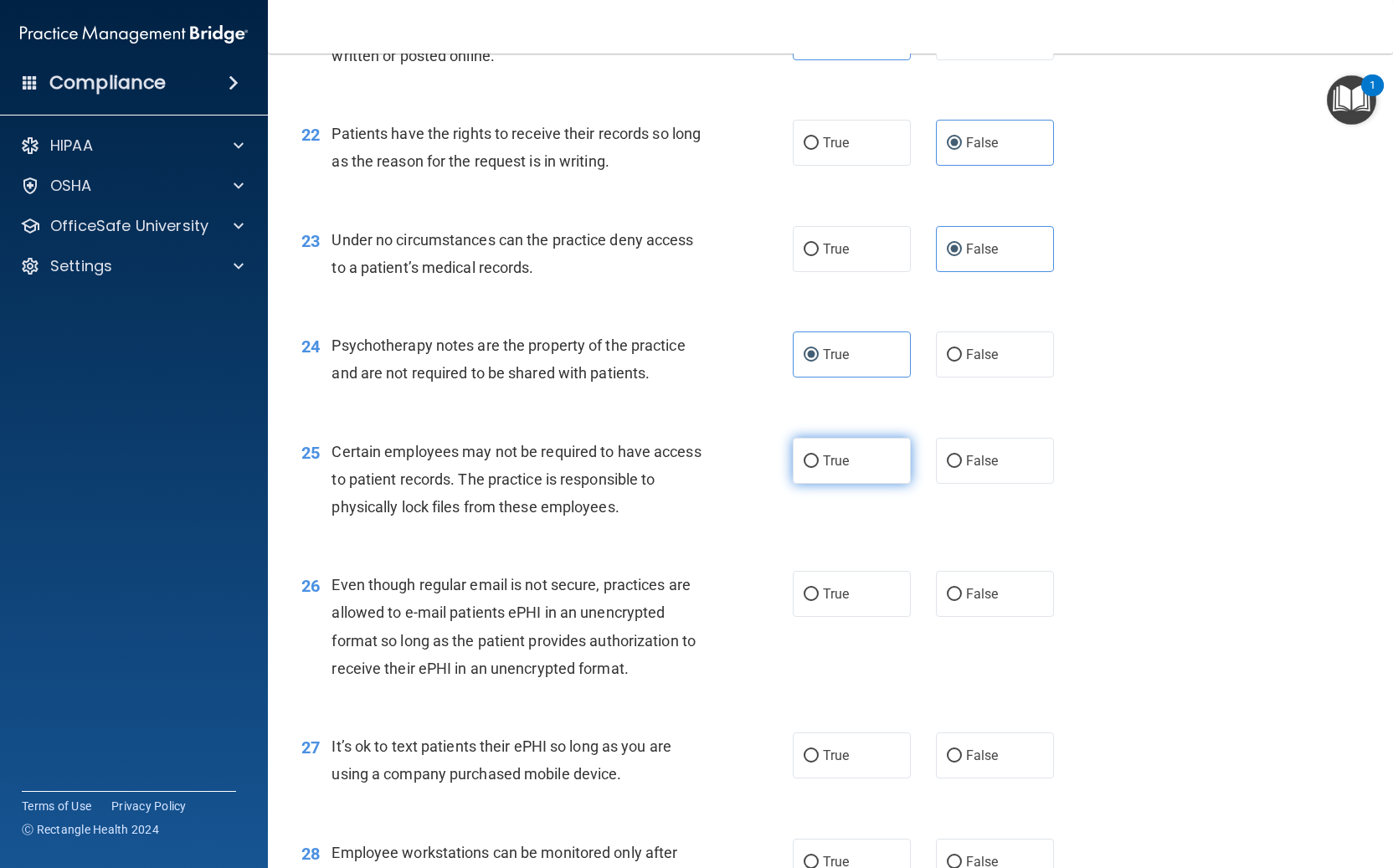
radio input "true"
click at [838, 583] on label "True" at bounding box center [851, 594] width 118 height 46
click at [819, 589] on input "True" at bounding box center [811, 595] width 15 height 13
radio input "true"
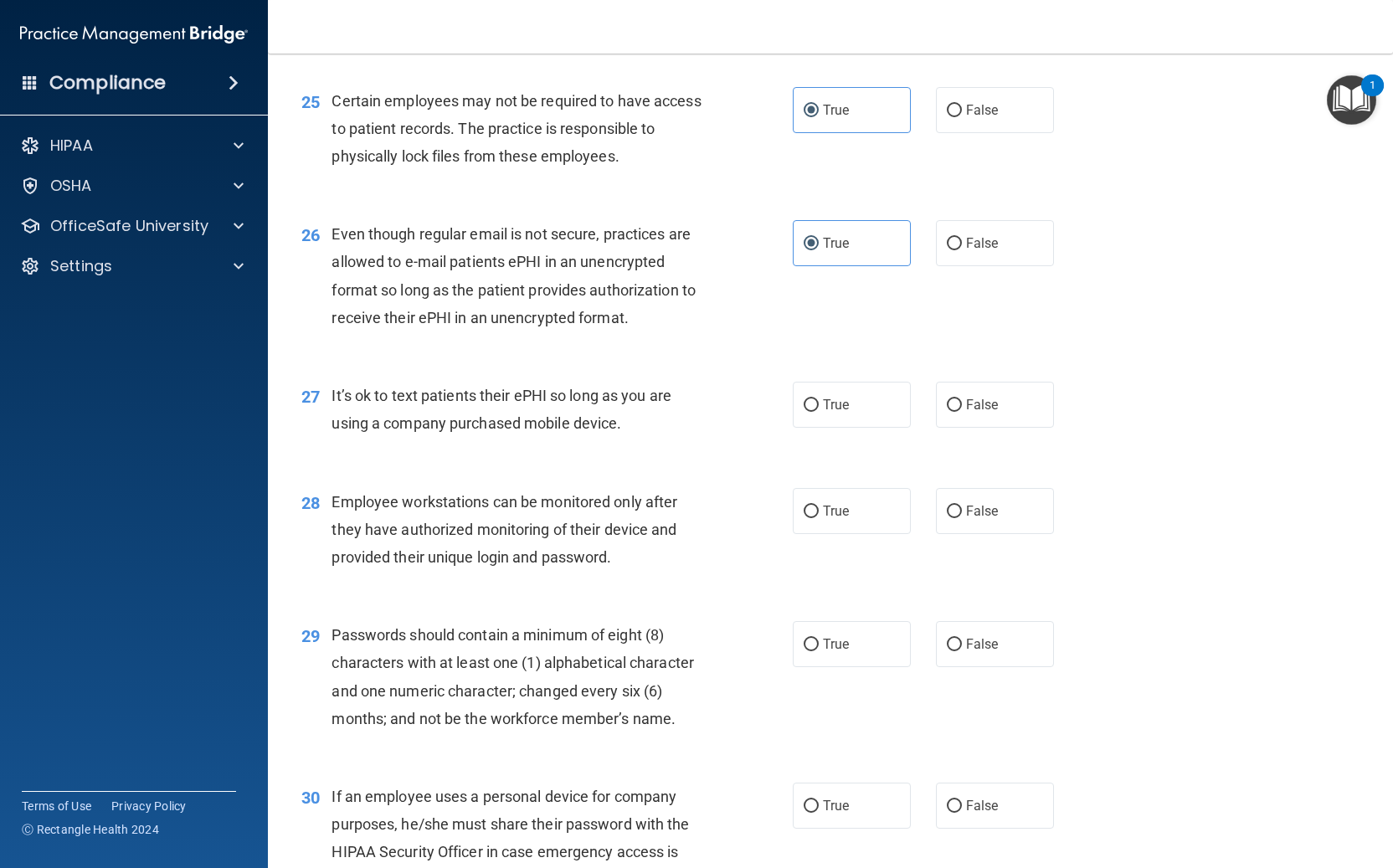
scroll to position [3579, 0]
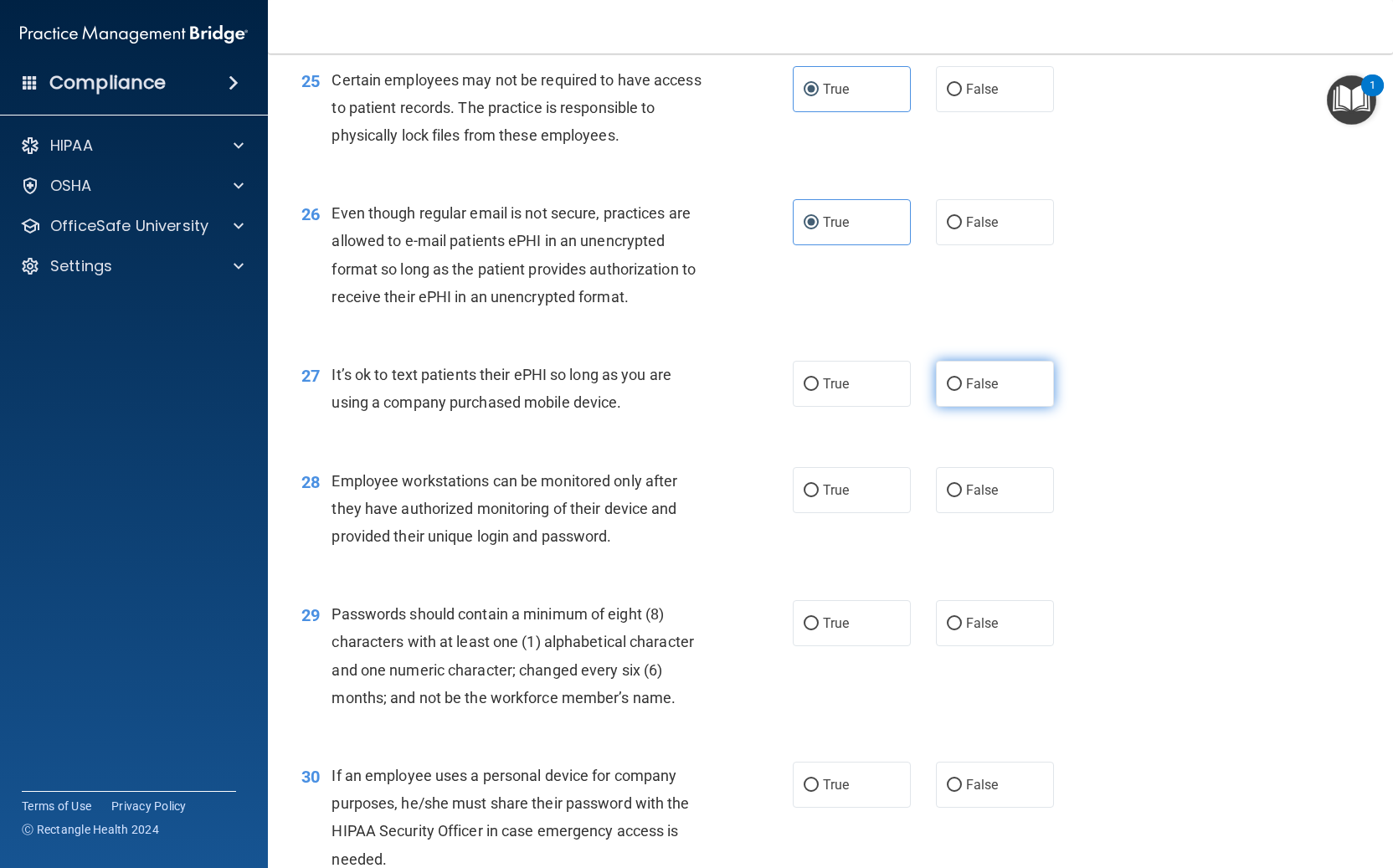
click at [1006, 395] on label "False" at bounding box center [995, 384] width 118 height 46
click at [962, 391] on input "False" at bounding box center [954, 384] width 15 height 13
radio input "true"
click at [942, 495] on label "False" at bounding box center [995, 490] width 118 height 46
click at [946, 495] on input "False" at bounding box center [954, 491] width 15 height 13
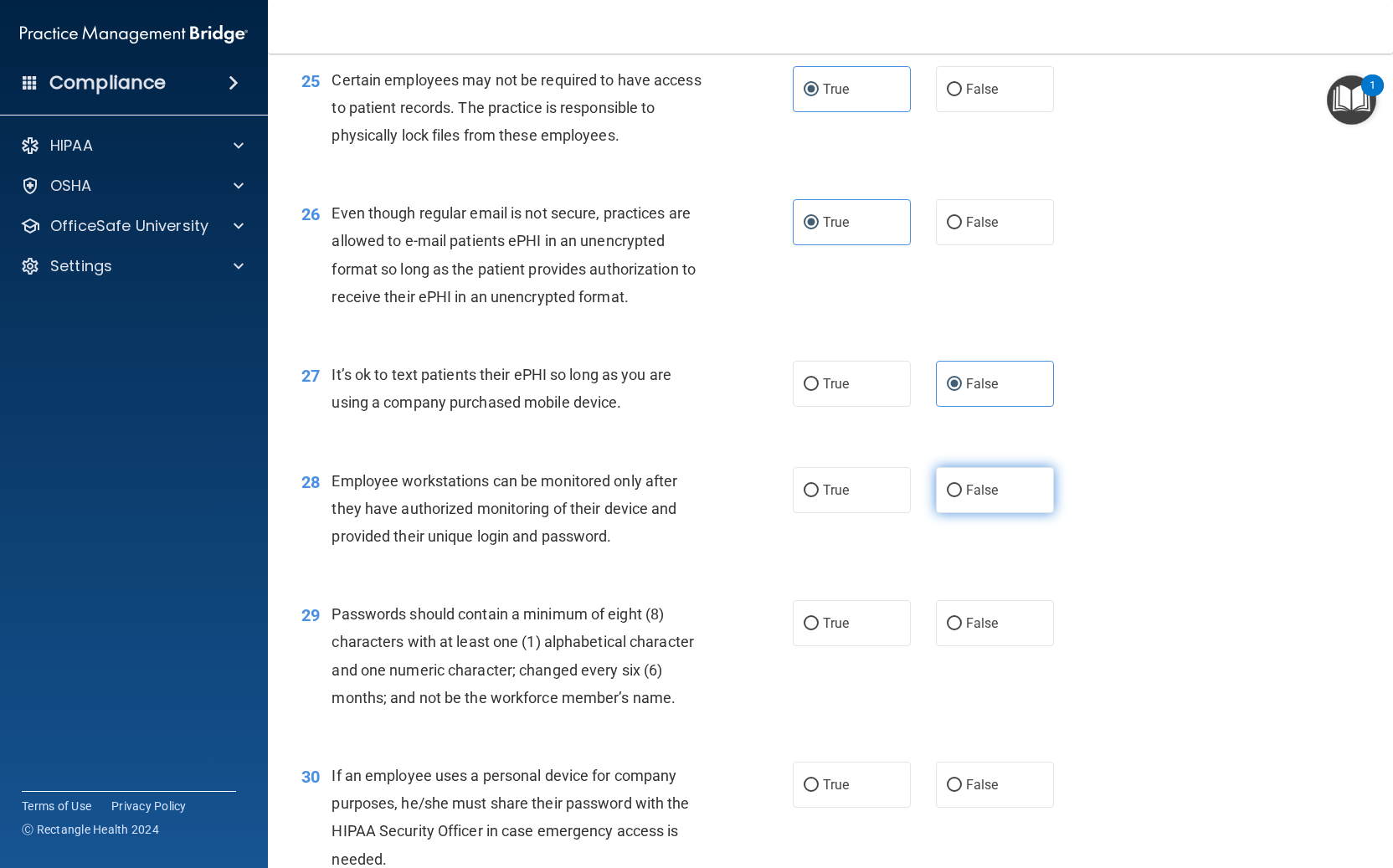
radio input "true"
click at [871, 617] on label "True" at bounding box center [851, 623] width 118 height 46
click at [819, 617] on input "True" at bounding box center [811, 623] width 15 height 13
radio input "true"
drag, startPoint x: 978, startPoint y: 786, endPoint x: 1031, endPoint y: 747, distance: 65.8
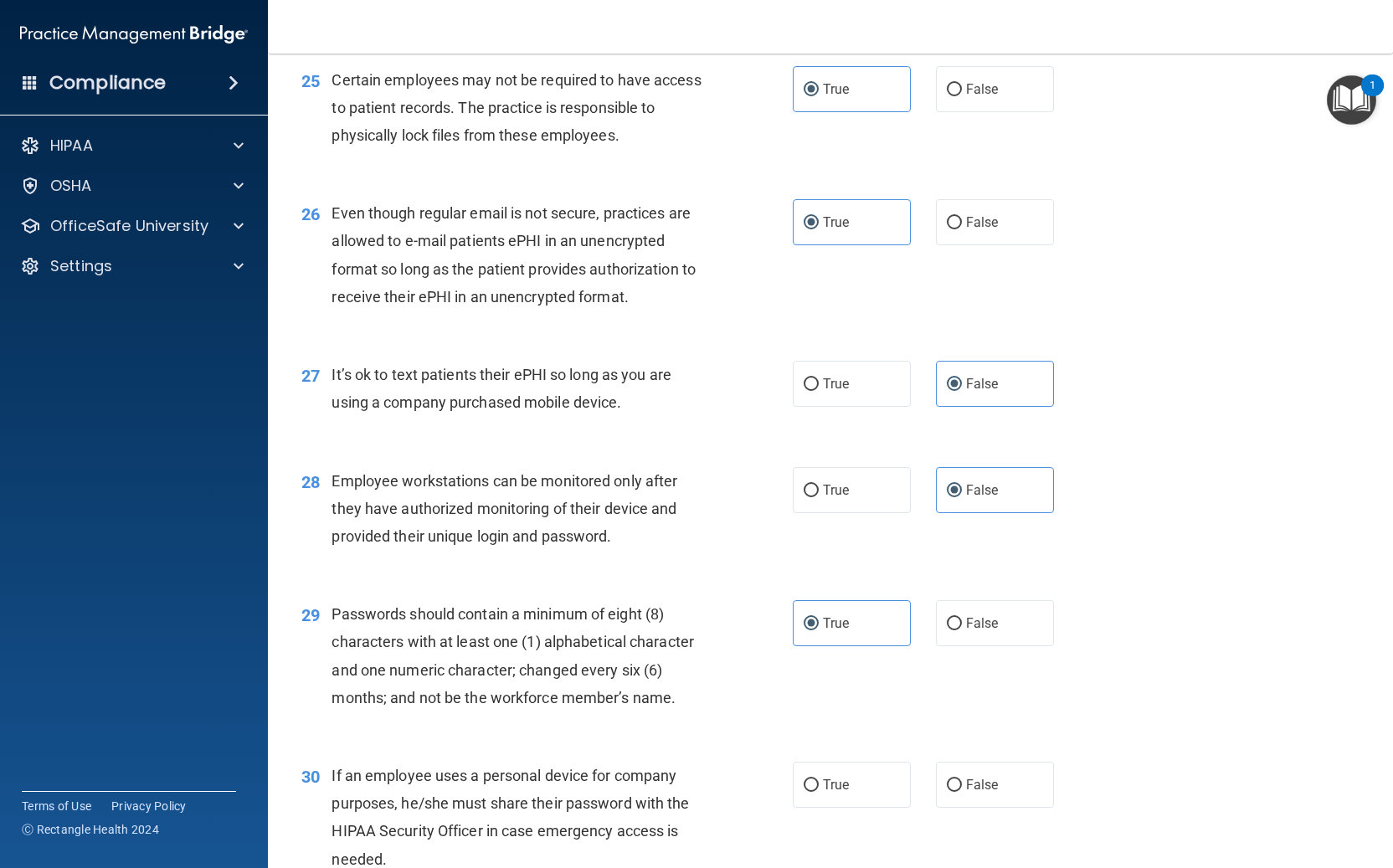
click at [979, 785] on span "False" at bounding box center [982, 784] width 32 height 16
click at [962, 785] on input "False" at bounding box center [954, 785] width 15 height 13
radio input "true"
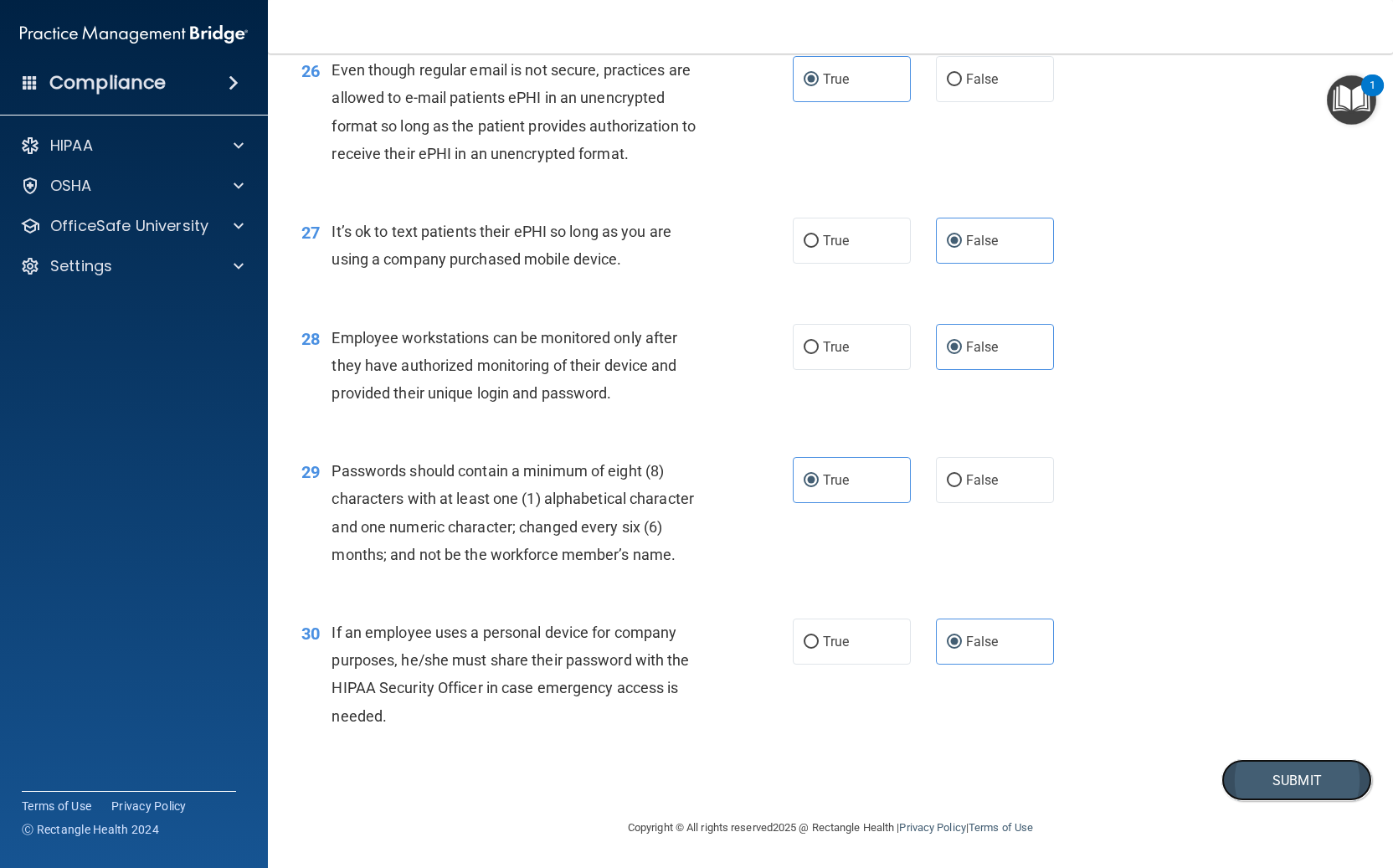
click at [1270, 781] on button "Submit" at bounding box center [1296, 781] width 150 height 42
click at [1289, 783] on button "Submit" at bounding box center [1296, 781] width 150 height 42
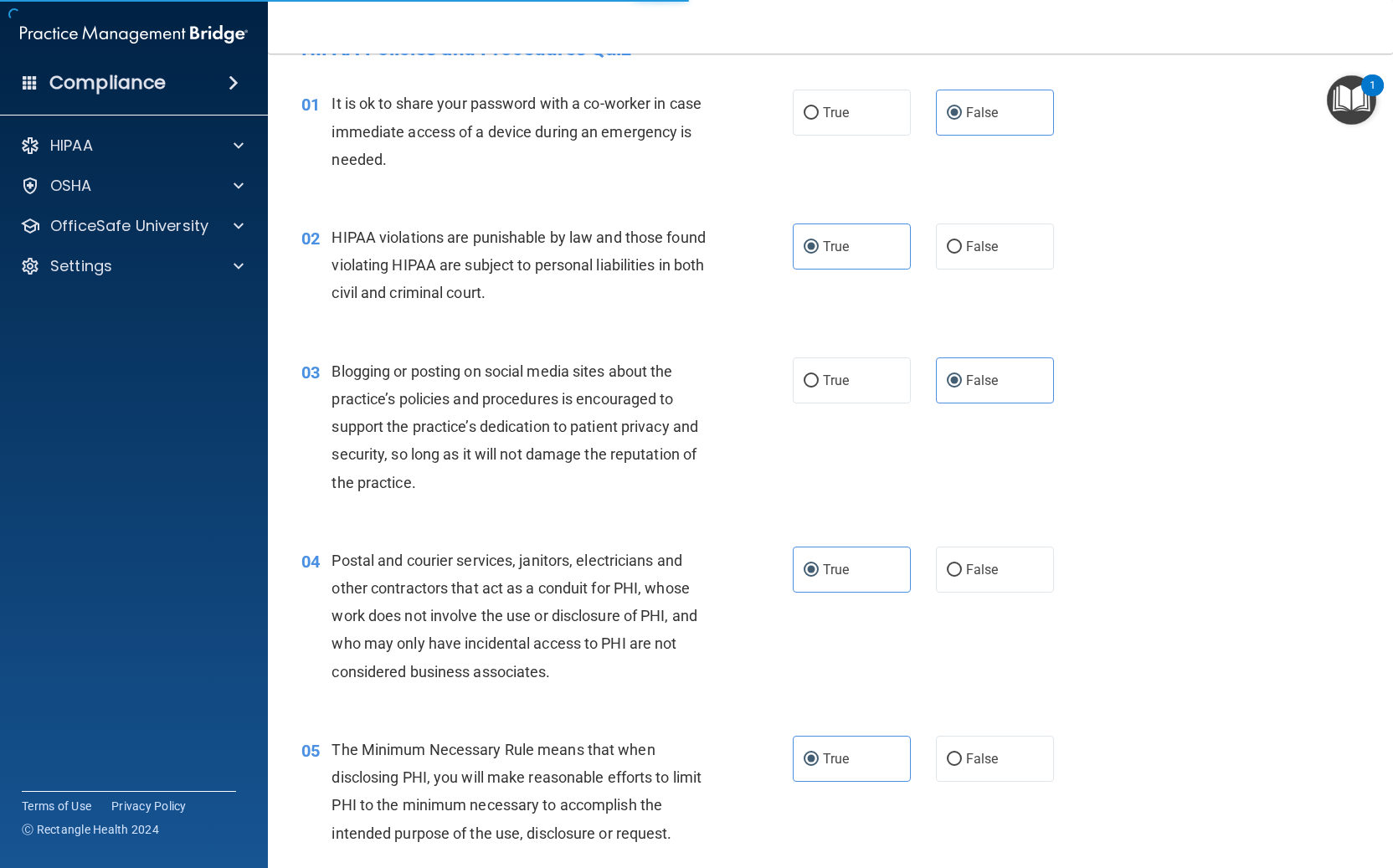
scroll to position [0, 0]
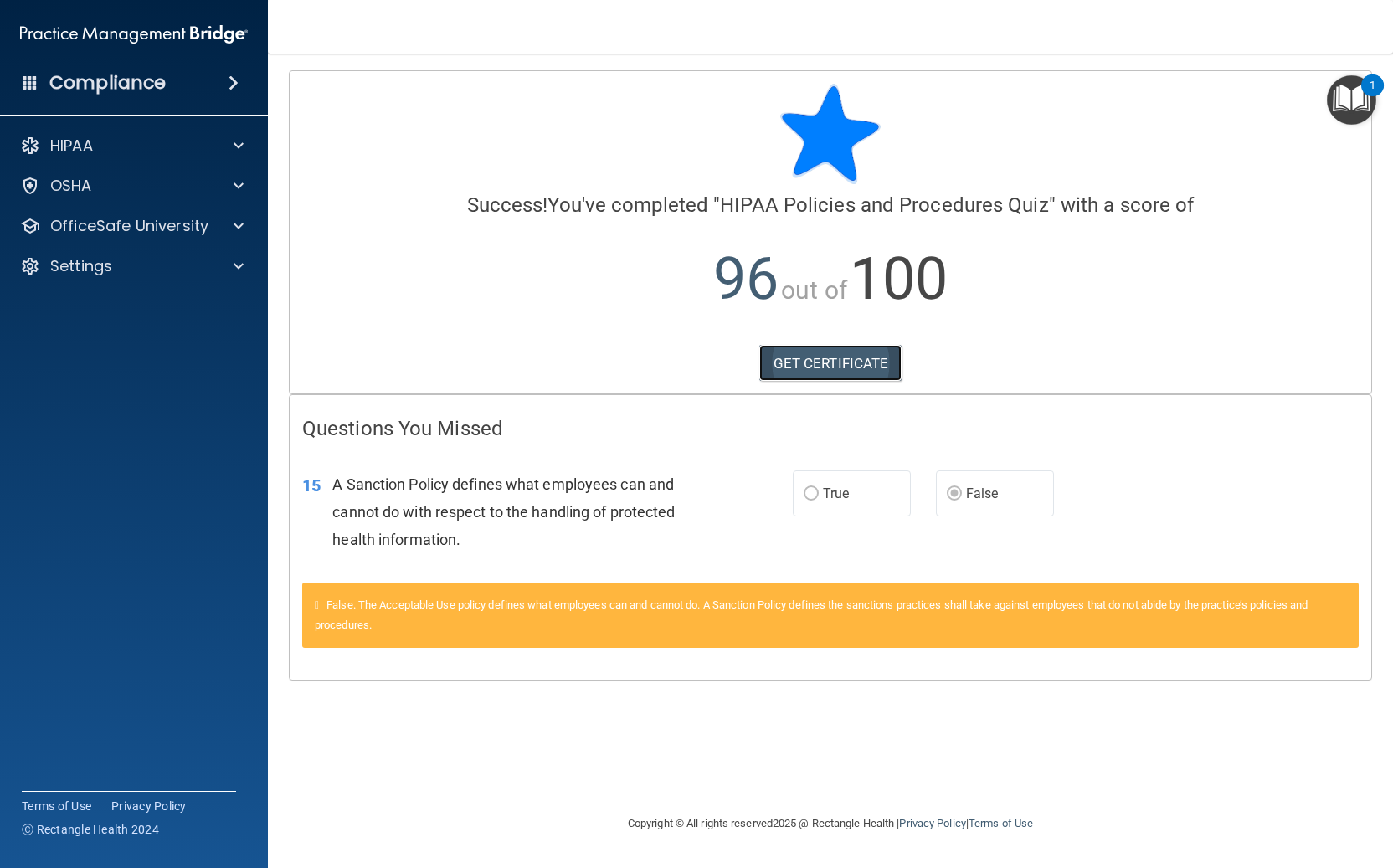
click at [815, 359] on link "GET CERTIFICATE" at bounding box center [831, 363] width 143 height 37
click at [235, 223] on span at bounding box center [239, 226] width 10 height 20
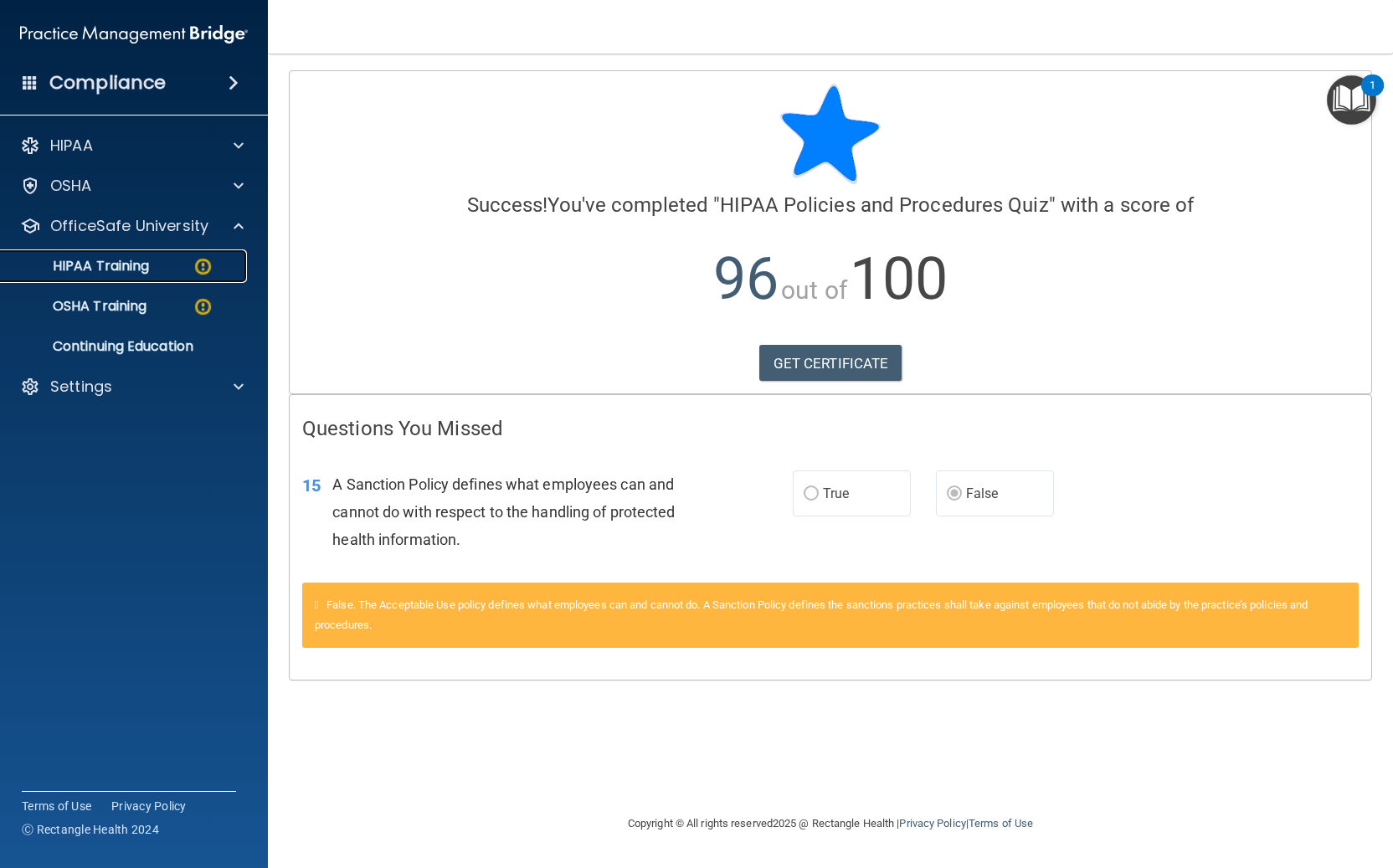
click at [149, 260] on p "HIPAA Training" at bounding box center [80, 266] width 138 height 17
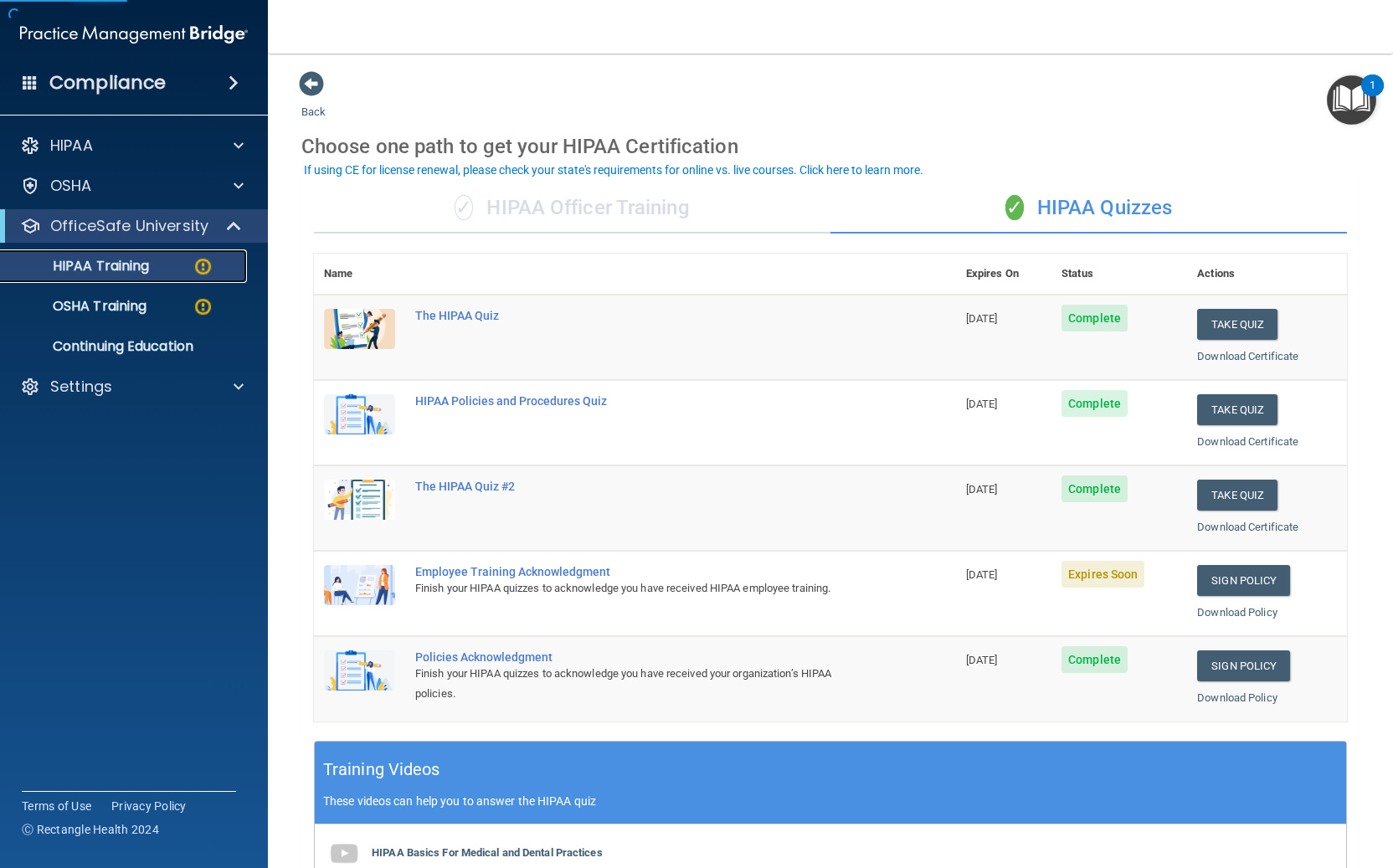
scroll to position [392, 0]
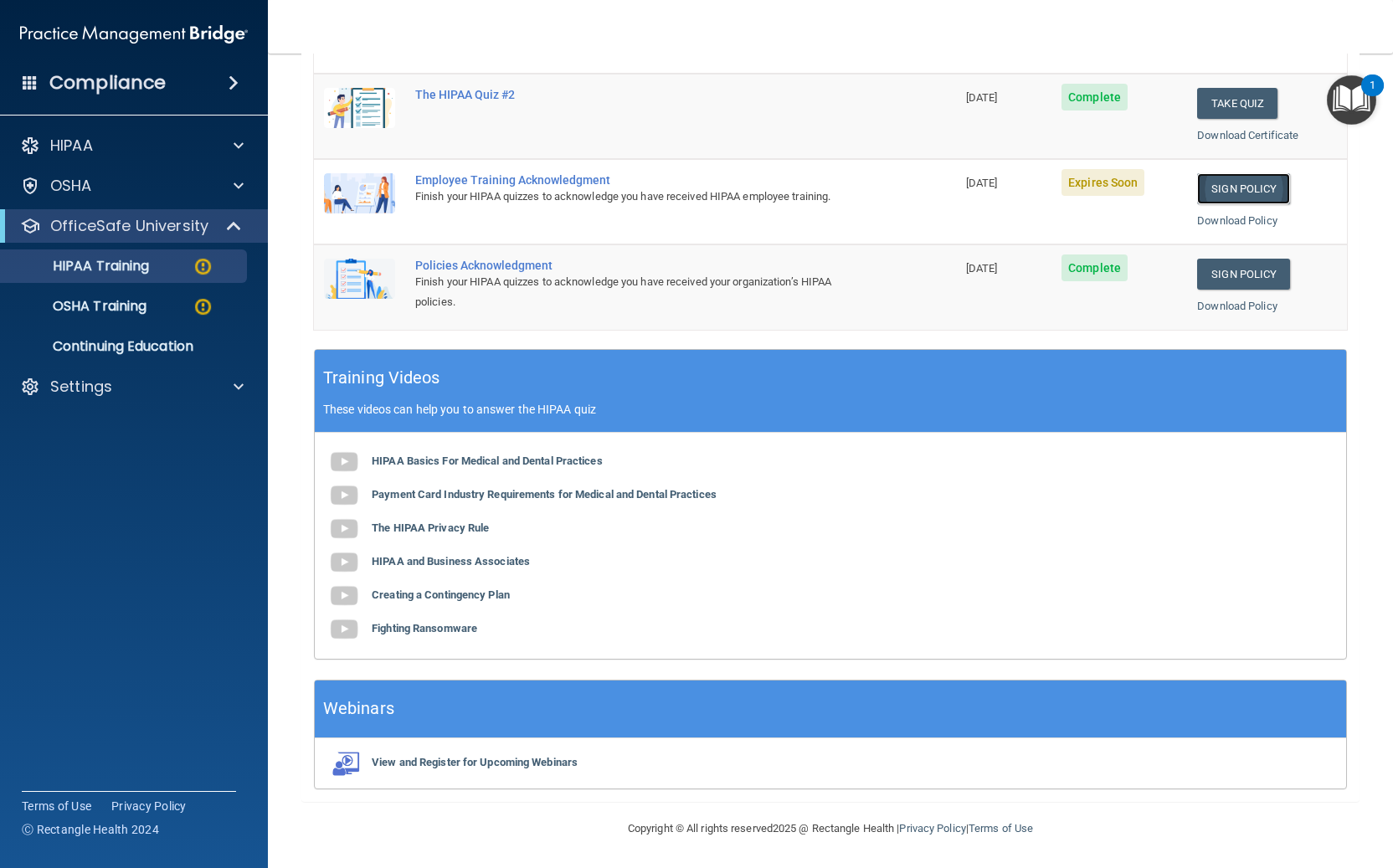
click at [1249, 187] on link "Sign Policy" at bounding box center [1243, 189] width 93 height 31
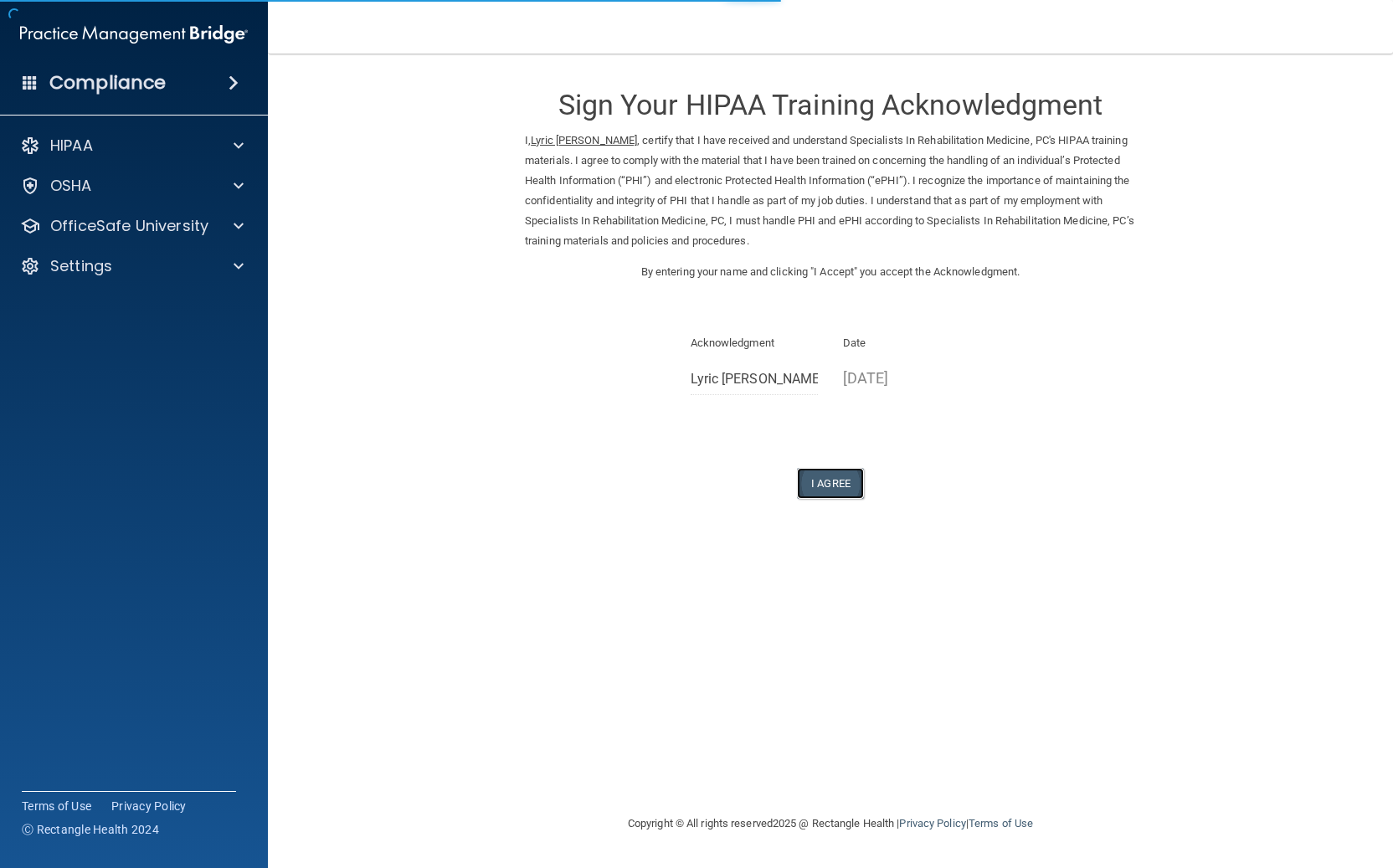
click at [827, 486] on button "I Agree" at bounding box center [830, 483] width 67 height 31
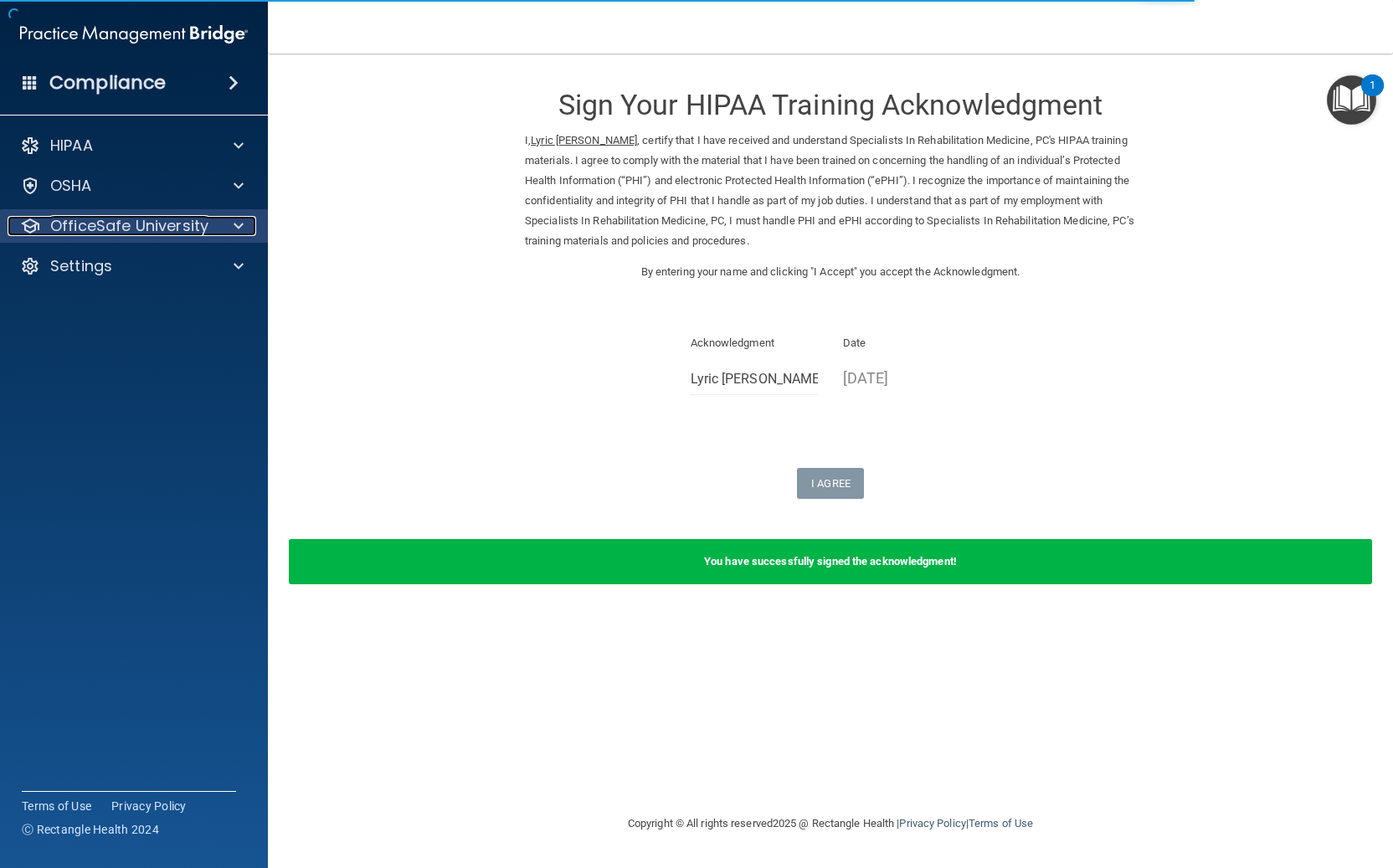
click at [97, 232] on p "OfficeSafe University" at bounding box center [129, 226] width 158 height 20
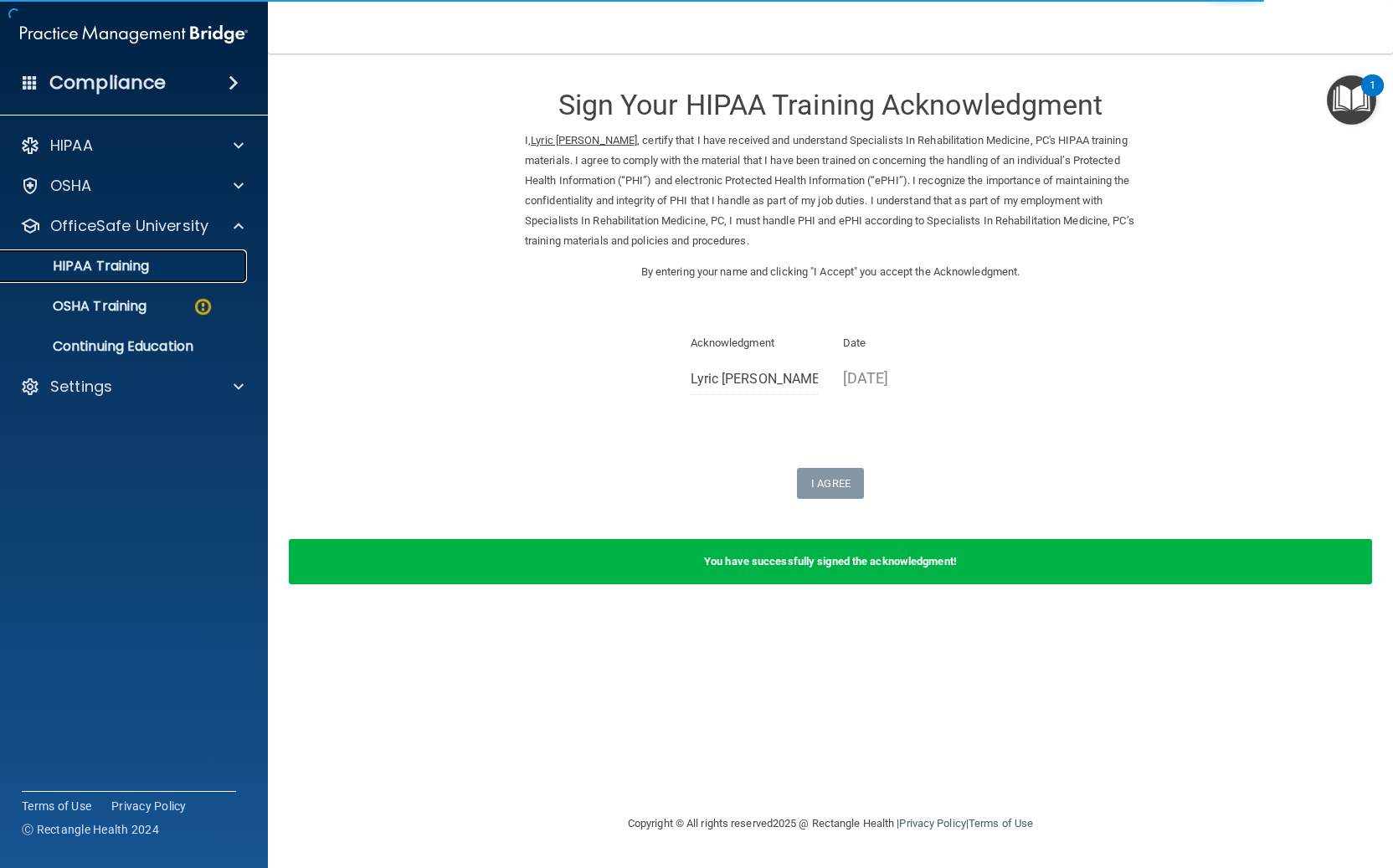
click at [126, 269] on p "HIPAA Training" at bounding box center [80, 266] width 138 height 17
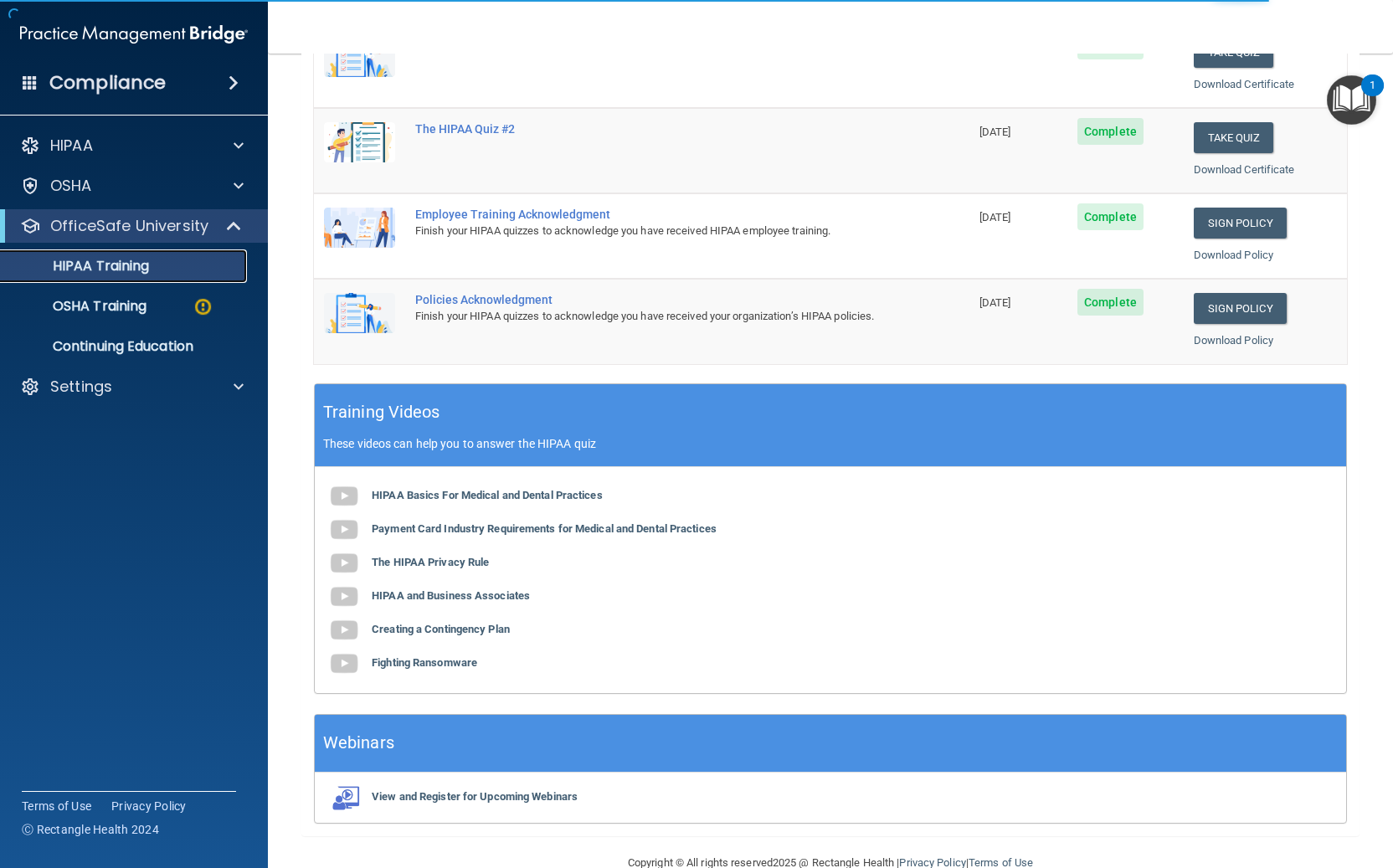
scroll to position [392, 0]
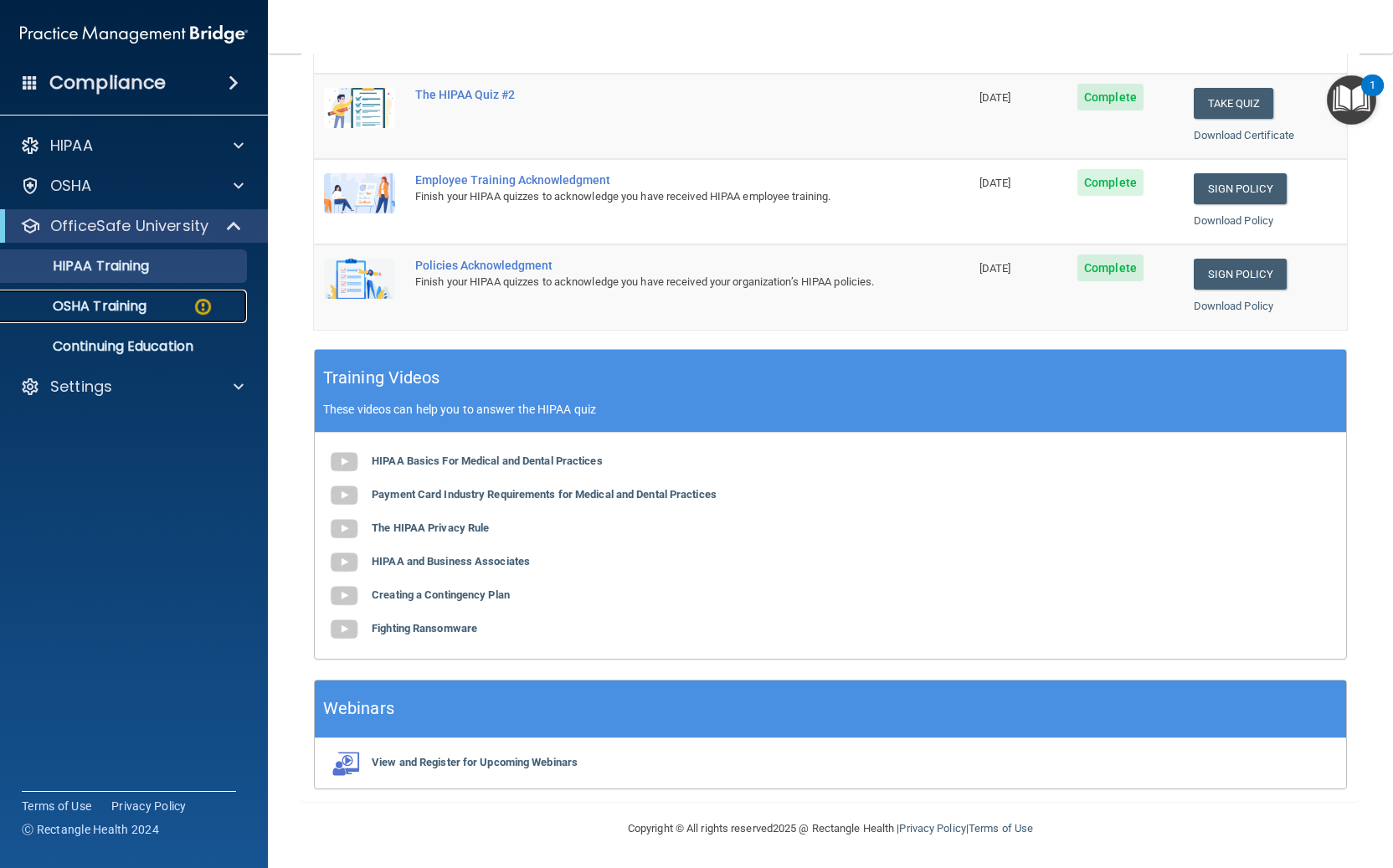
click at [203, 304] on img at bounding box center [203, 307] width 21 height 21
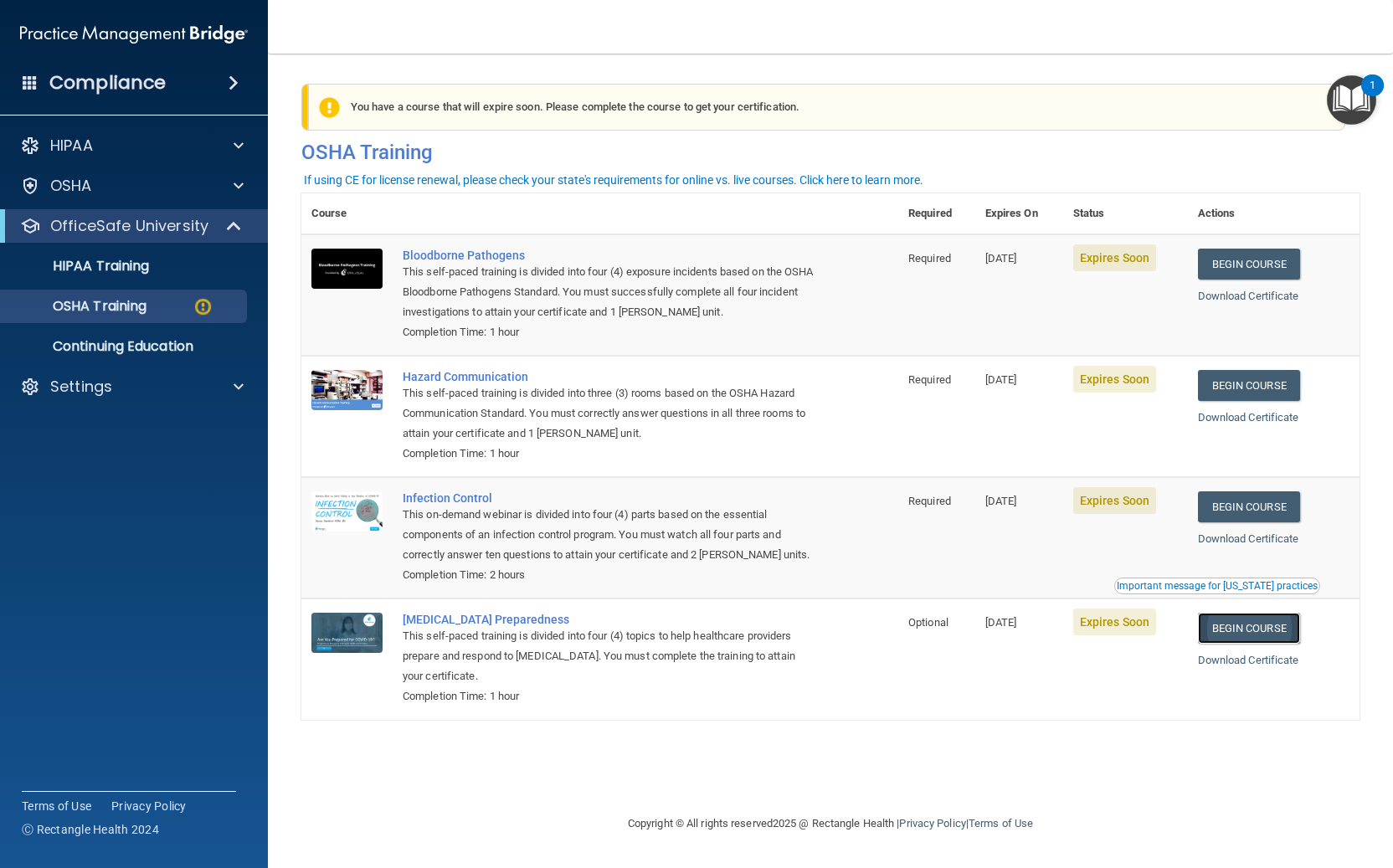
click at [1245, 628] on link "Begin Course" at bounding box center [1249, 628] width 102 height 31
click at [141, 312] on p "OSHA Training" at bounding box center [79, 307] width 136 height 17
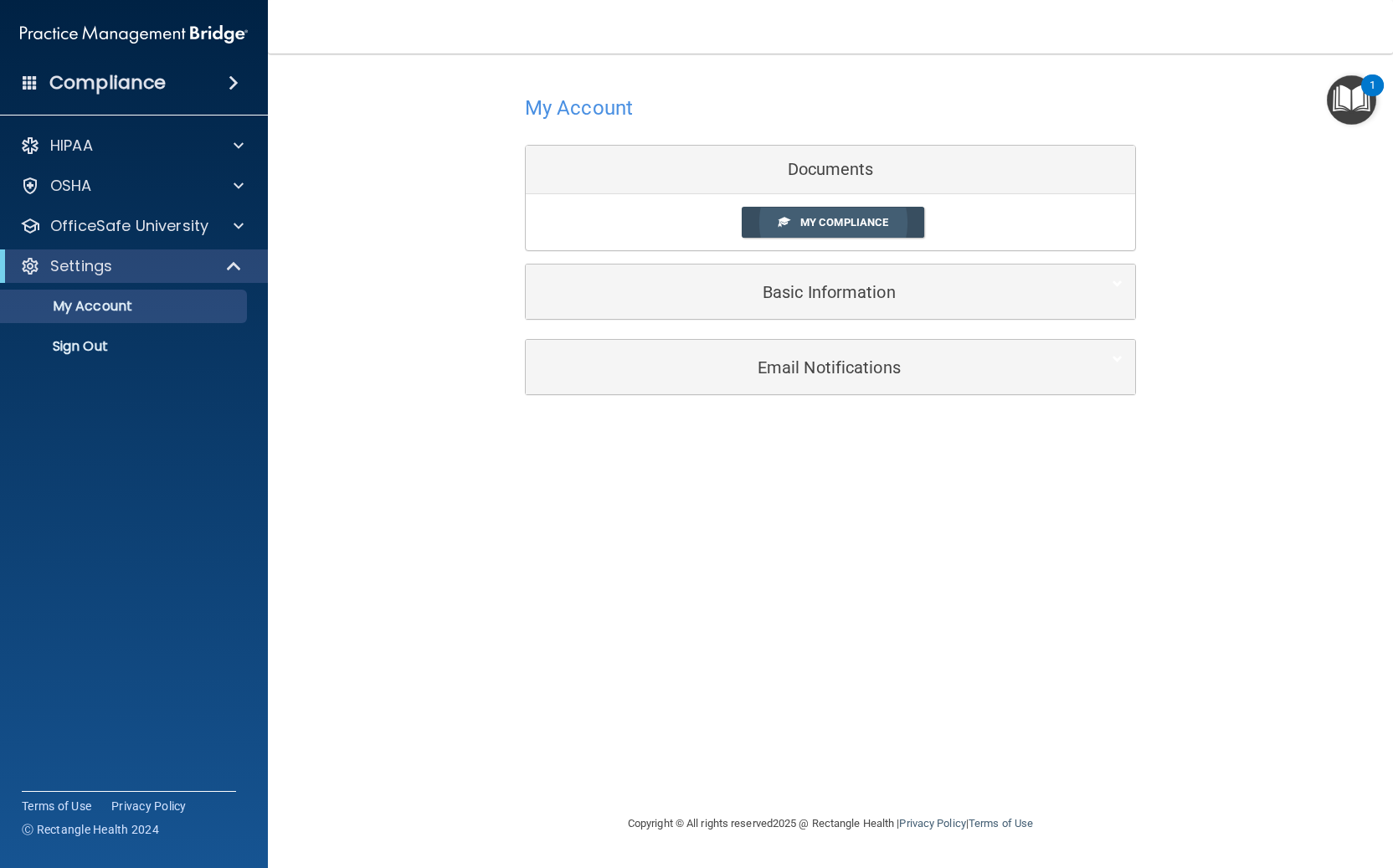
click at [843, 219] on span "My Compliance" at bounding box center [843, 222] width 87 height 13
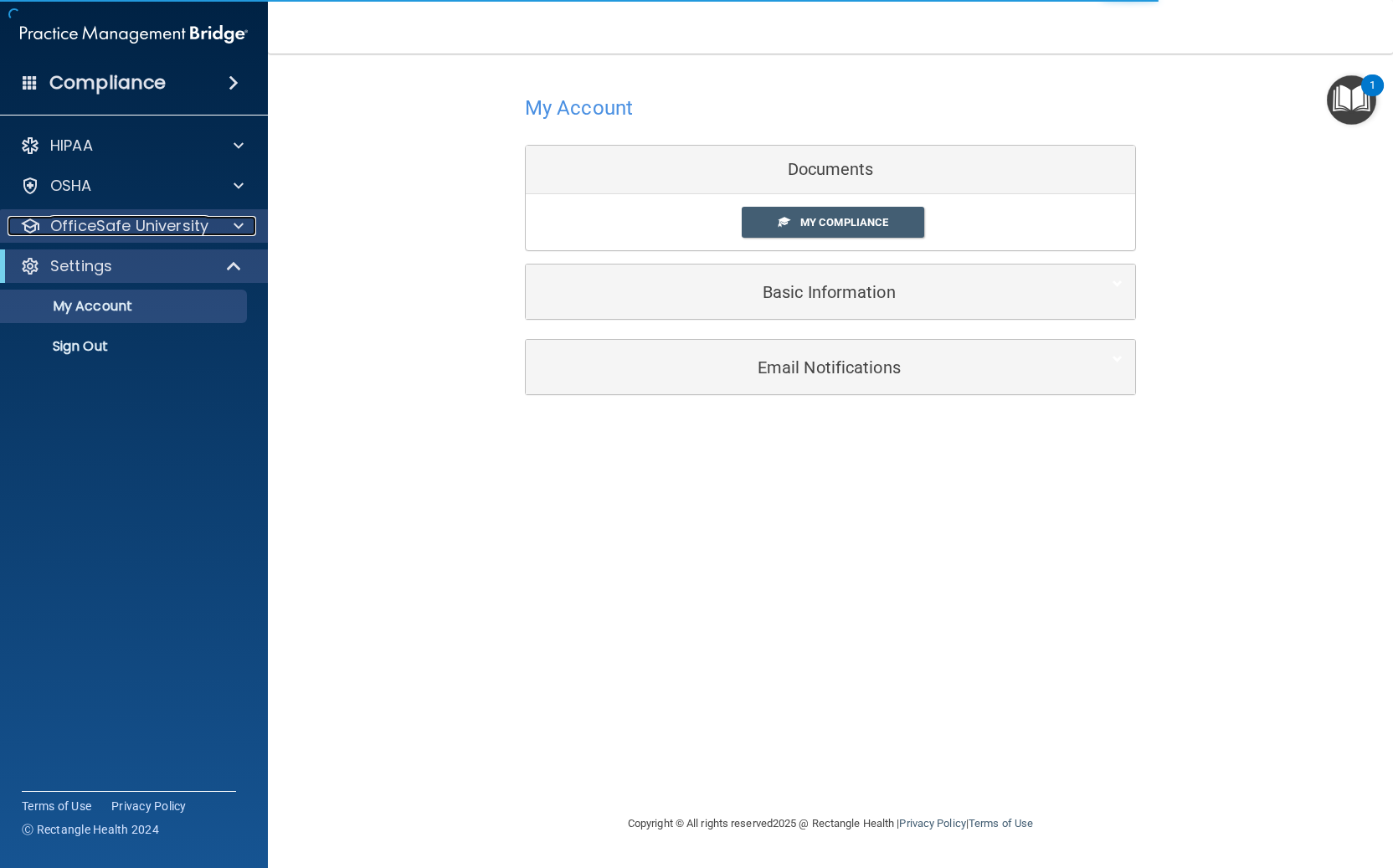
click at [134, 224] on p "OfficeSafe University" at bounding box center [129, 226] width 158 height 20
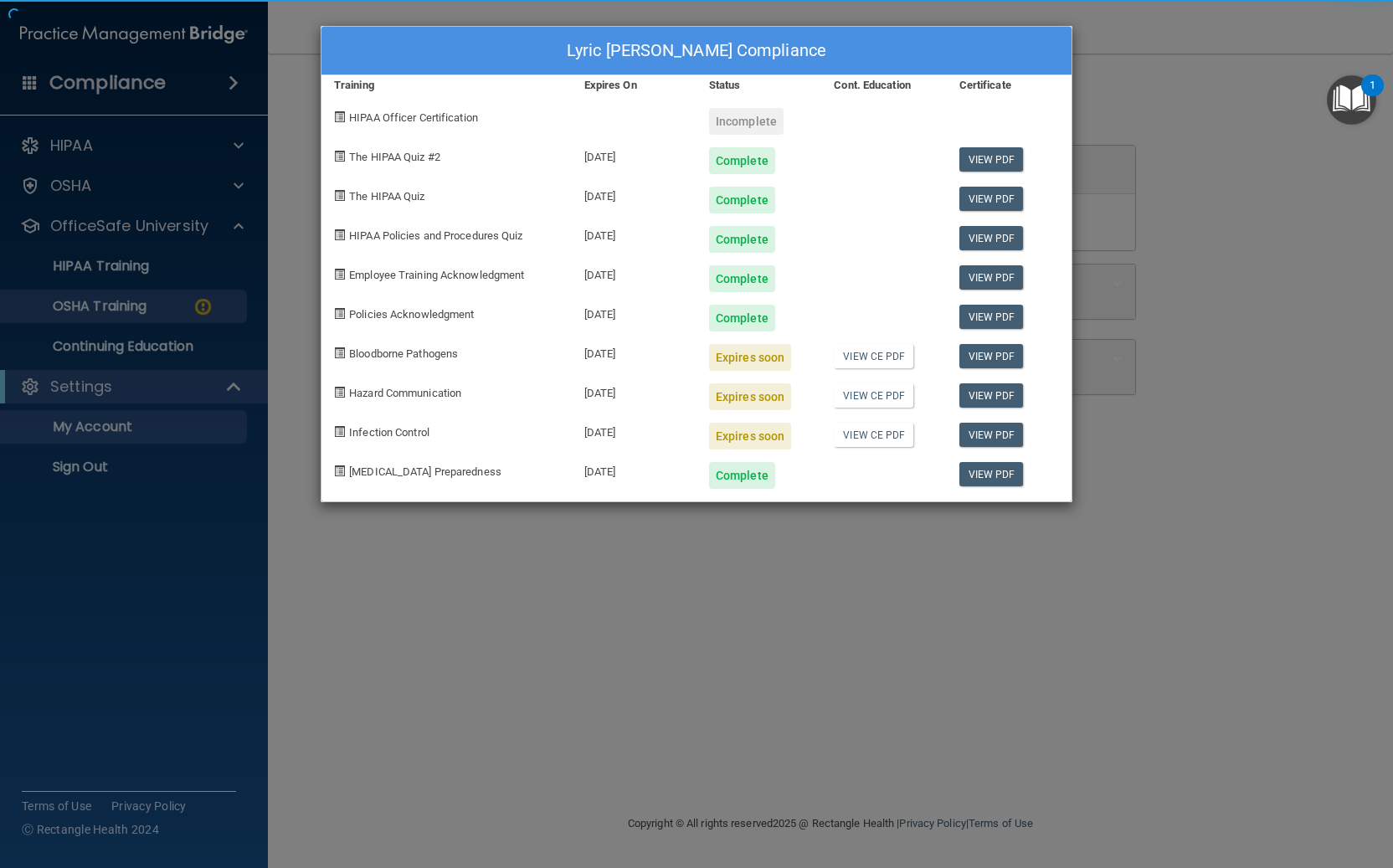
click at [167, 305] on div "Lyric Jaynes's Compliance Training Expires On Status Cont. Education Certificat…" at bounding box center [696, 434] width 1393 height 868
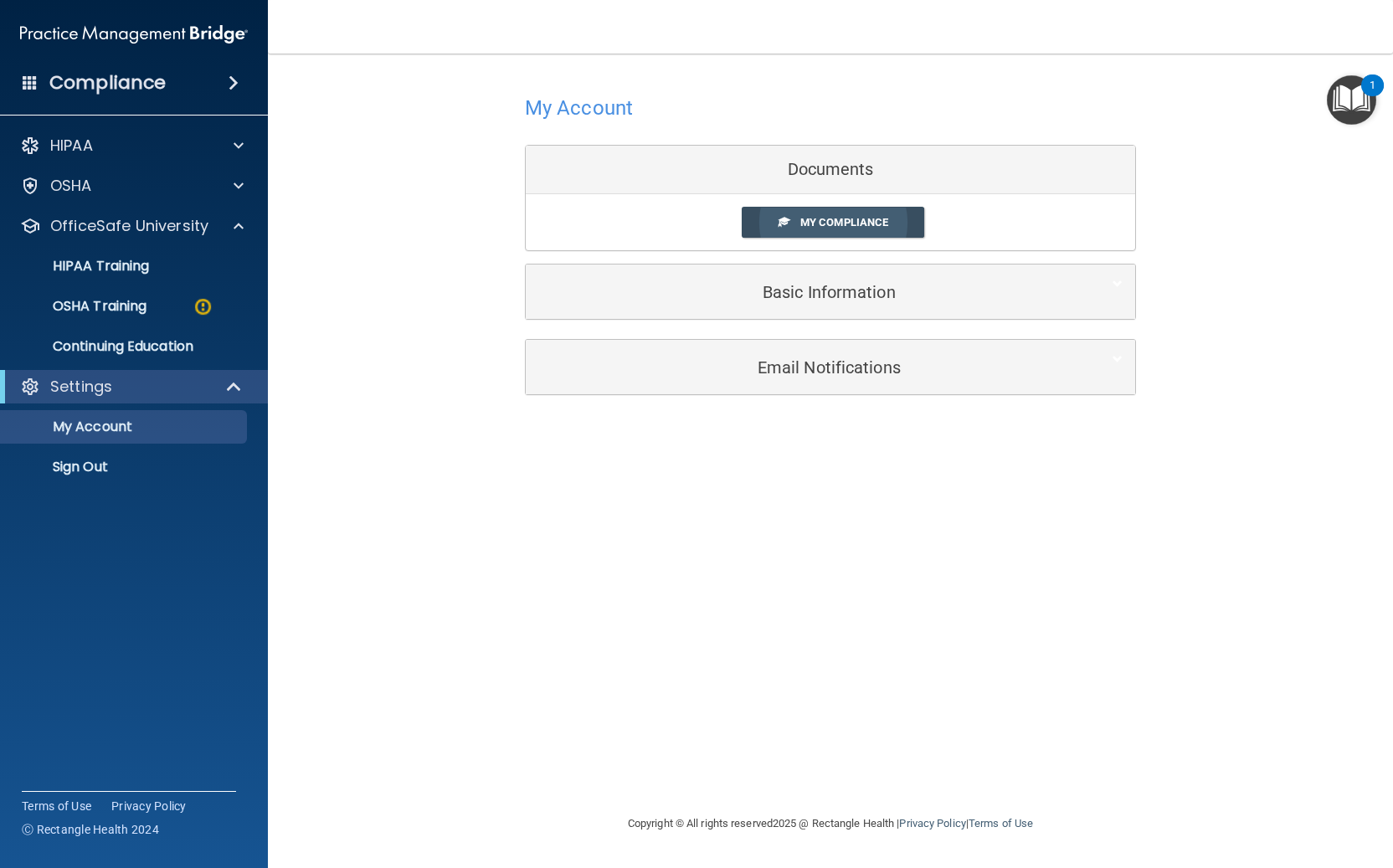
click at [865, 217] on span "My Compliance" at bounding box center [843, 222] width 87 height 13
click at [865, 219] on span "My Compliance" at bounding box center [843, 222] width 87 height 13
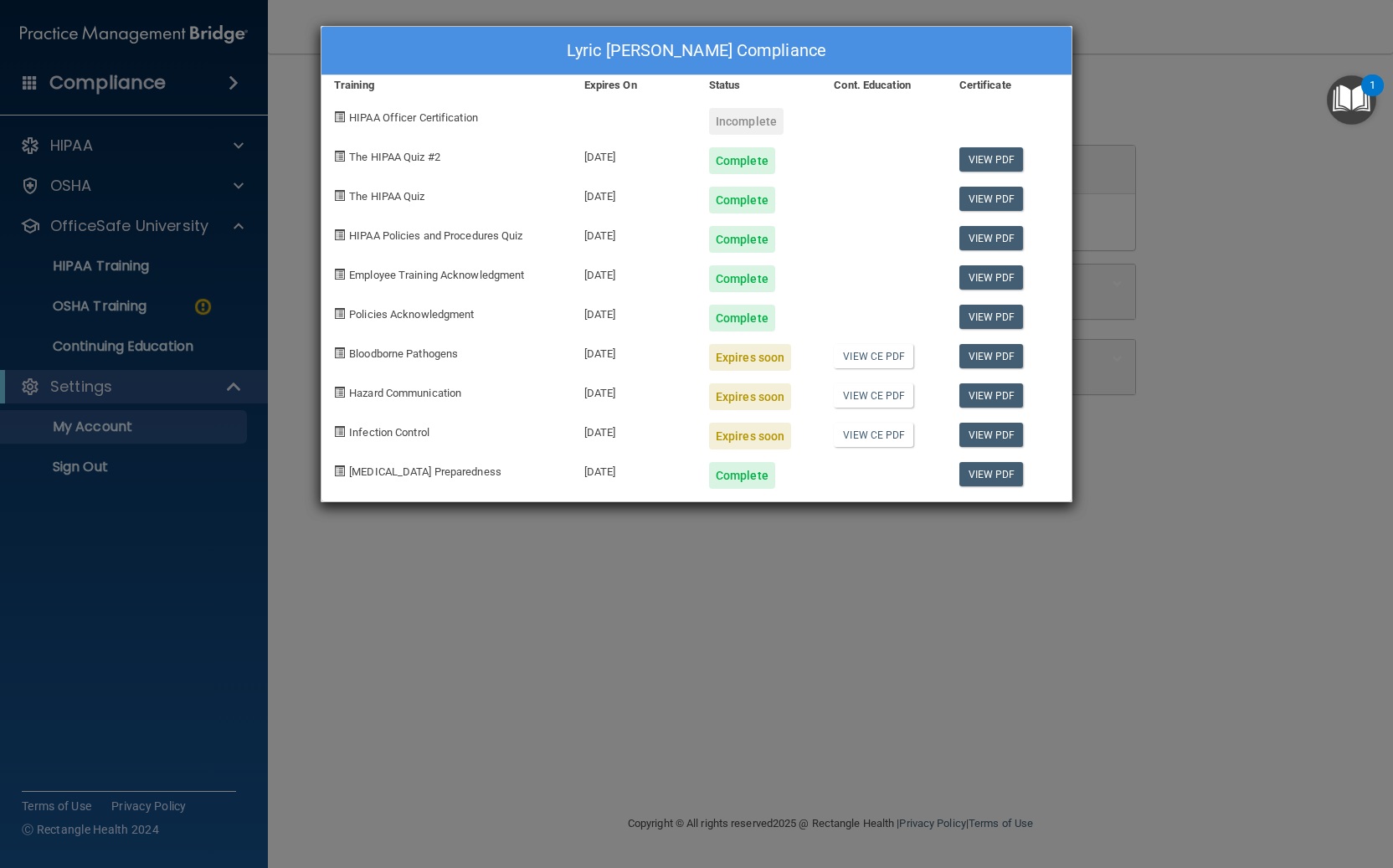
click at [1210, 244] on div "Lyric Jaynes's Compliance Training Expires On Status Cont. Education Certificat…" at bounding box center [696, 434] width 1393 height 868
click at [749, 558] on div "Lyric Jaynes's Compliance Training Expires On Status Cont. Education Certificat…" at bounding box center [696, 434] width 1393 height 868
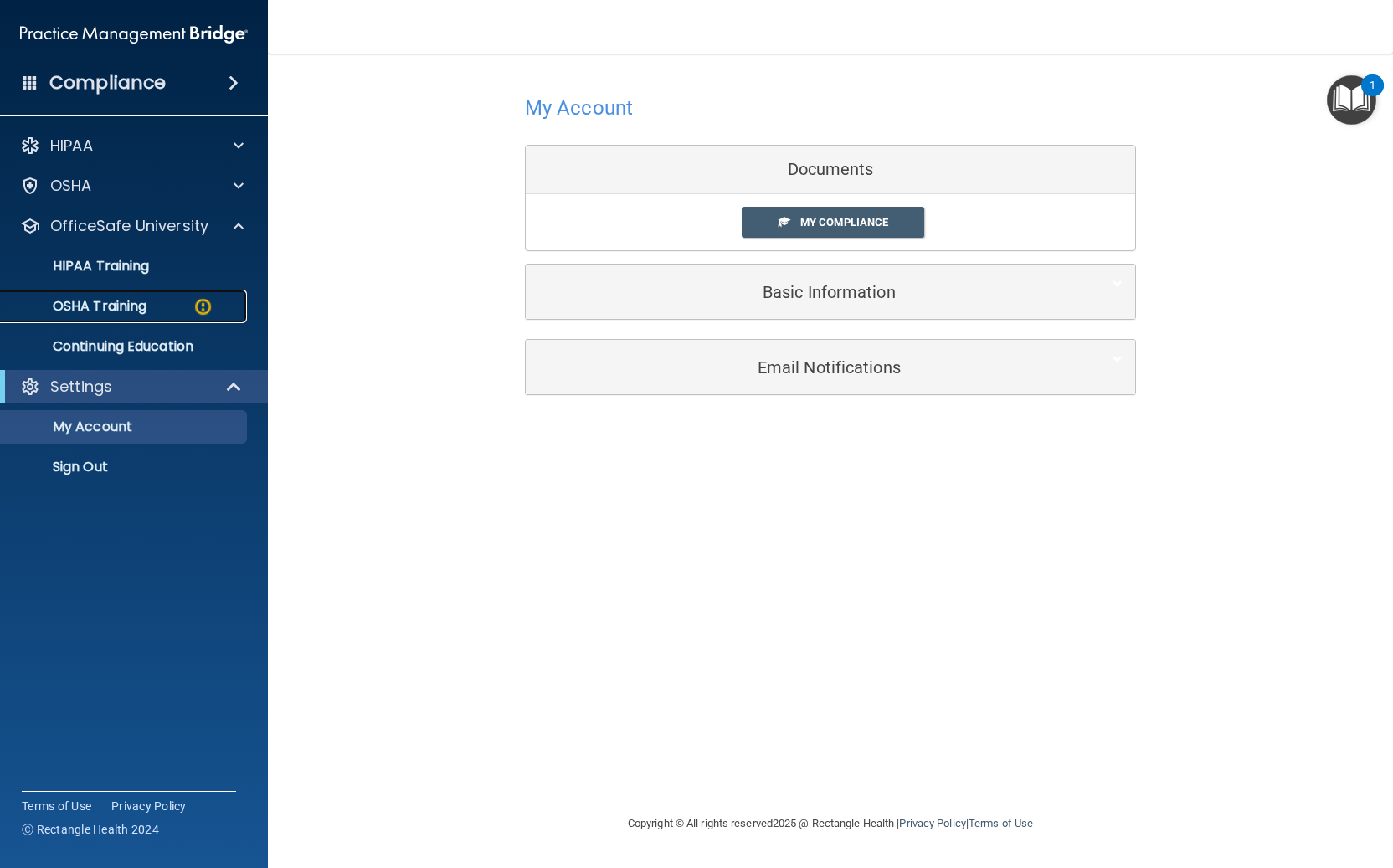
click at [133, 302] on p "OSHA Training" at bounding box center [79, 307] width 136 height 17
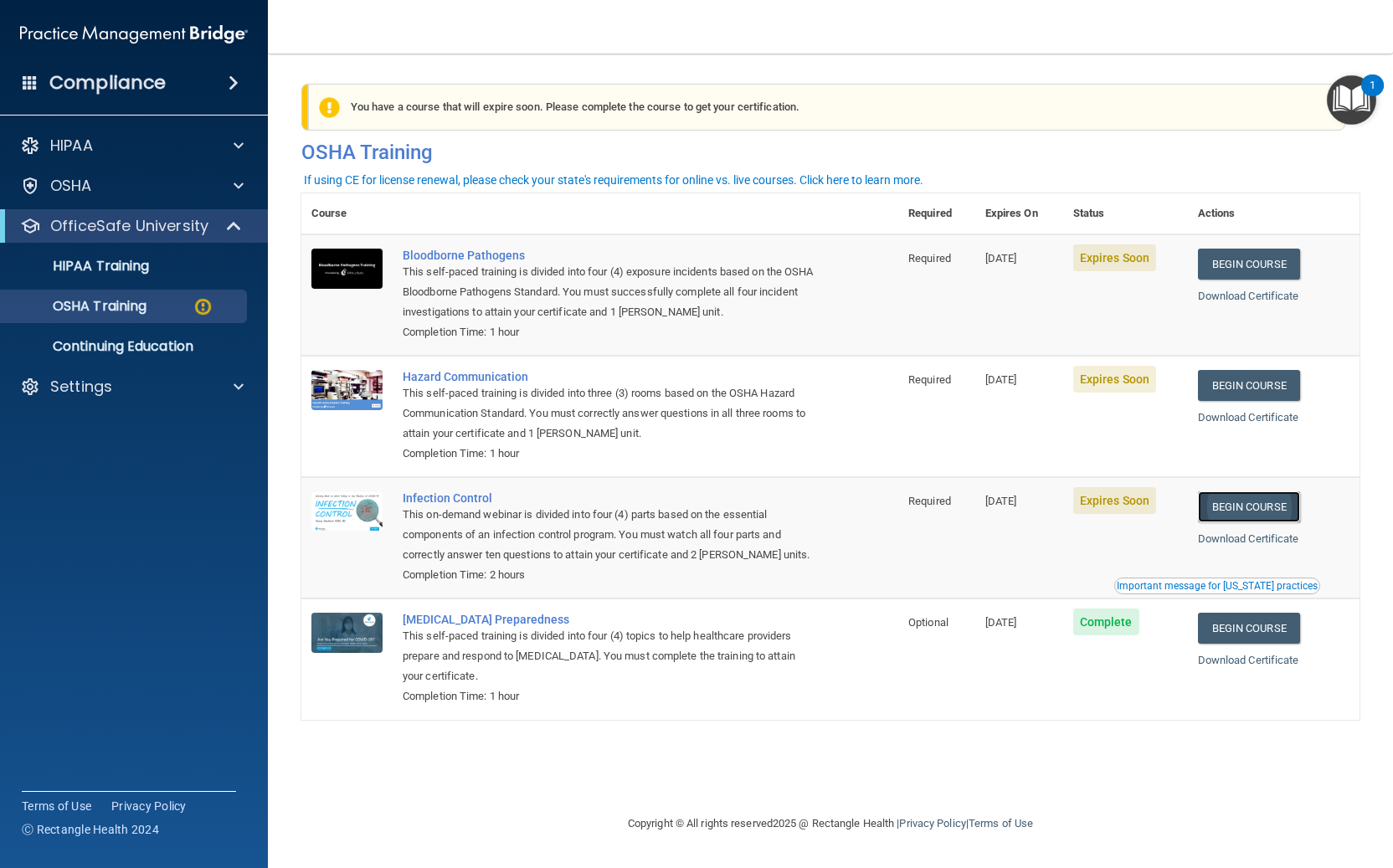
click at [1259, 504] on link "Begin Course" at bounding box center [1249, 506] width 102 height 31
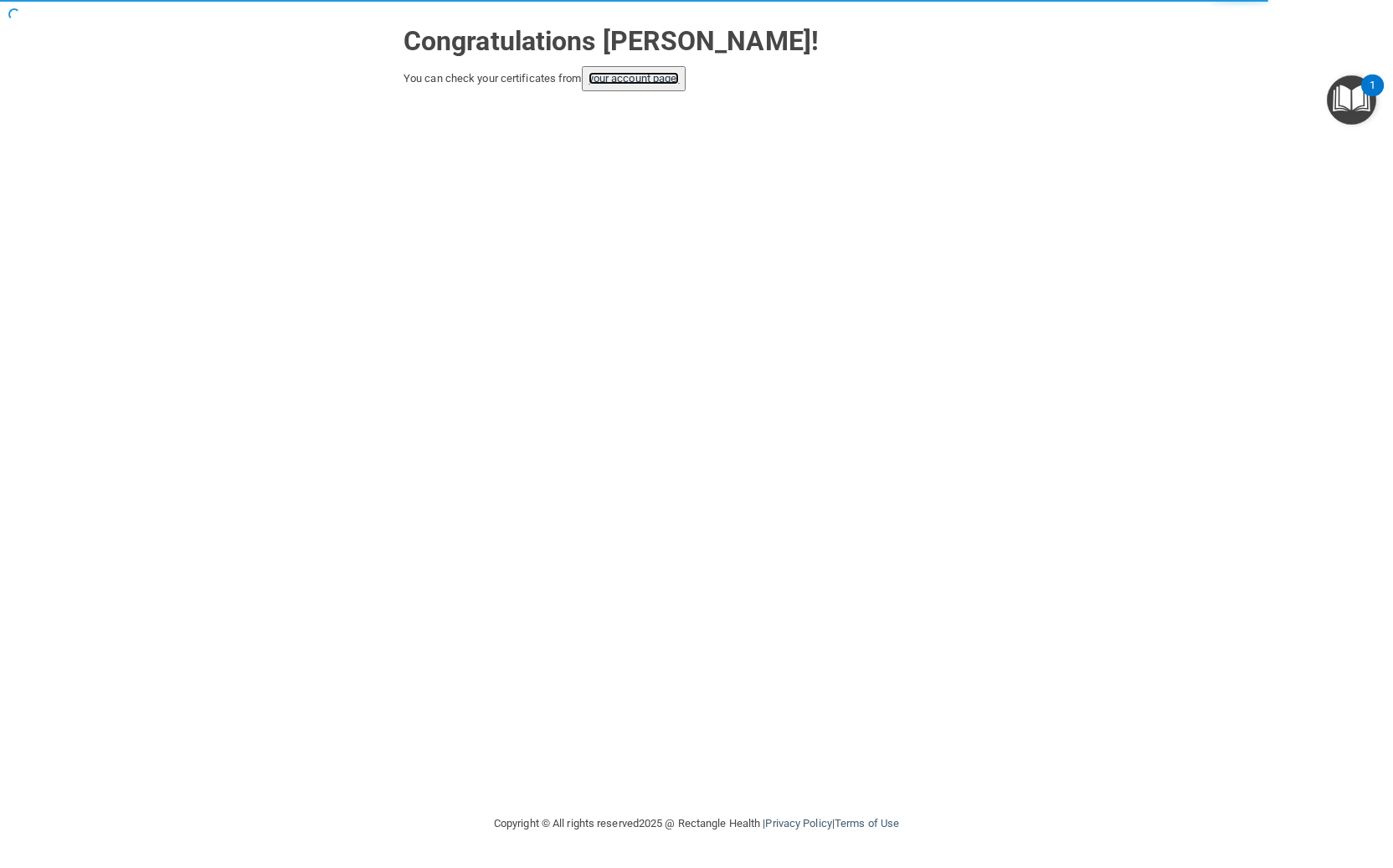
click at [640, 78] on link "your account page!" at bounding box center [634, 78] width 91 height 13
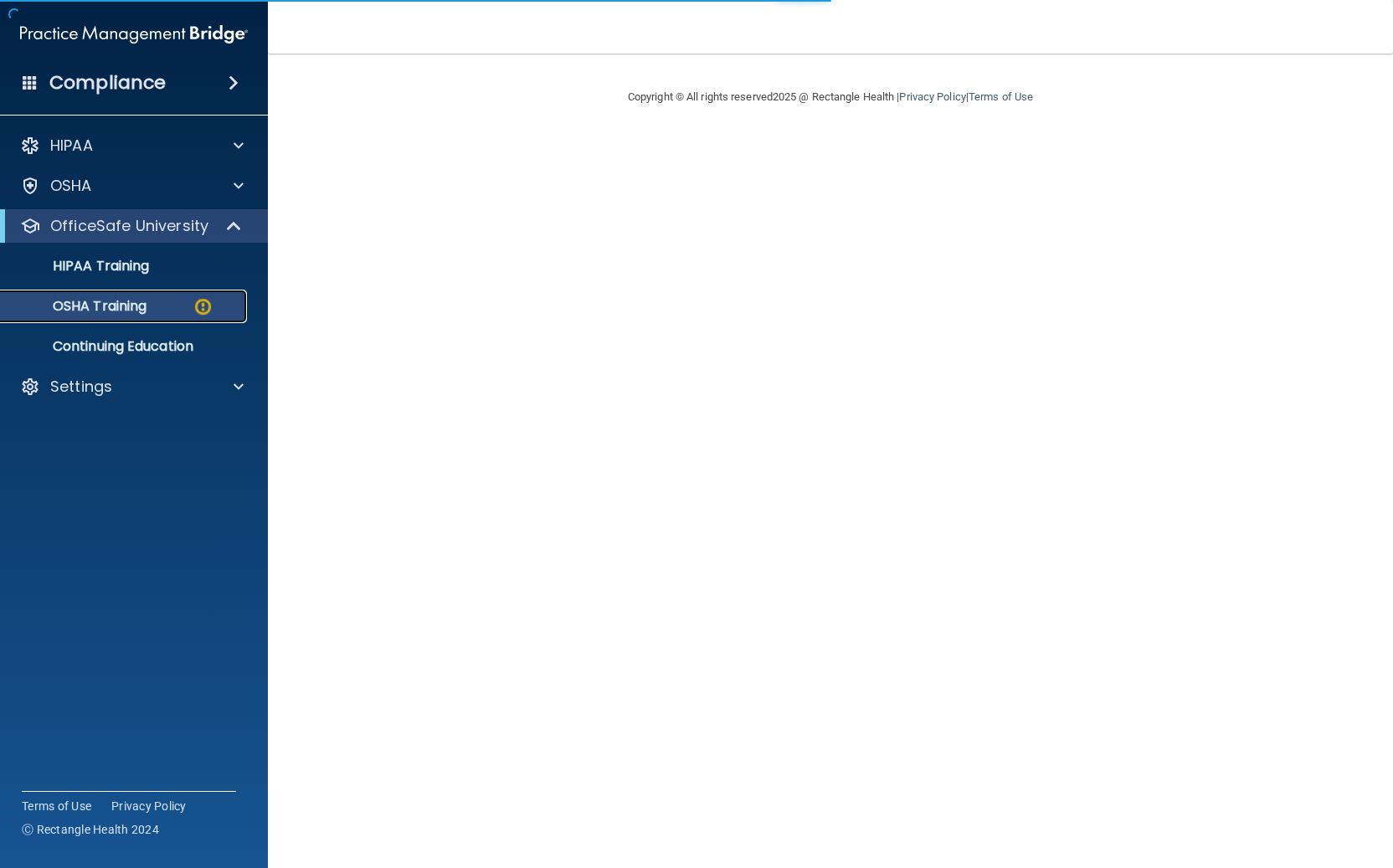
click at [146, 311] on p "OSHA Training" at bounding box center [79, 307] width 136 height 17
click at [206, 306] on img at bounding box center [203, 307] width 21 height 21
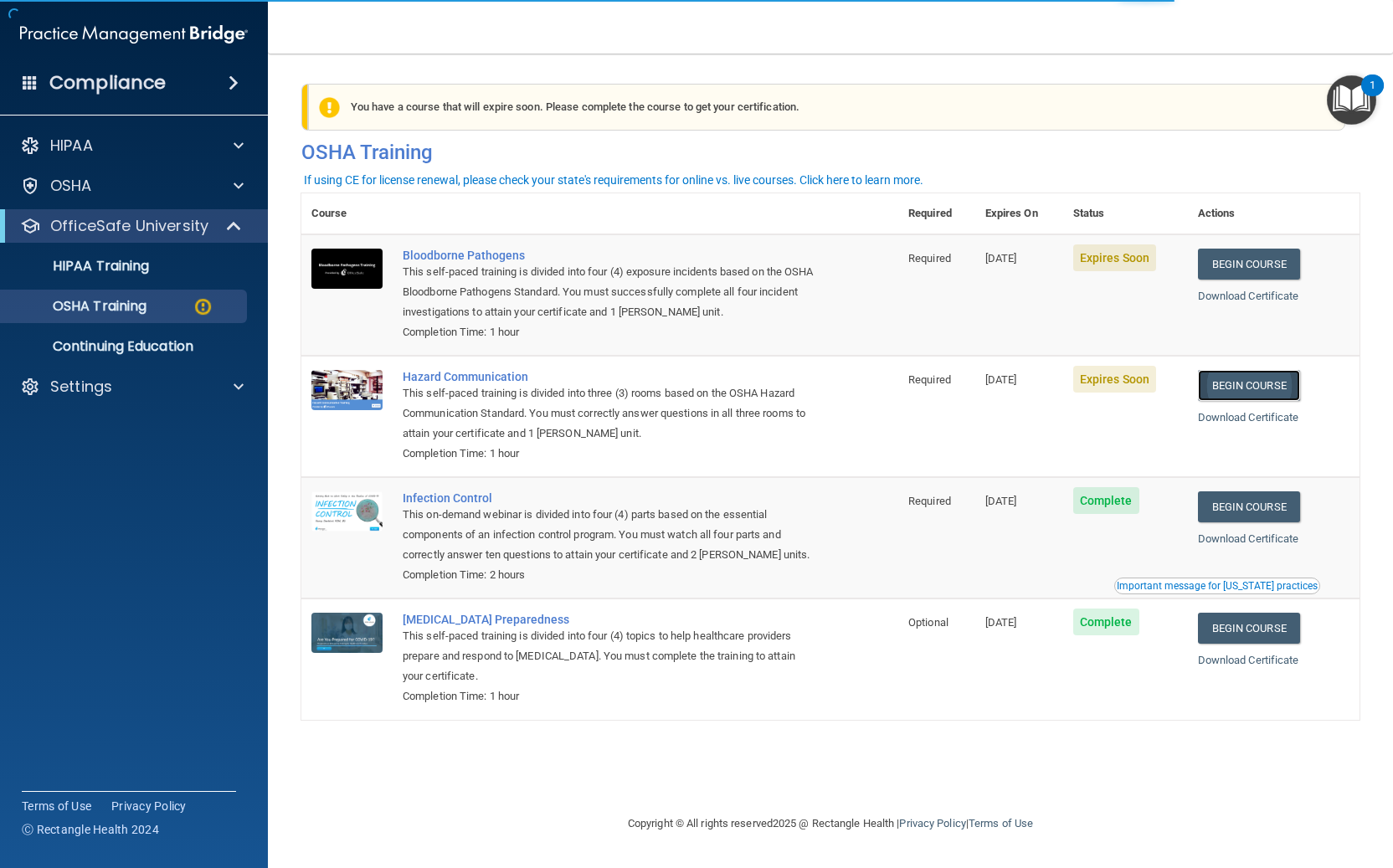
click at [1261, 388] on link "Begin Course" at bounding box center [1249, 386] width 102 height 31
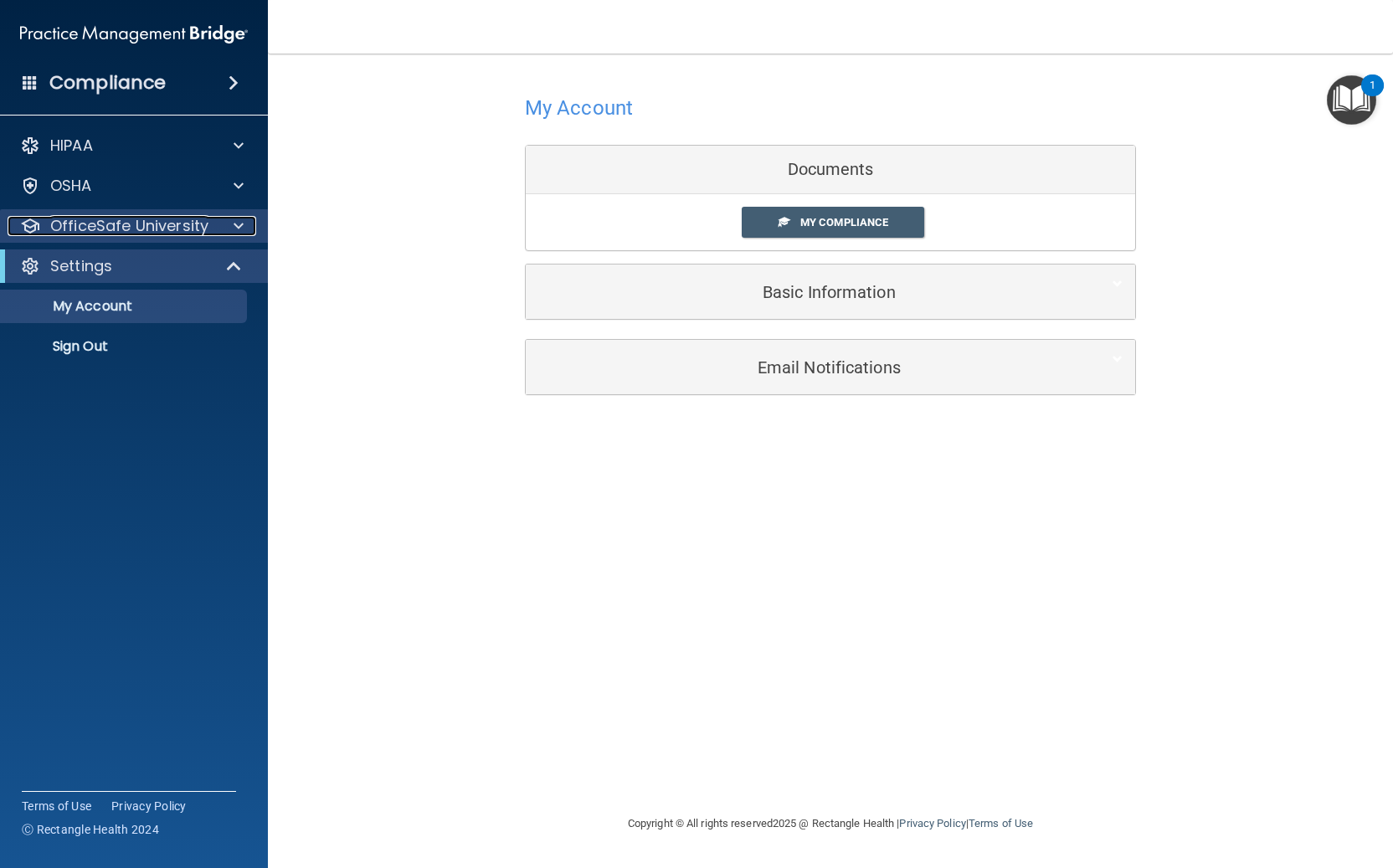
click at [121, 220] on p "OfficeSafe University" at bounding box center [129, 226] width 158 height 20
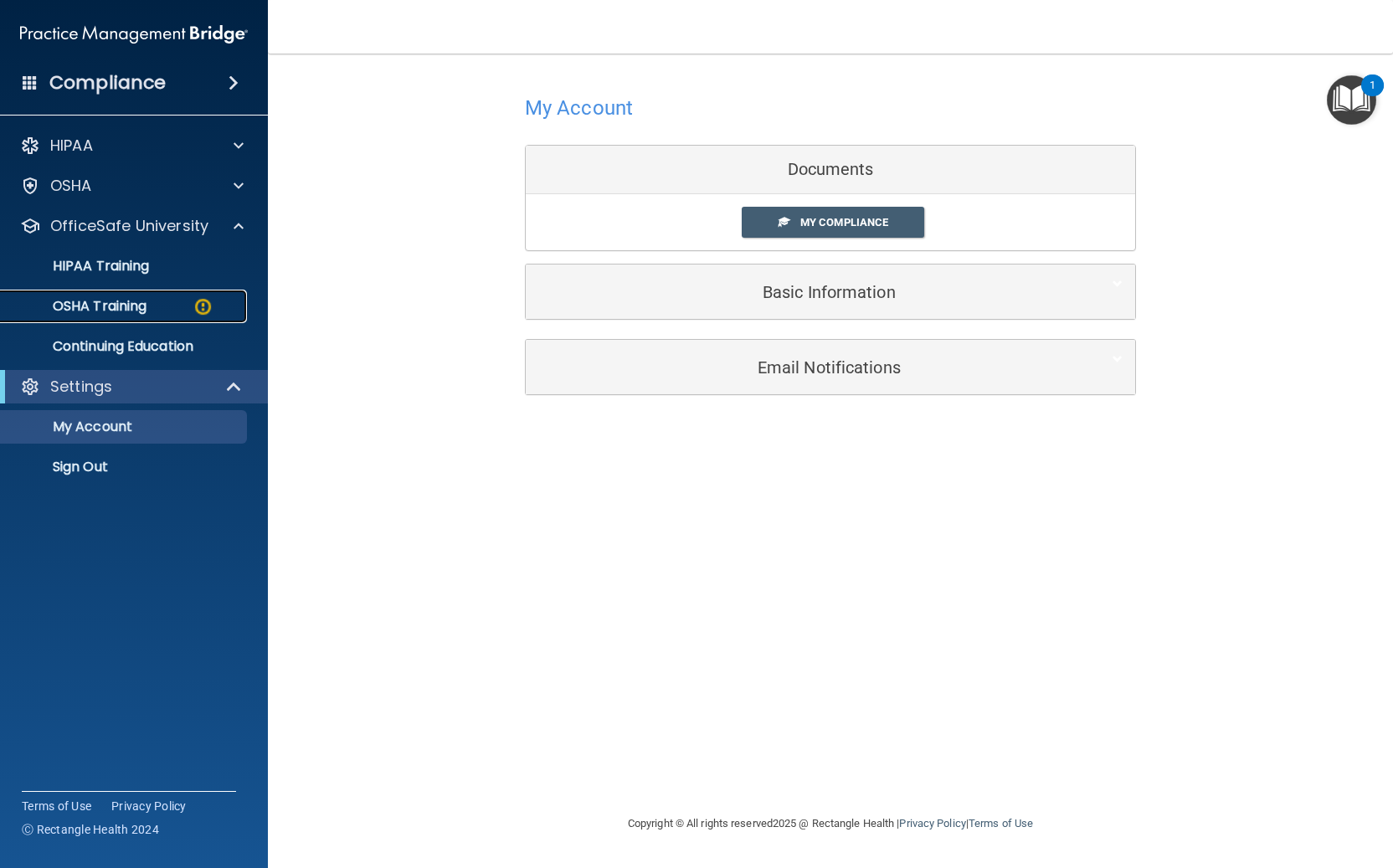
click at [193, 302] on img at bounding box center [203, 307] width 21 height 21
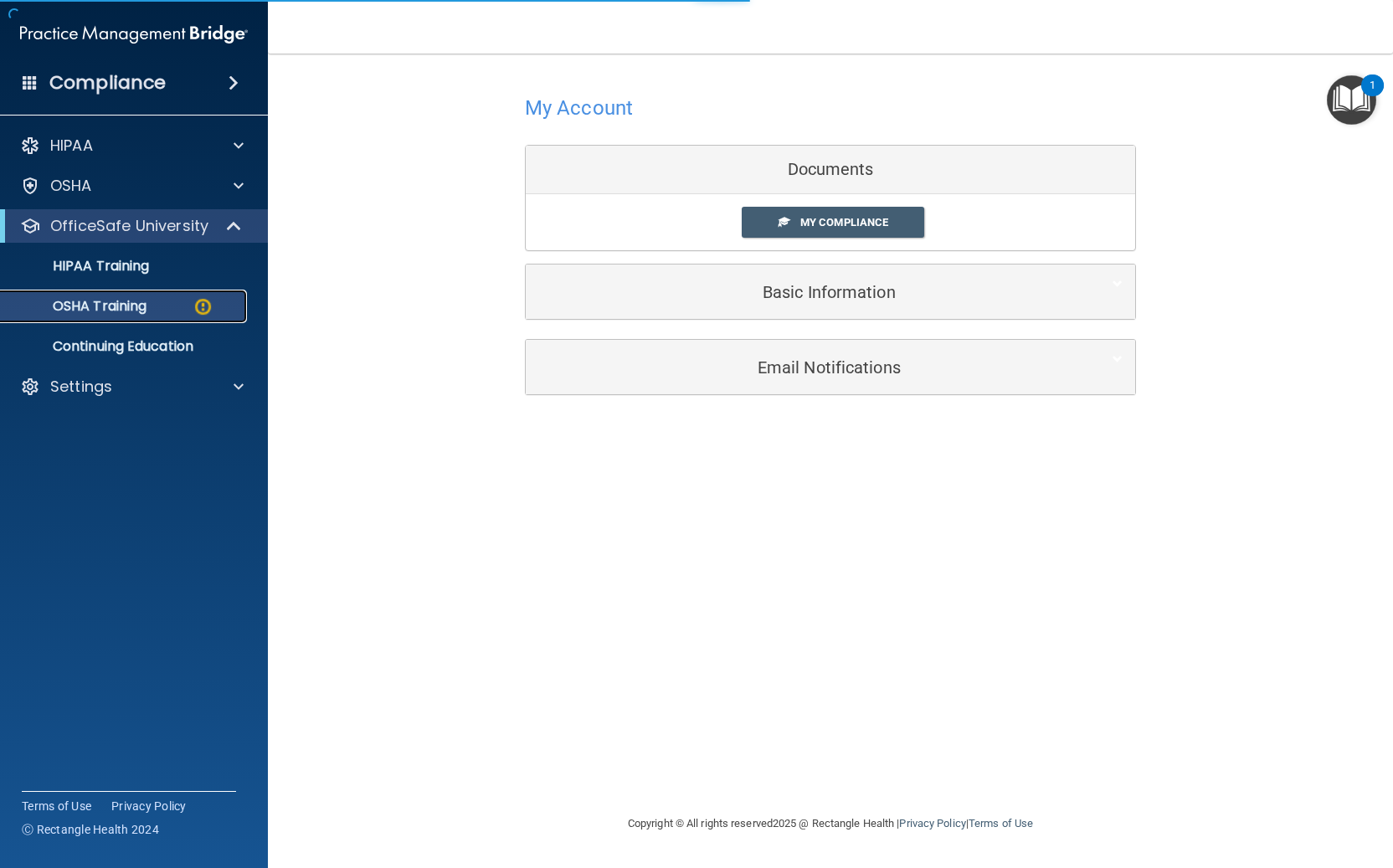
click at [203, 310] on img at bounding box center [203, 307] width 21 height 21
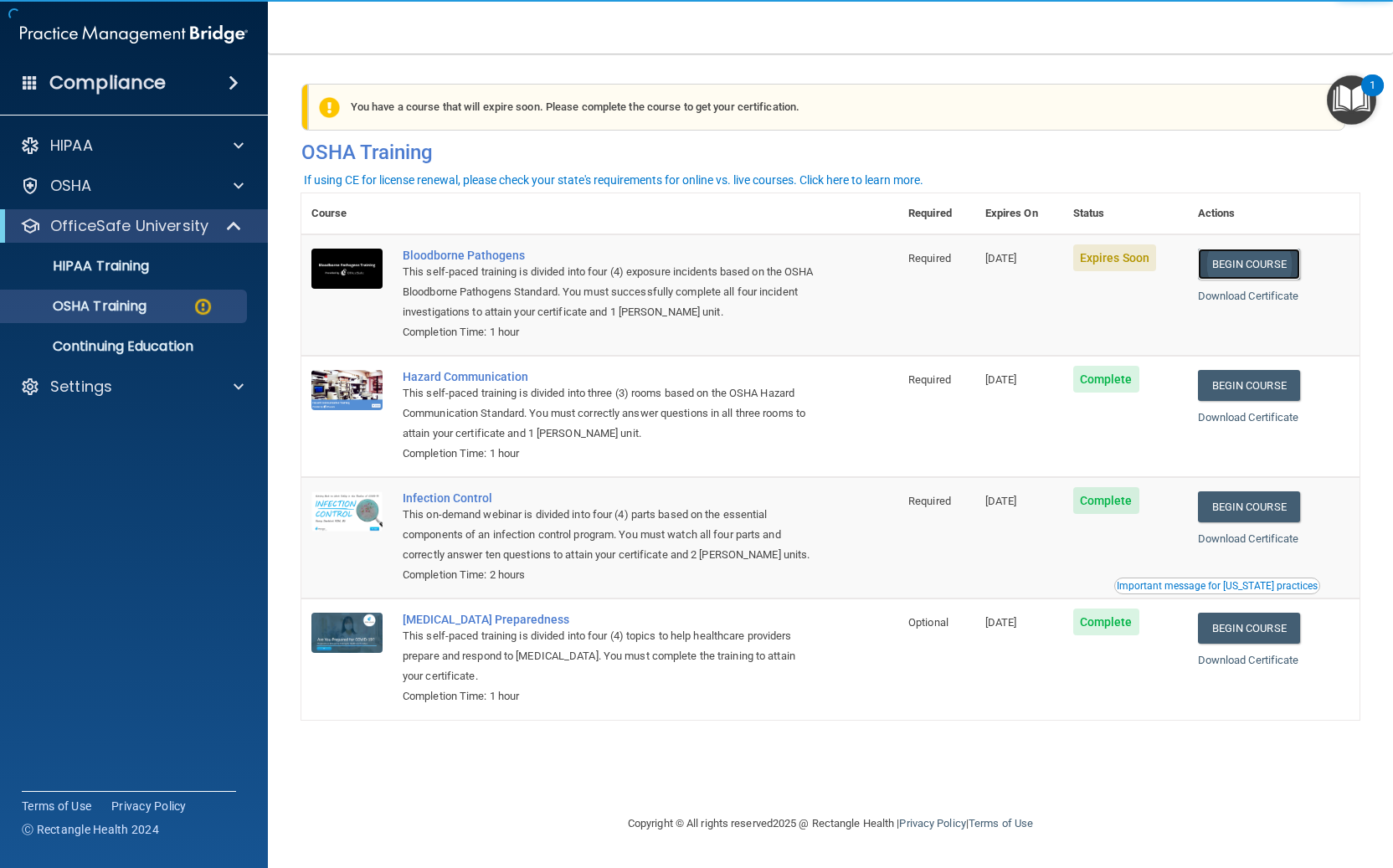
click at [1277, 273] on link "Begin Course" at bounding box center [1249, 264] width 102 height 31
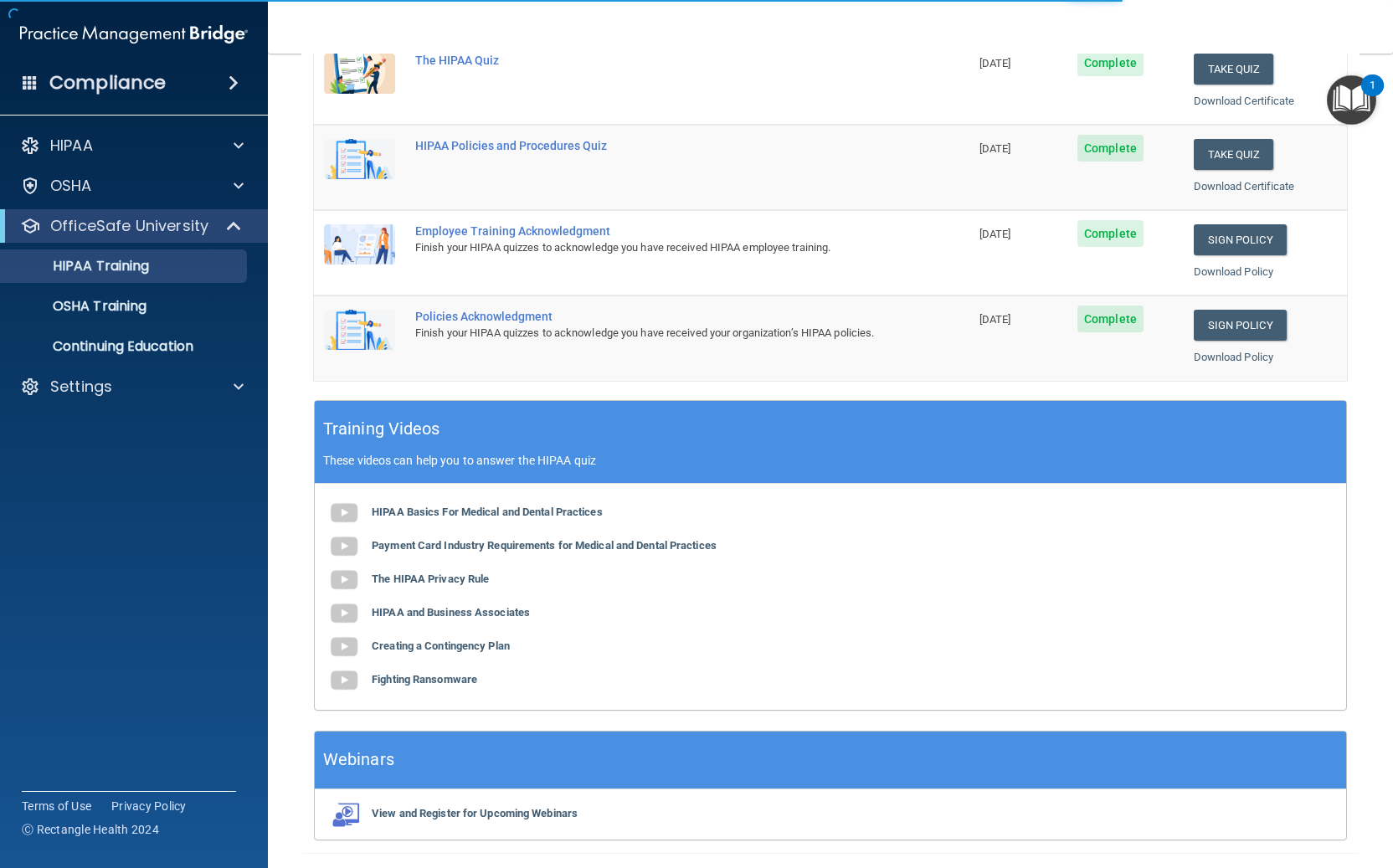
scroll to position [392, 0]
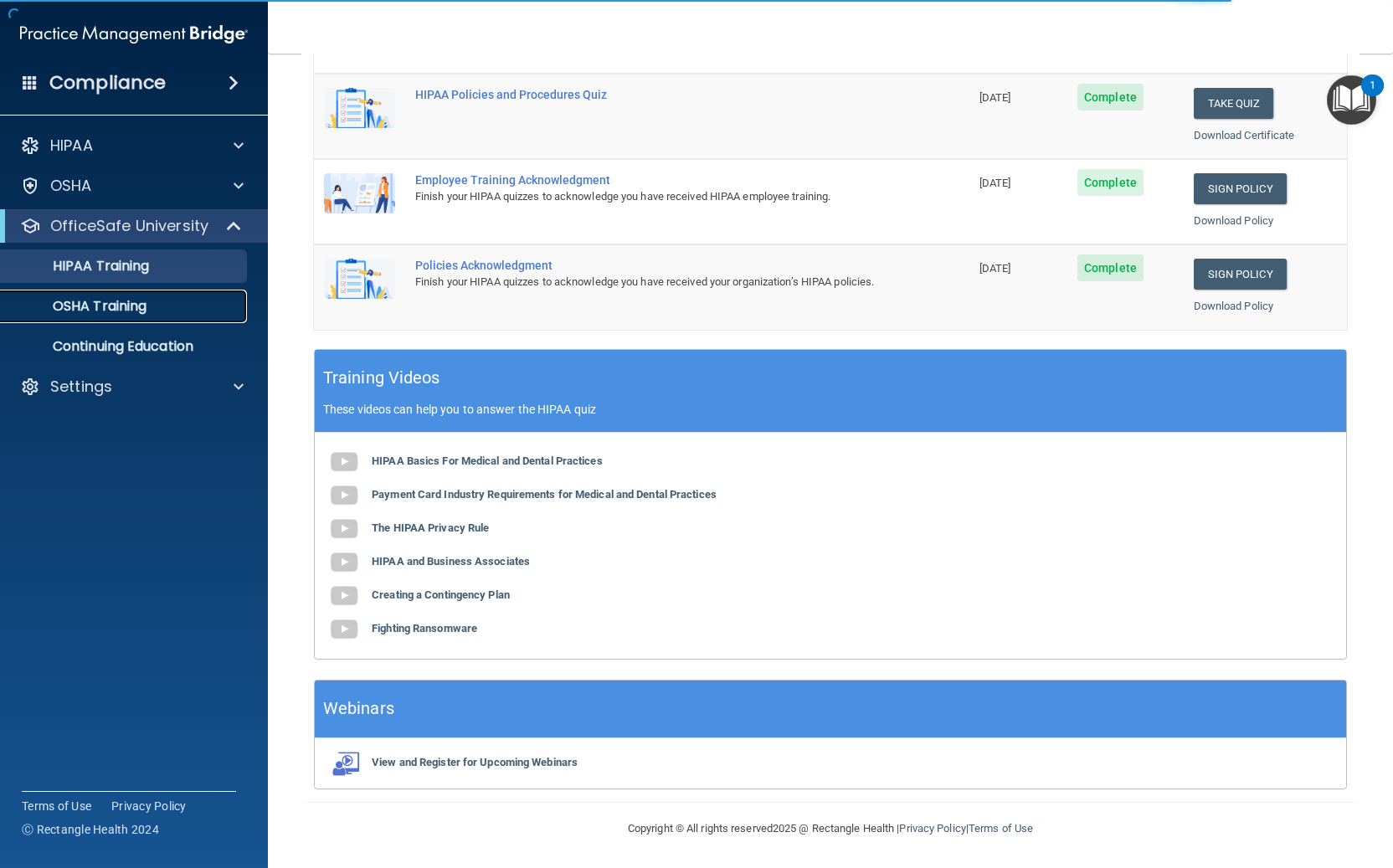
click at [116, 307] on p "OSHA Training" at bounding box center [79, 307] width 136 height 17
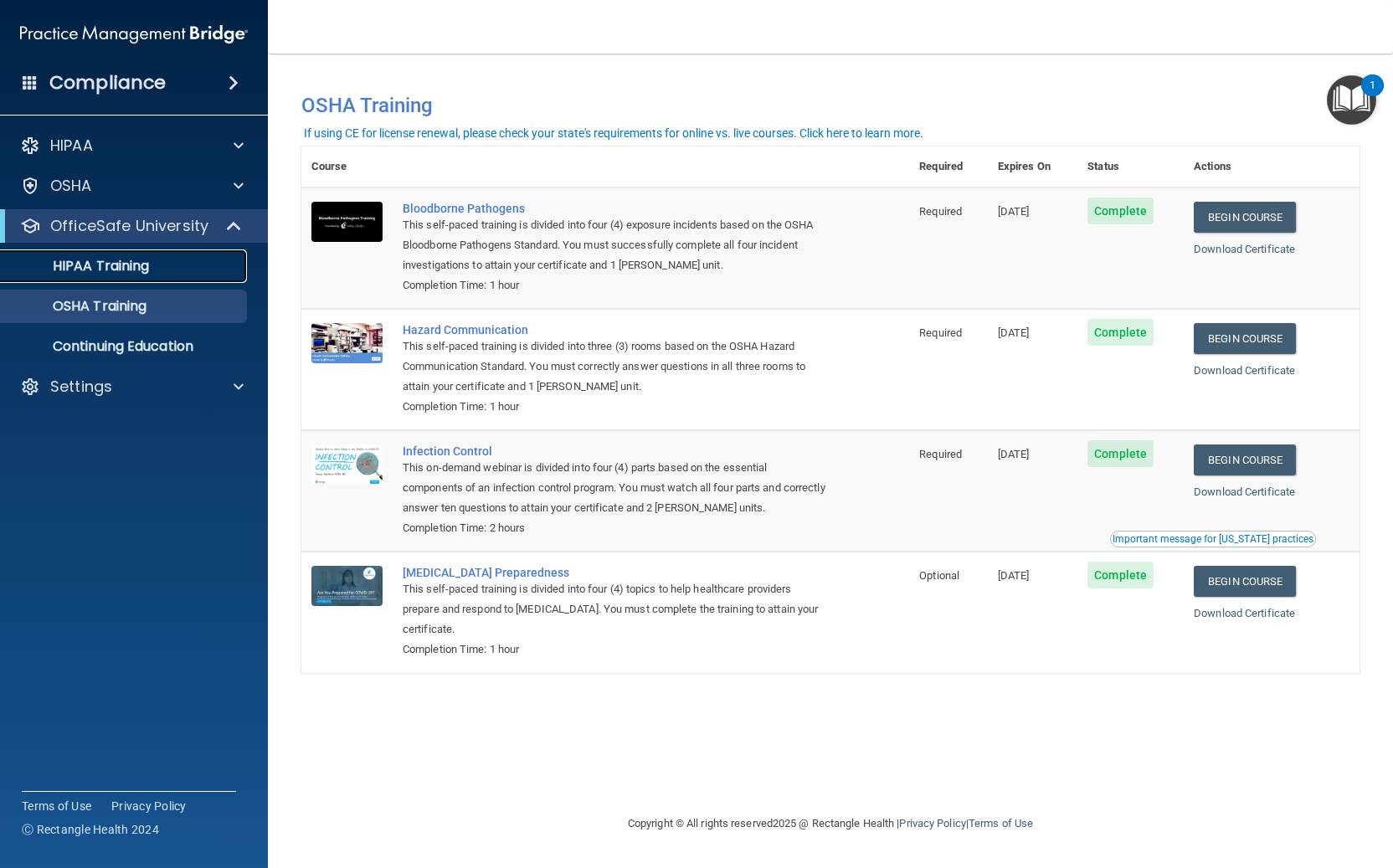
click at [63, 267] on p "HIPAA Training" at bounding box center [80, 266] width 138 height 17
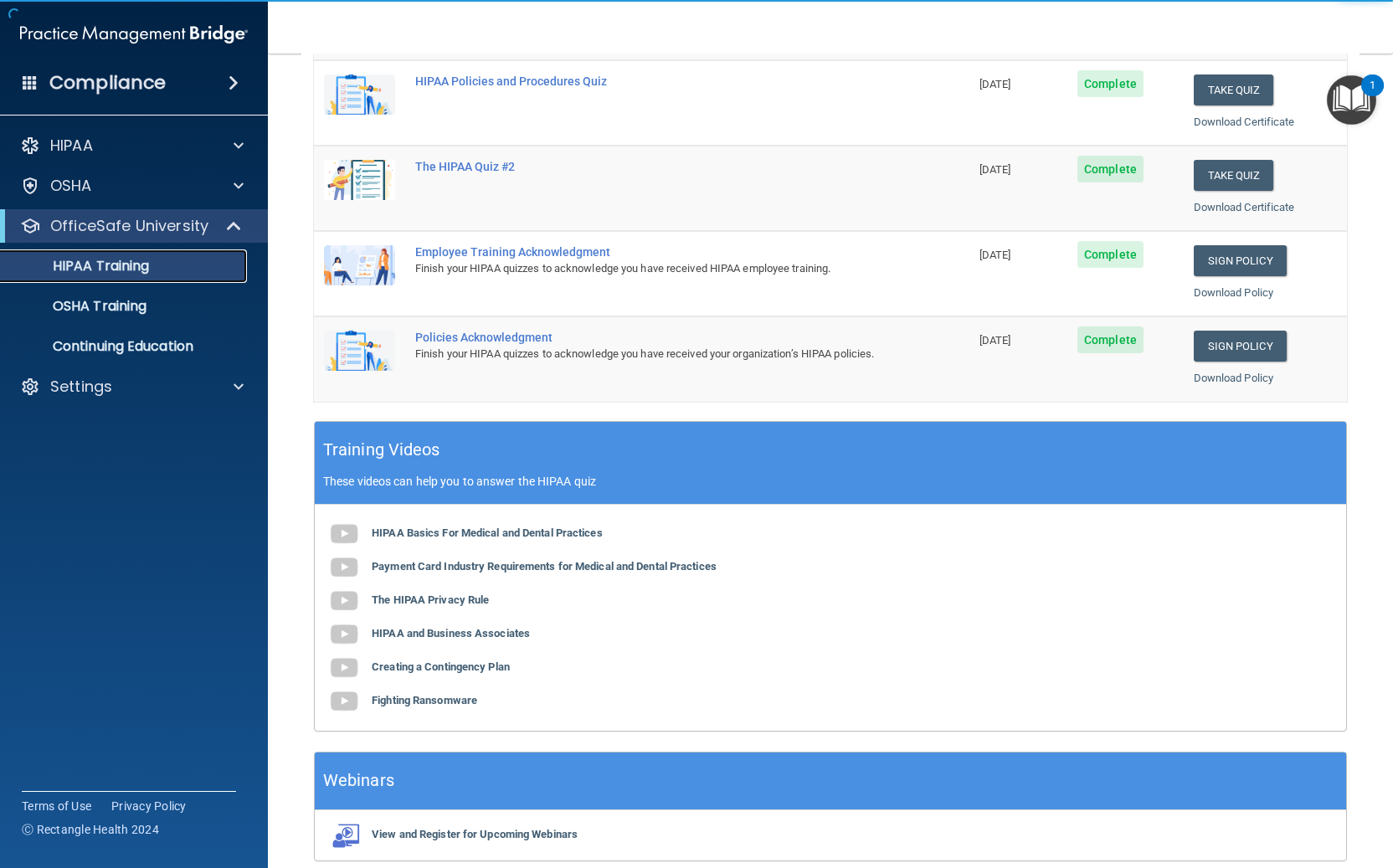
scroll to position [392, 0]
